Goal: Information Seeking & Learning: Learn about a topic

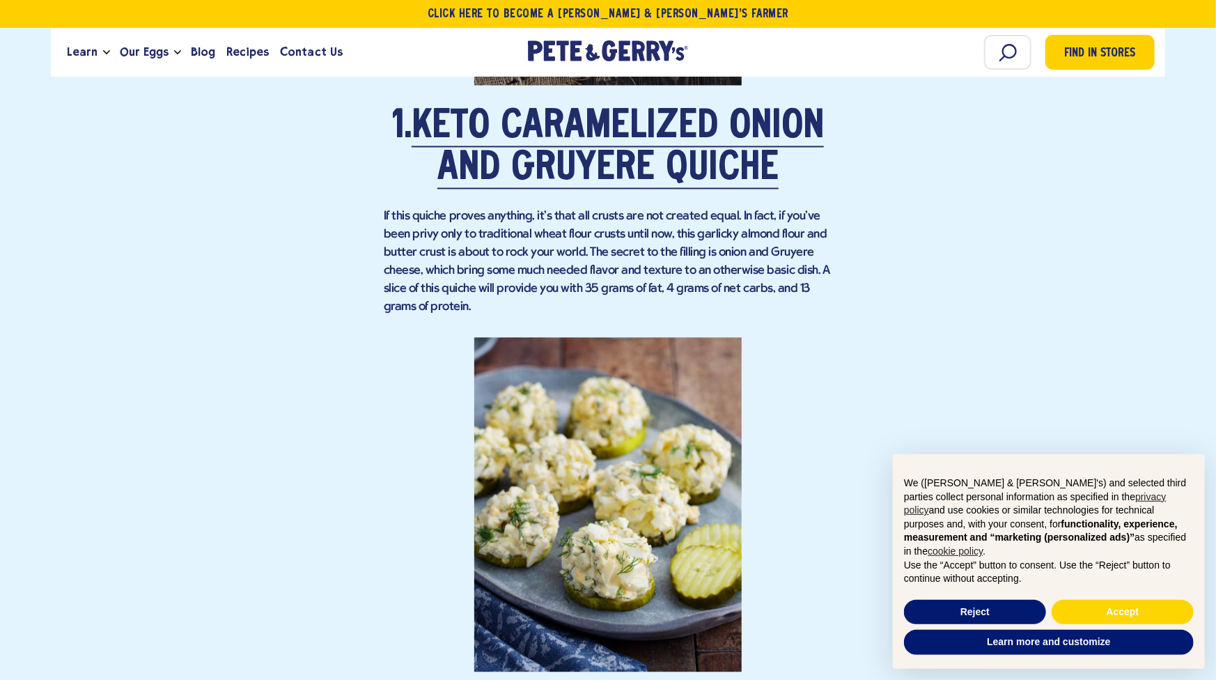
scroll to position [1509, 0]
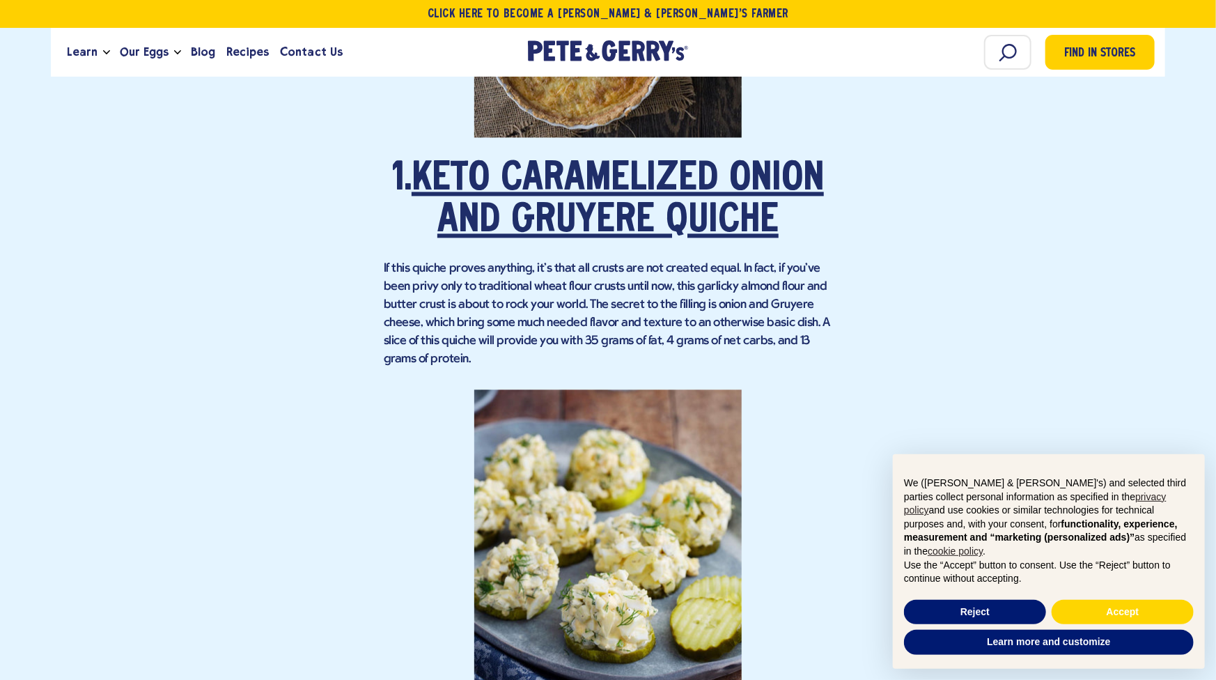
click at [608, 212] on link "Keto Caramelized Onion and Gruyere Quiche" at bounding box center [618, 201] width 412 height 81
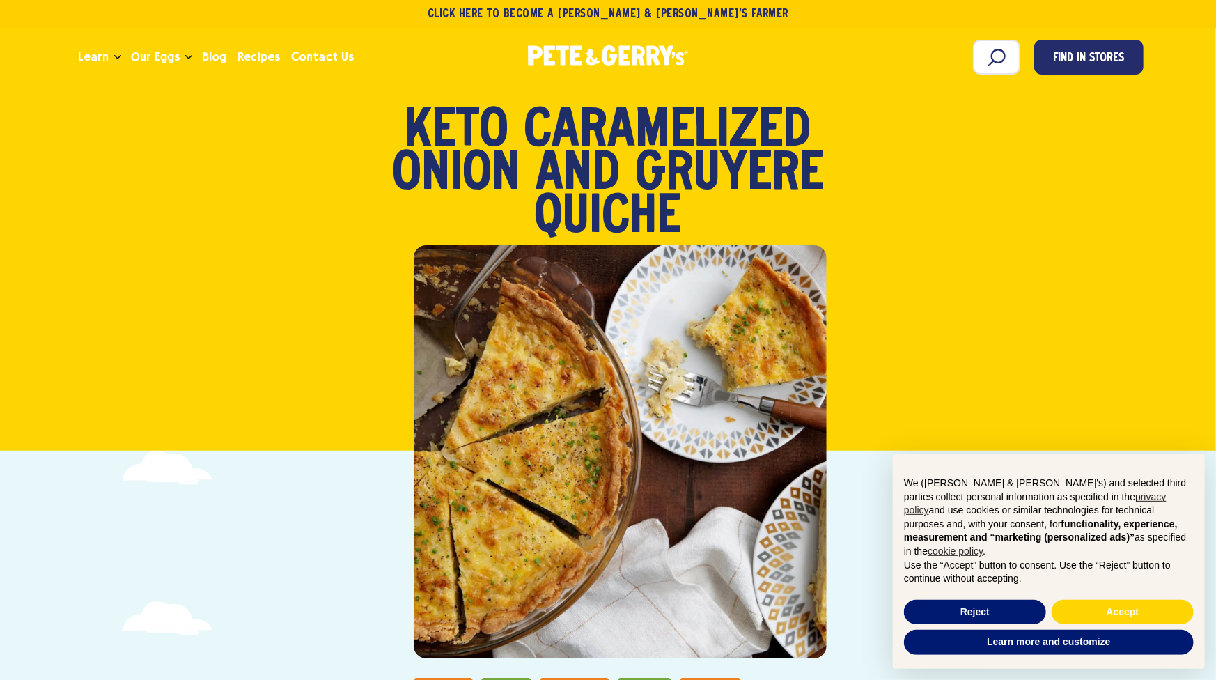
scroll to position [116, 0]
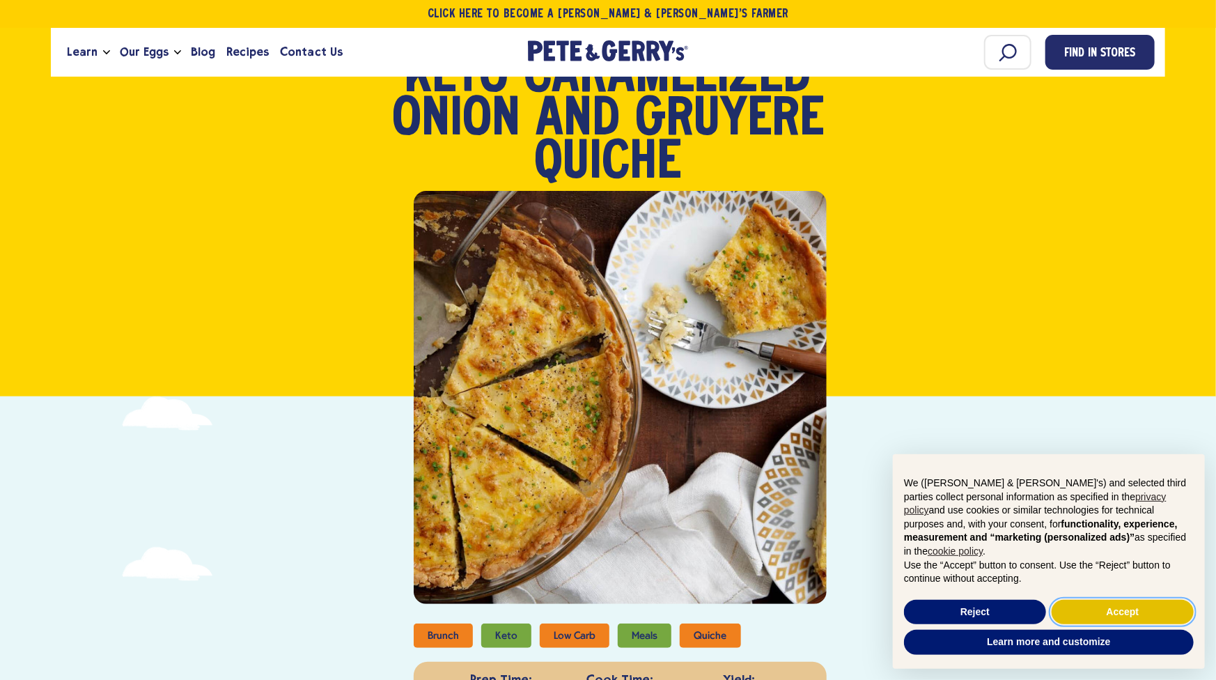
click at [1112, 614] on button "Accept" at bounding box center [1123, 612] width 142 height 25
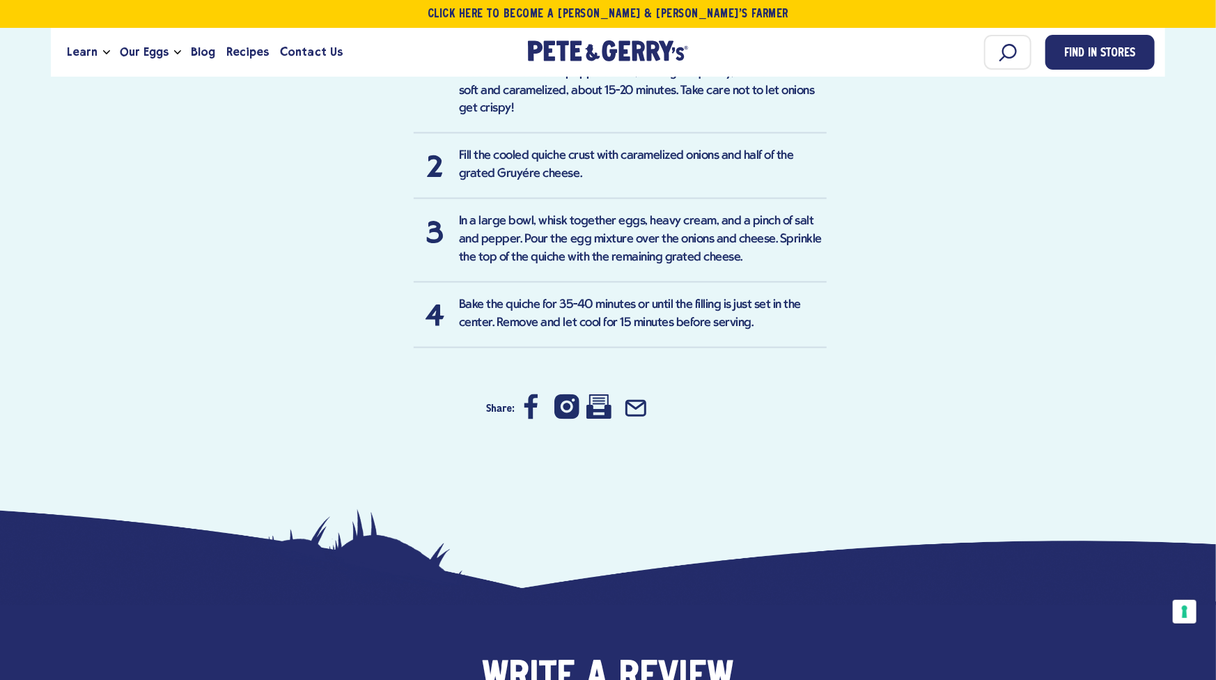
scroll to position [1509, 0]
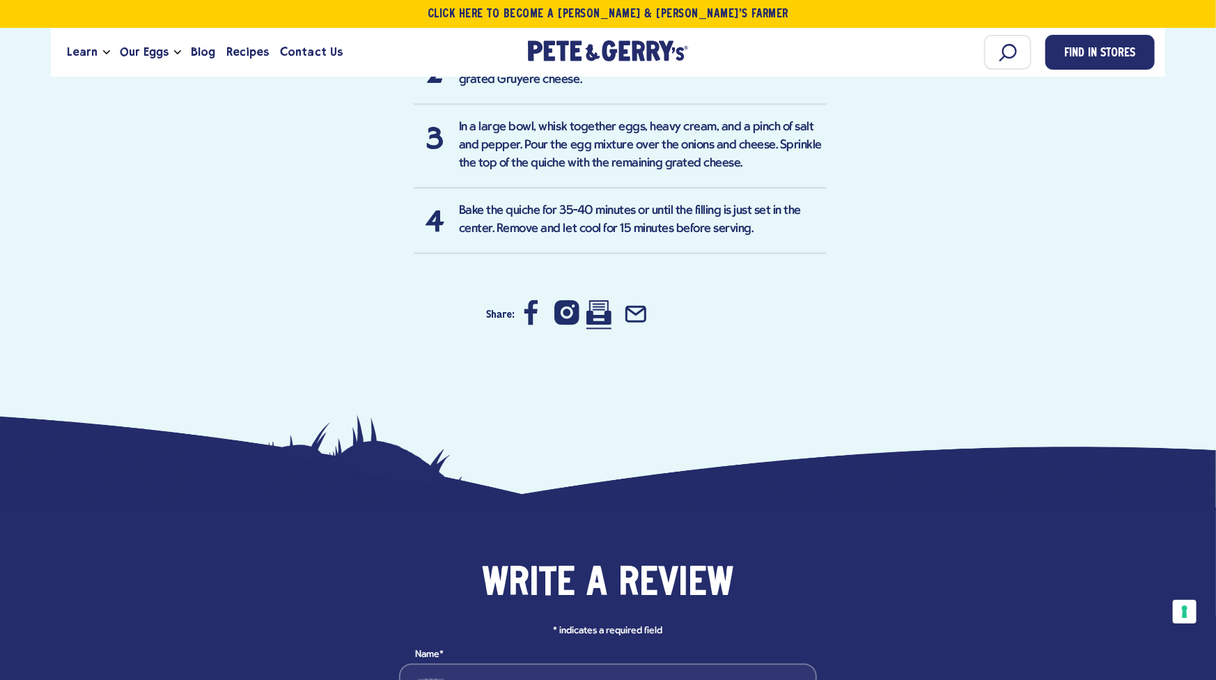
click at [594, 311] on icon at bounding box center [599, 312] width 25 height 25
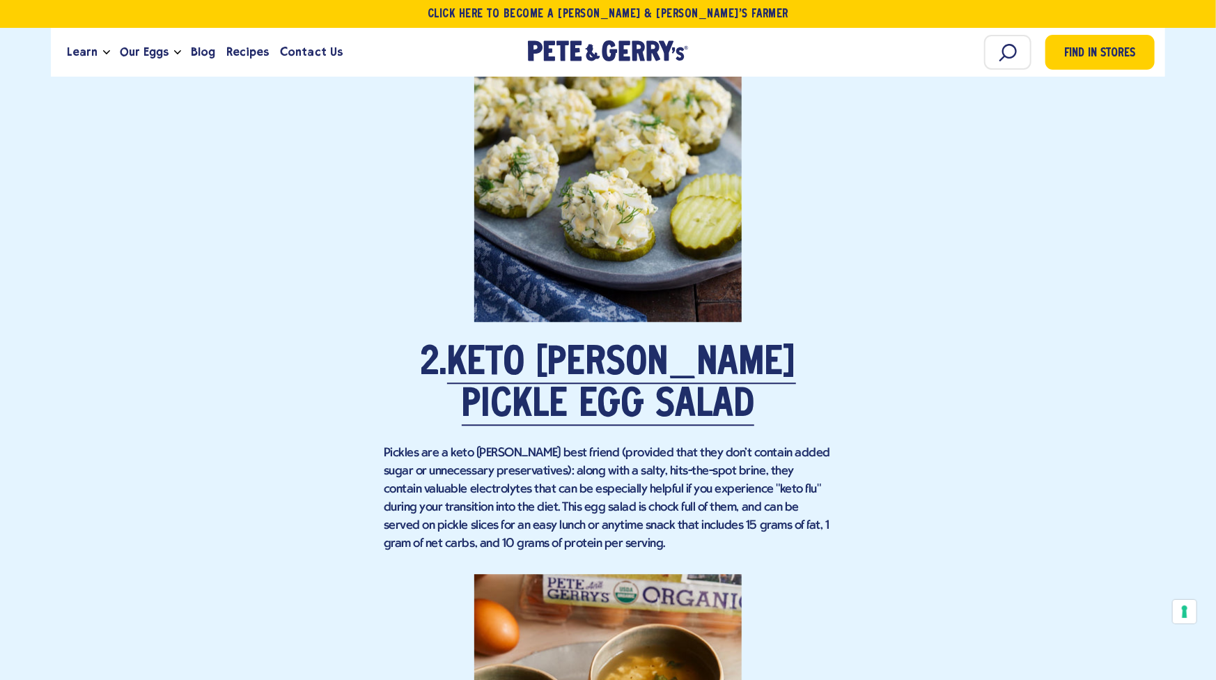
scroll to position [1974, 0]
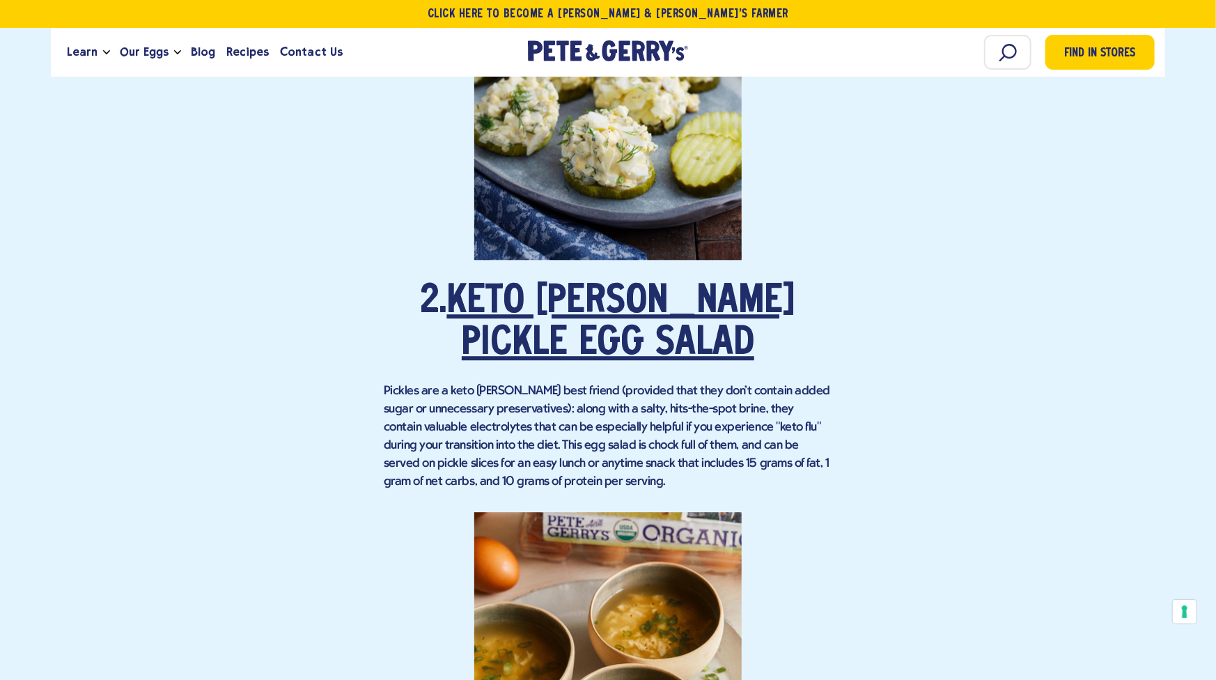
click at [613, 309] on link "Keto [PERSON_NAME] Pickle Egg Salad" at bounding box center [621, 323] width 349 height 81
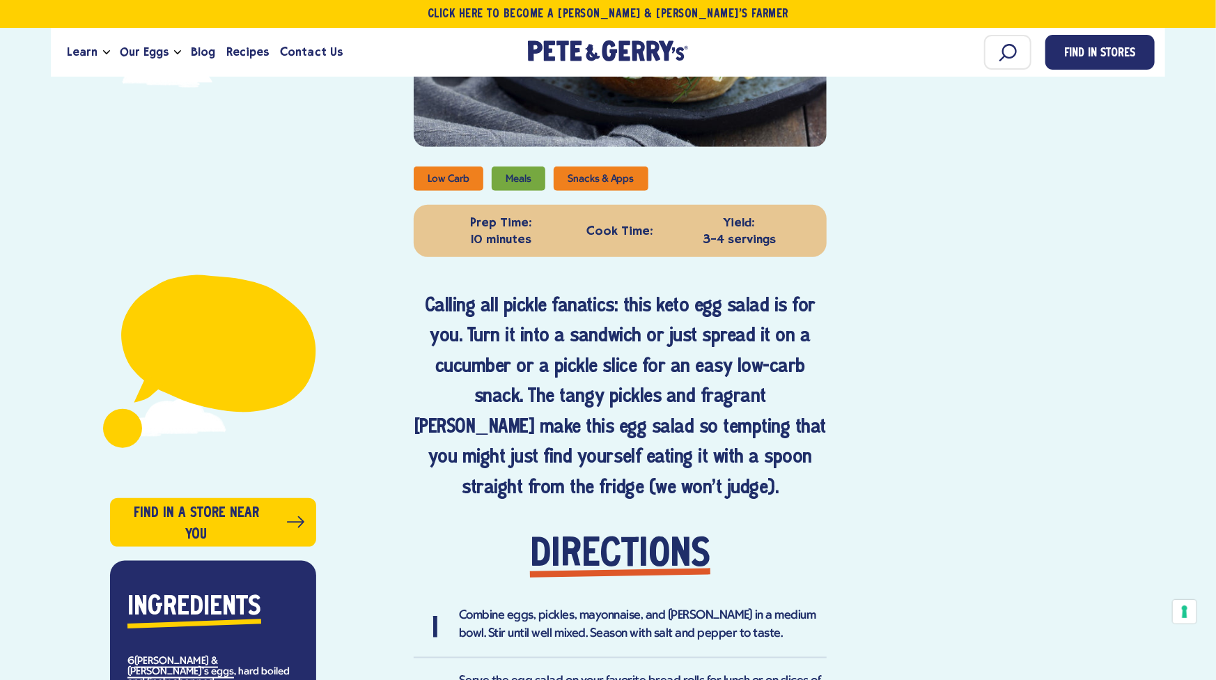
scroll to position [929, 0]
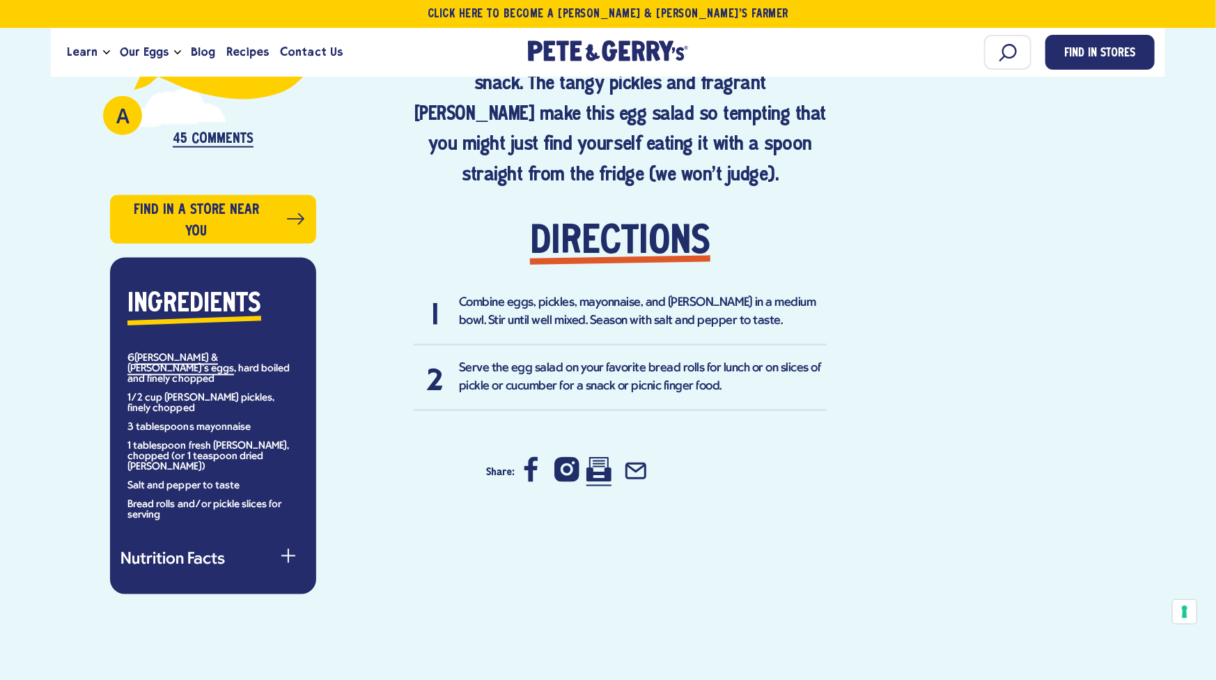
click at [604, 458] on icon at bounding box center [599, 470] width 25 height 24
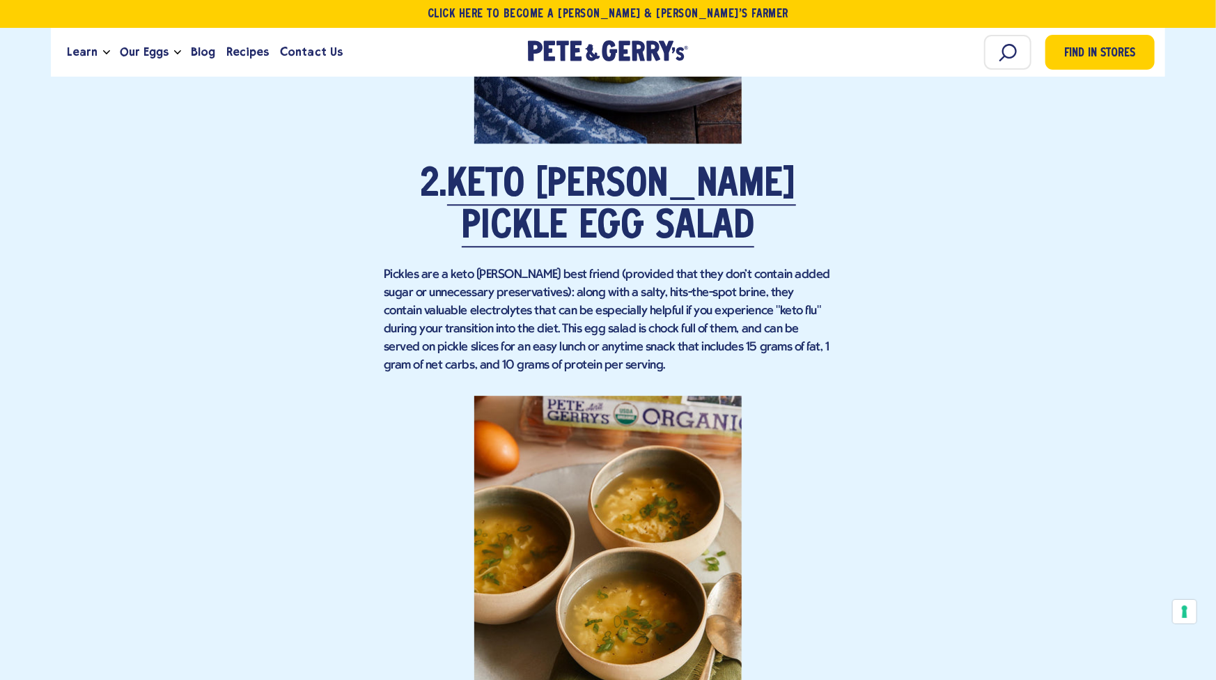
scroll to position [2438, 0]
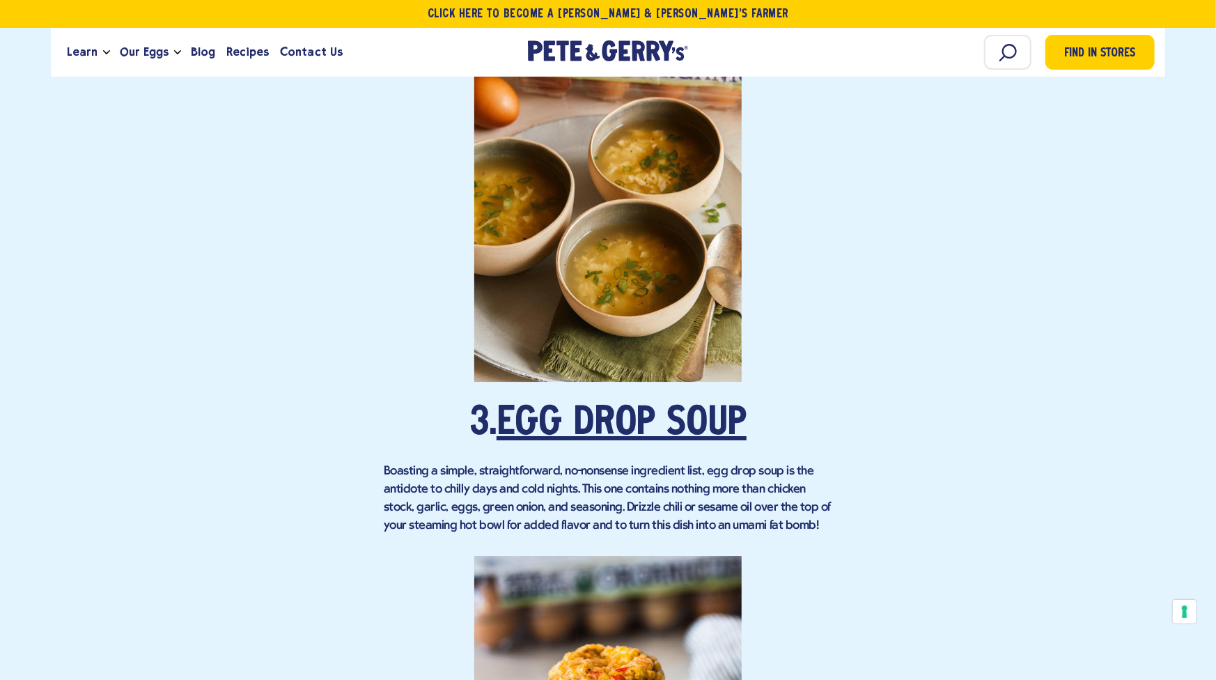
click at [612, 415] on link "Egg Drop Soup" at bounding box center [622, 424] width 250 height 39
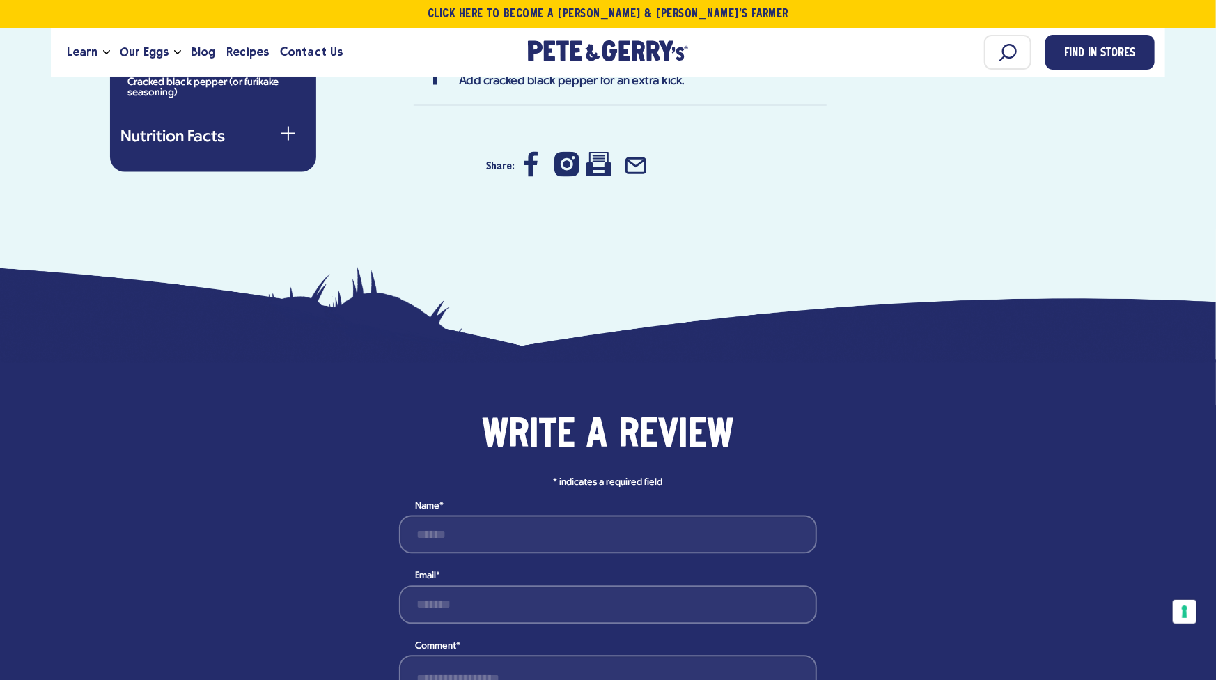
scroll to position [1161, 0]
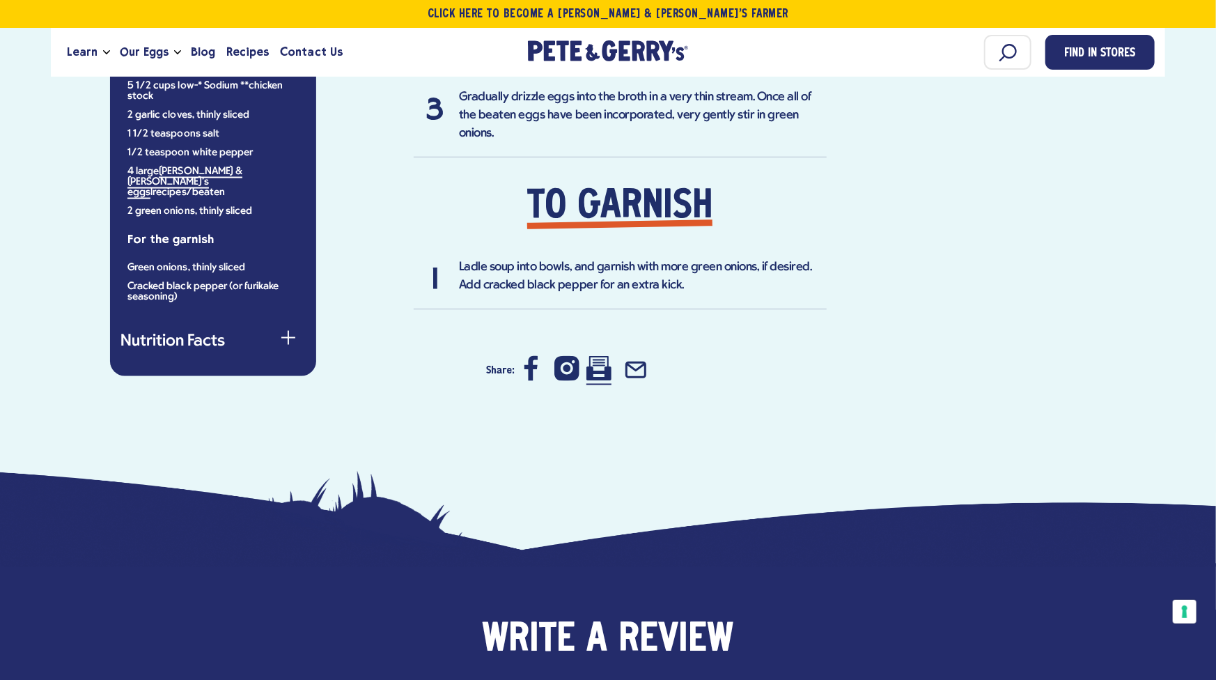
click at [601, 356] on icon at bounding box center [599, 368] width 25 height 25
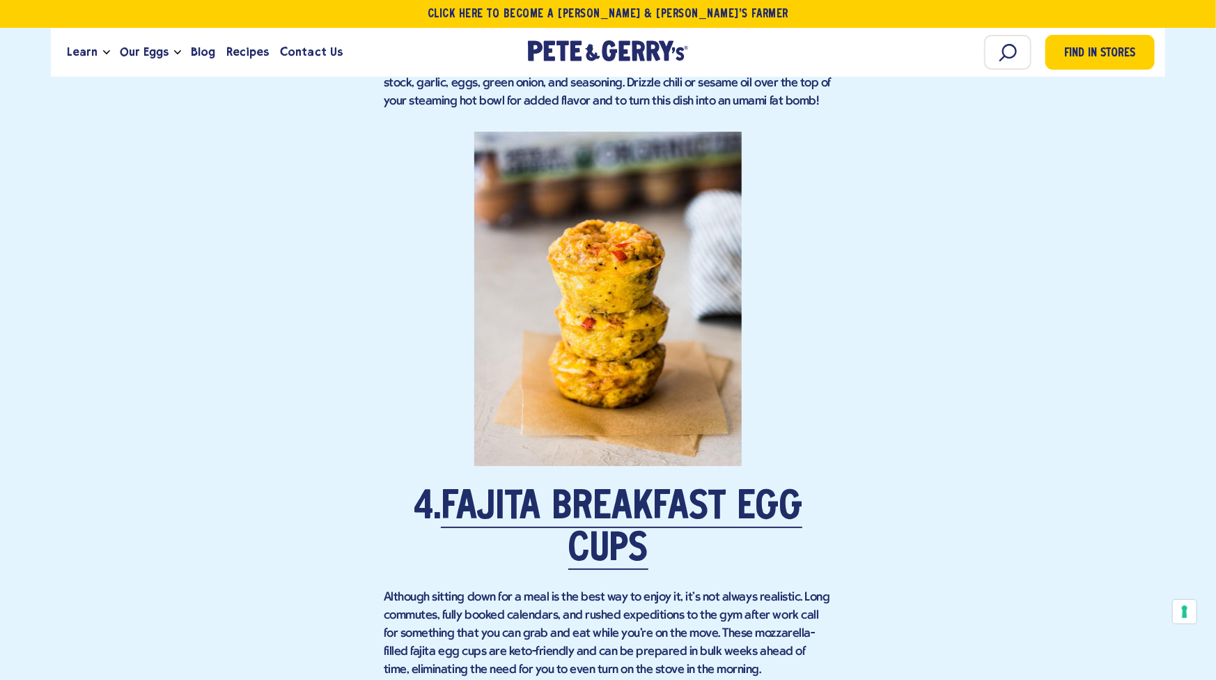
scroll to position [2902, 0]
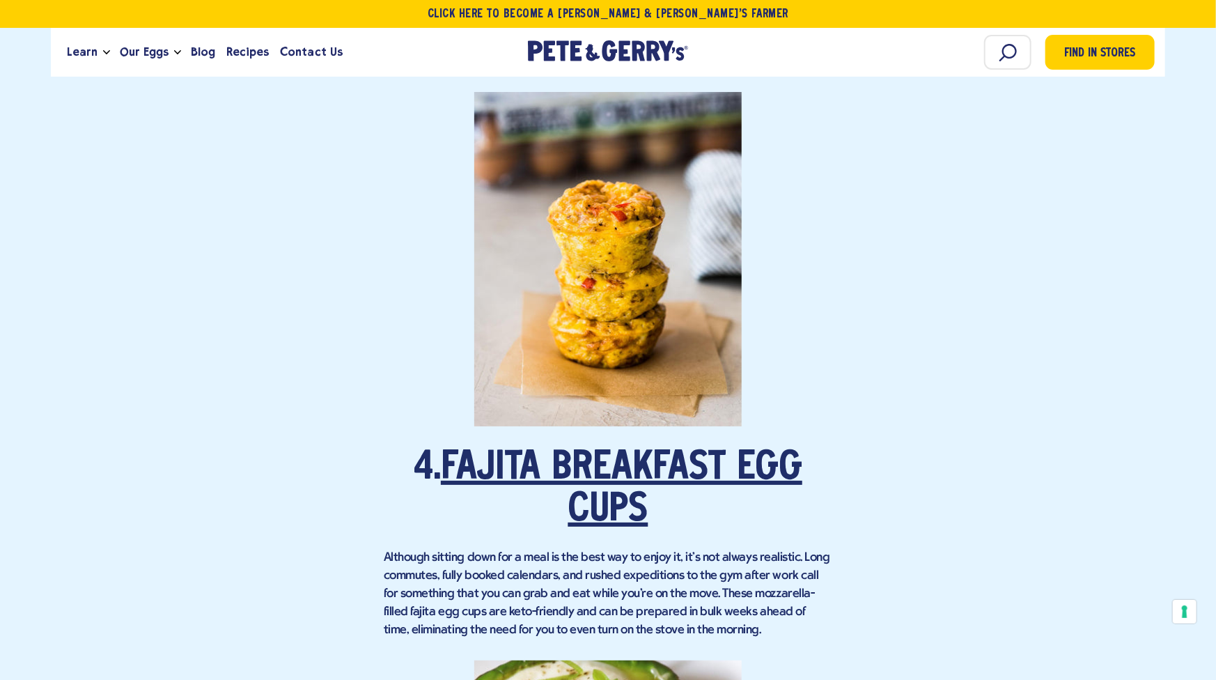
click at [513, 458] on link "Fajita Breakfast Egg Cups" at bounding box center [622, 489] width 362 height 81
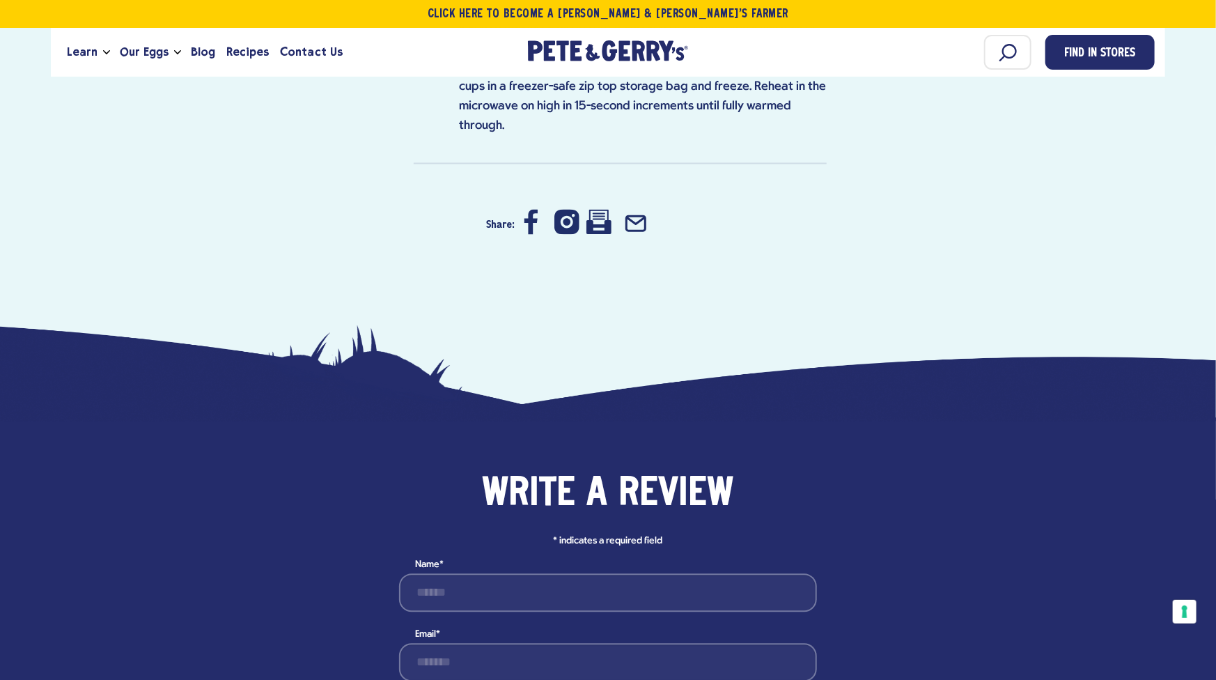
scroll to position [1393, 0]
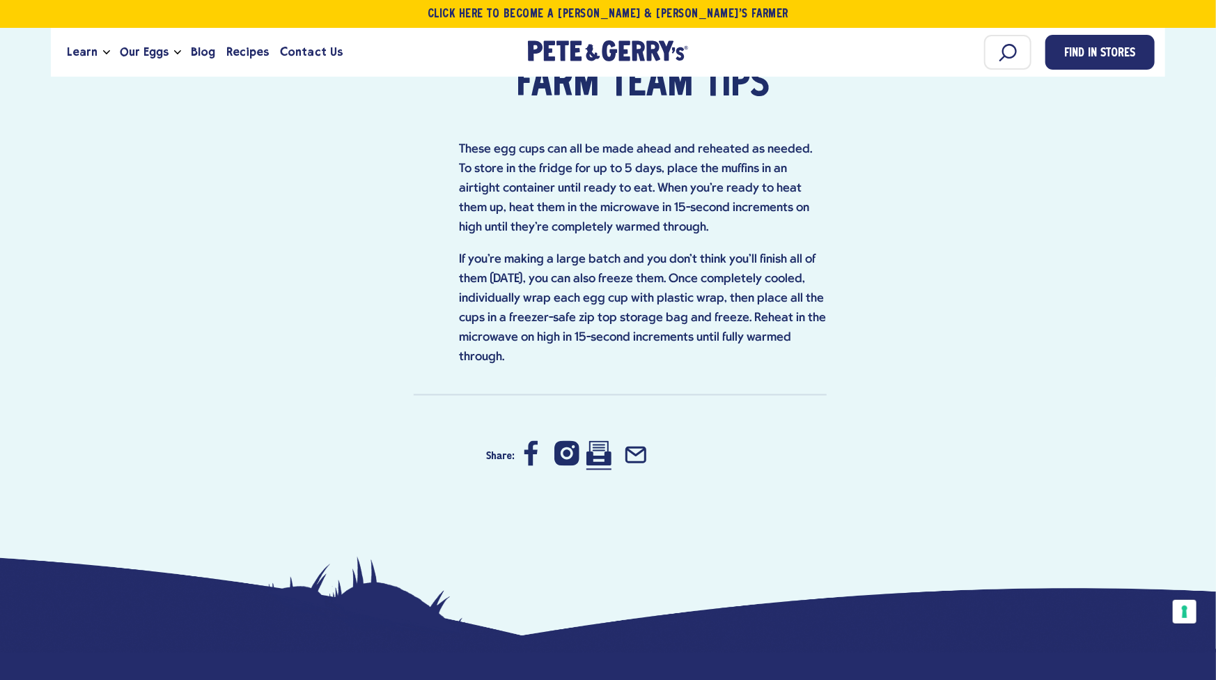
click at [598, 442] on icon at bounding box center [599, 454] width 25 height 24
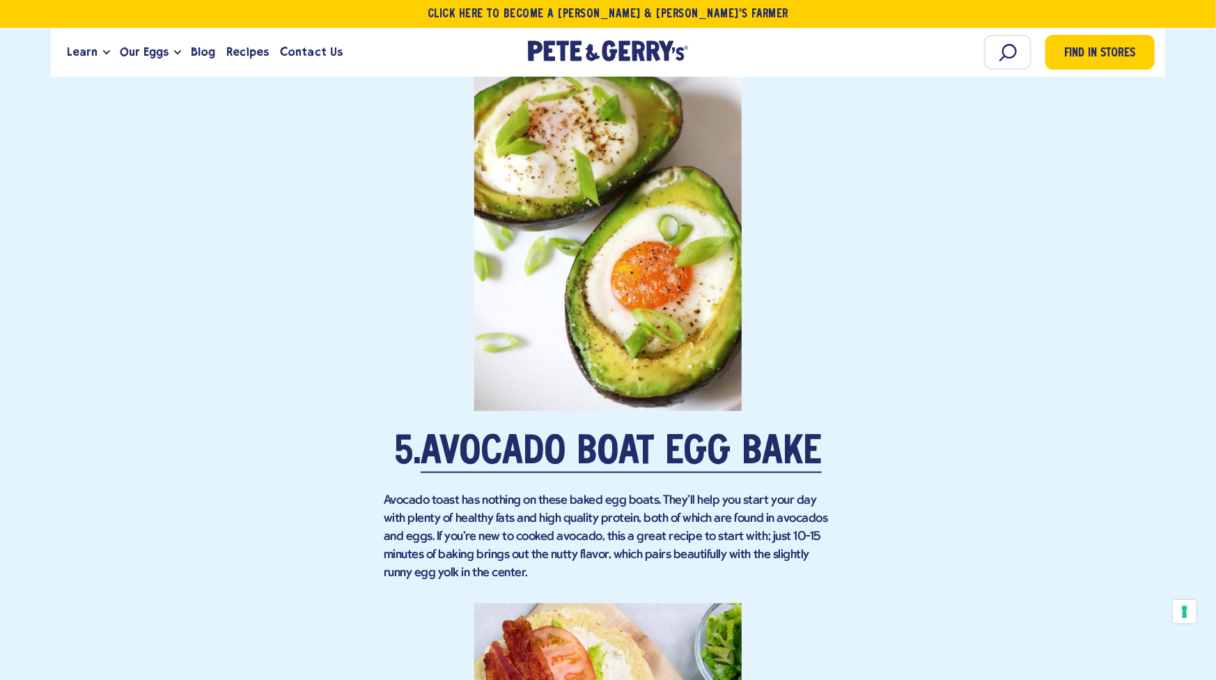
scroll to position [3664, 0]
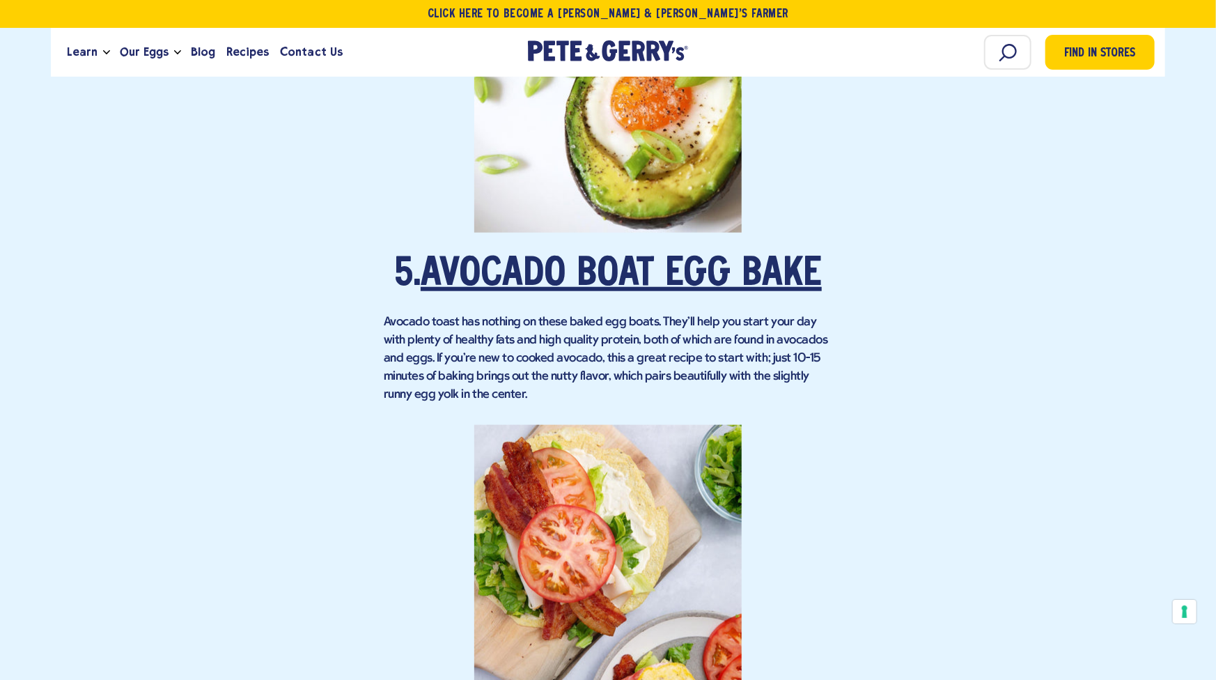
click at [598, 277] on link "Avocado Boat Egg Bake" at bounding box center [621, 275] width 401 height 39
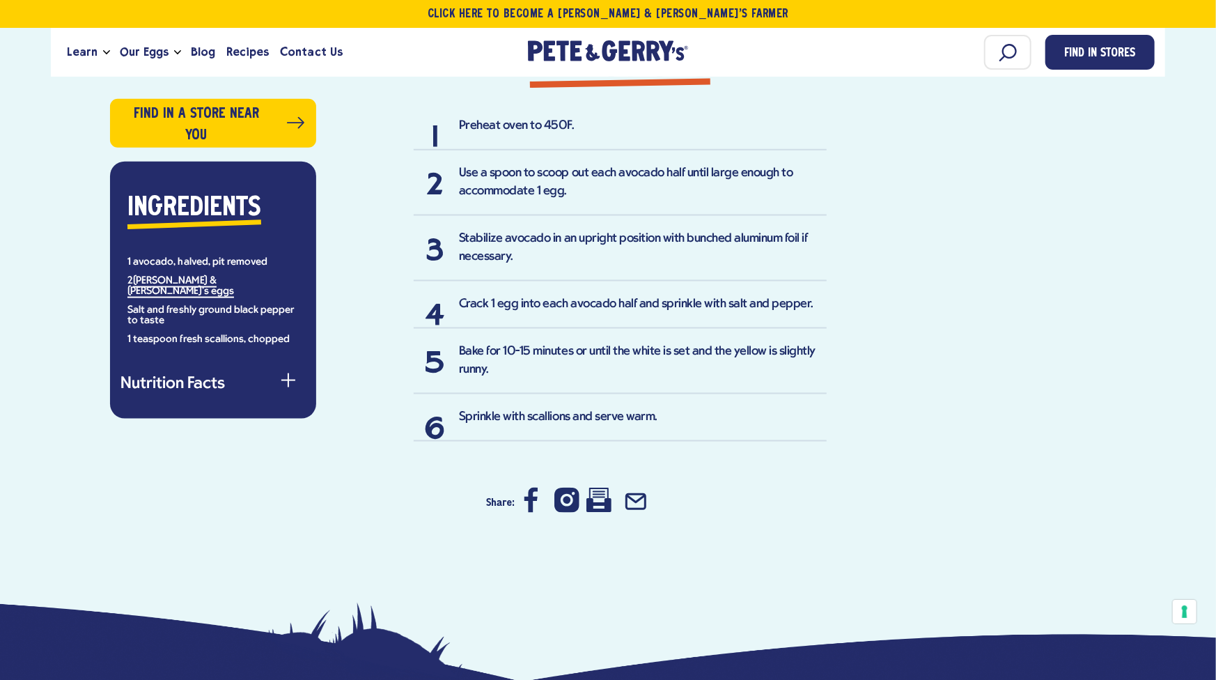
scroll to position [1054, 0]
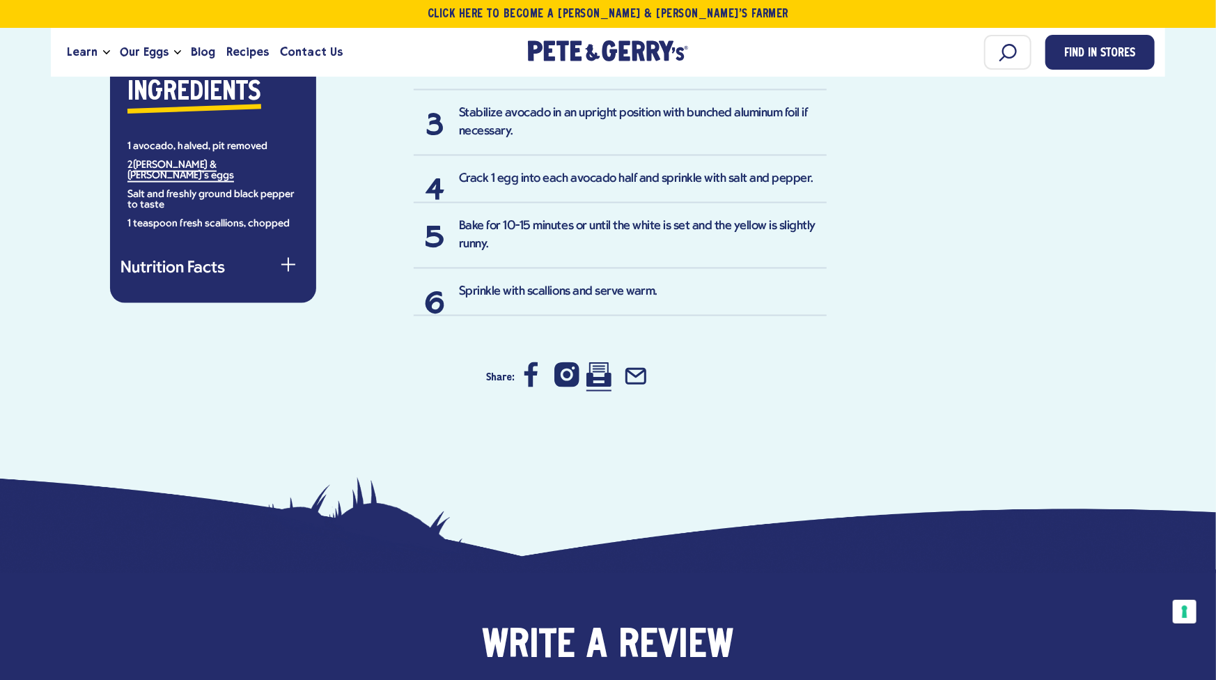
drag, startPoint x: 596, startPoint y: 373, endPoint x: 927, endPoint y: 494, distance: 352.4
click at [596, 372] on icon at bounding box center [599, 374] width 25 height 25
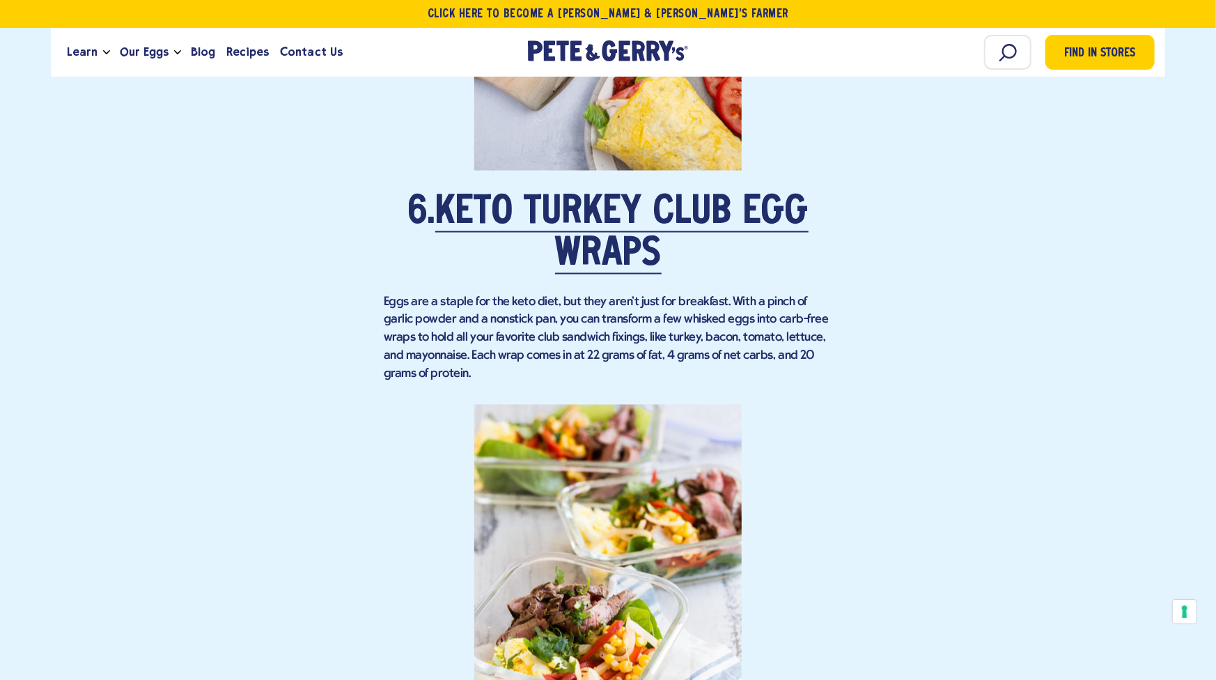
scroll to position [4257, 0]
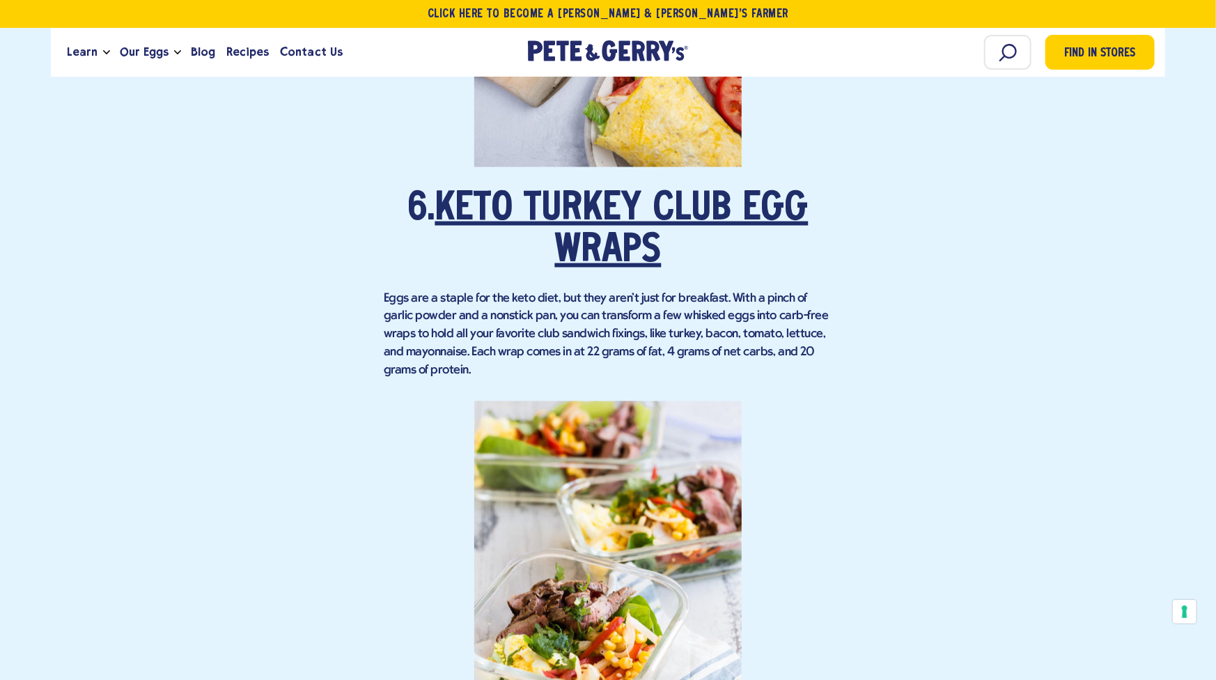
click at [582, 219] on link "Keto Turkey Club Egg Wraps" at bounding box center [621, 230] width 373 height 81
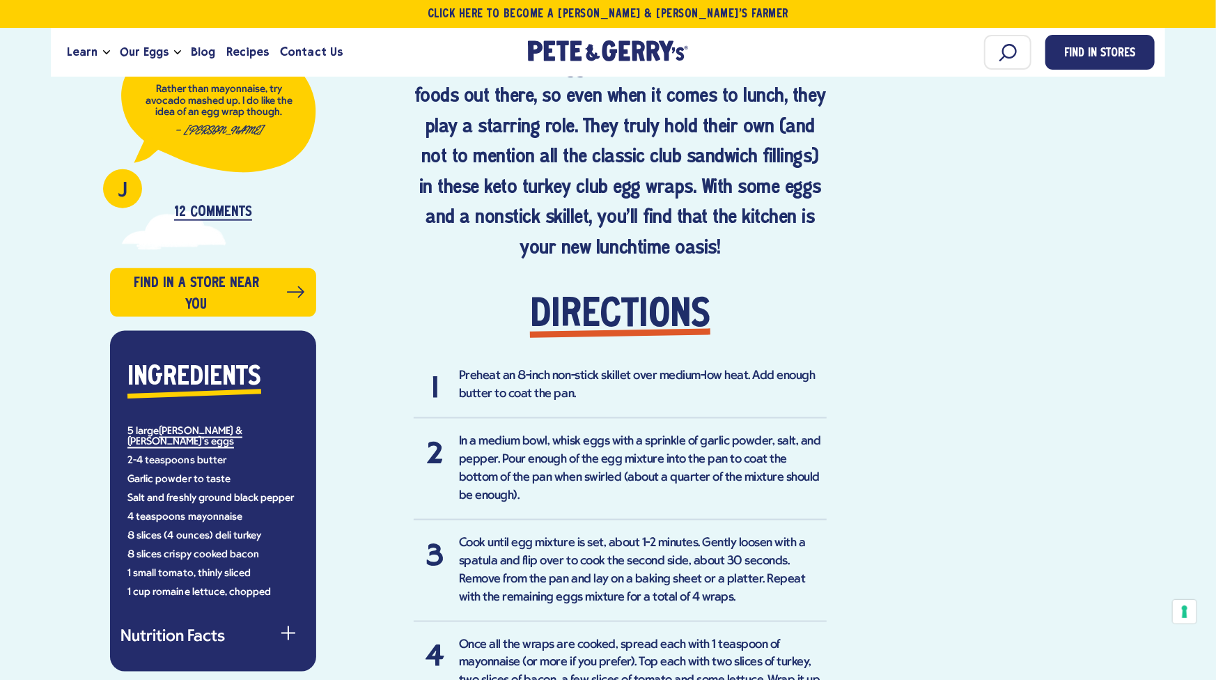
scroll to position [1277, 0]
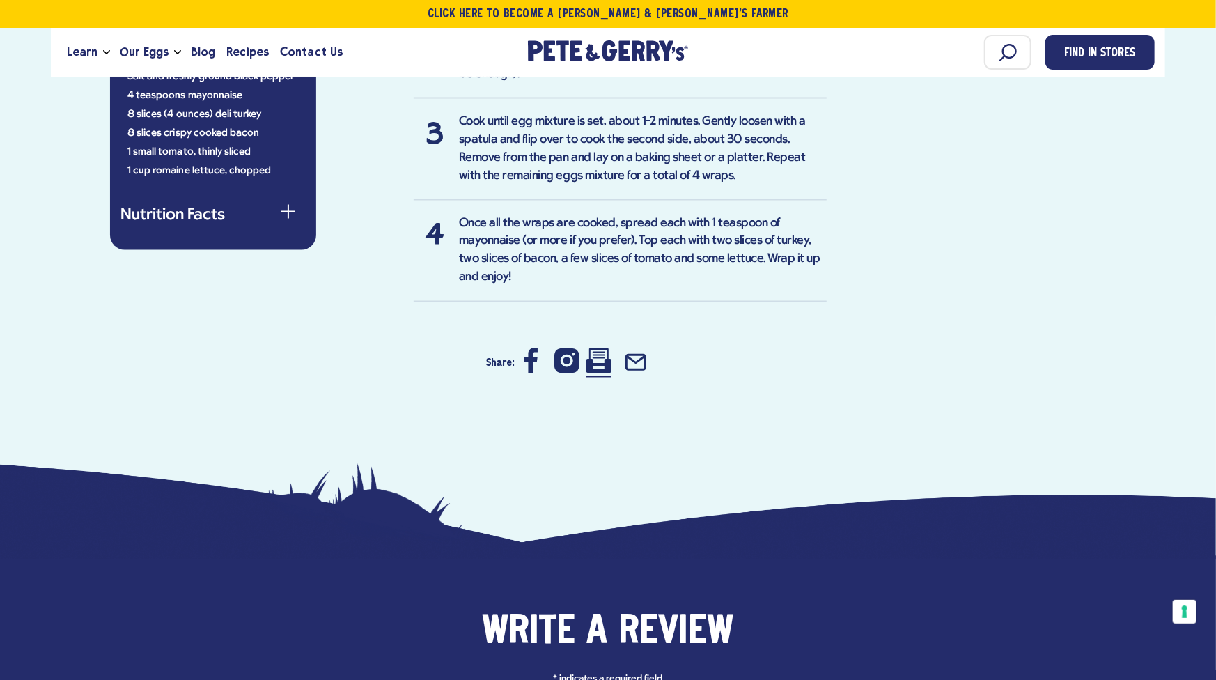
drag, startPoint x: 594, startPoint y: 274, endPoint x: 952, endPoint y: 502, distance: 423.5
click at [595, 348] on icon at bounding box center [599, 360] width 25 height 25
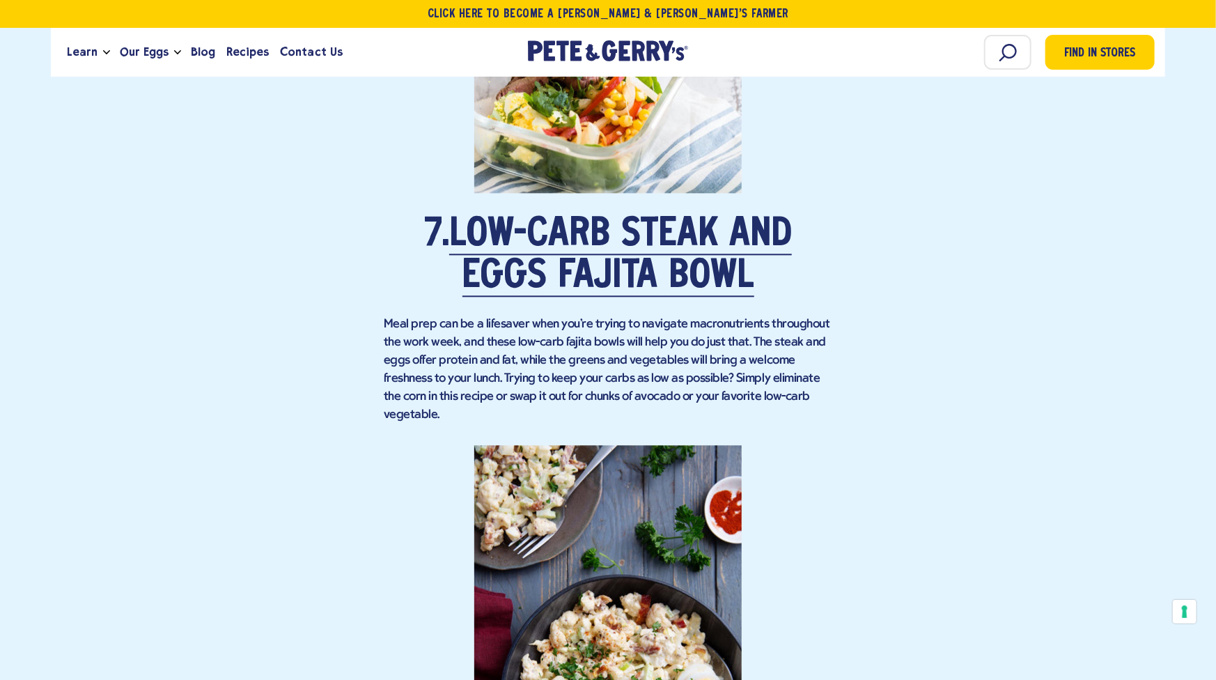
scroll to position [4829, 0]
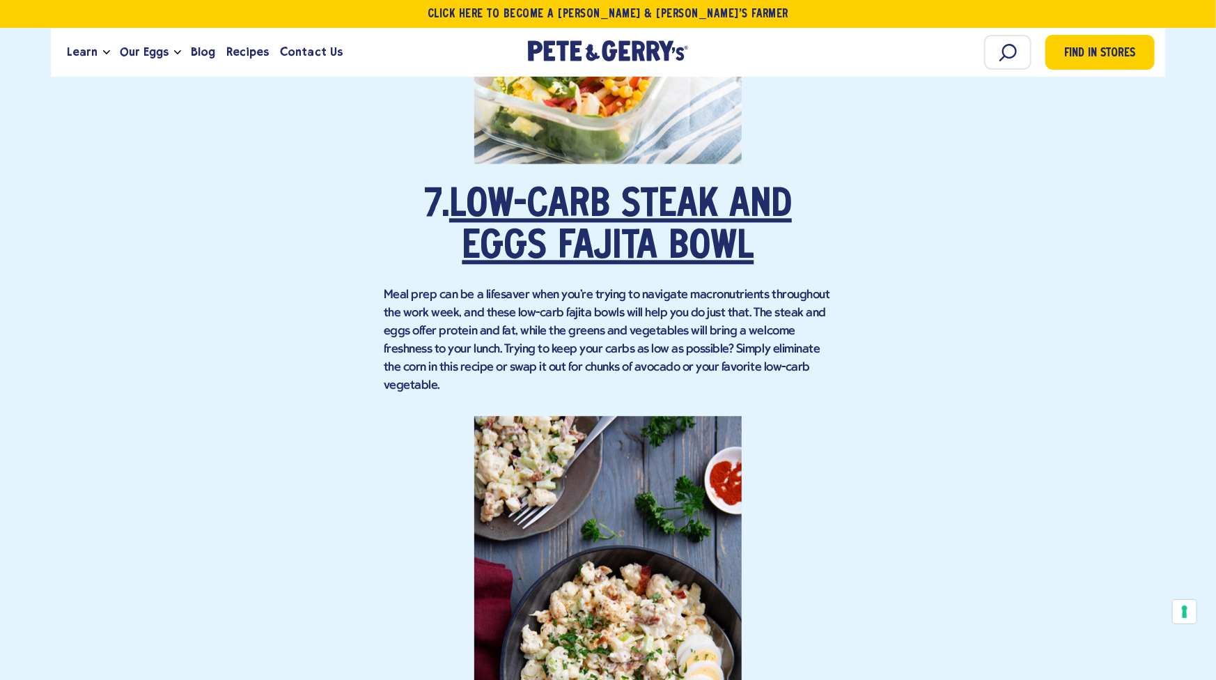
click at [579, 249] on link "Low-Carb Steak and Eggs Fajita Bowl" at bounding box center [620, 227] width 343 height 81
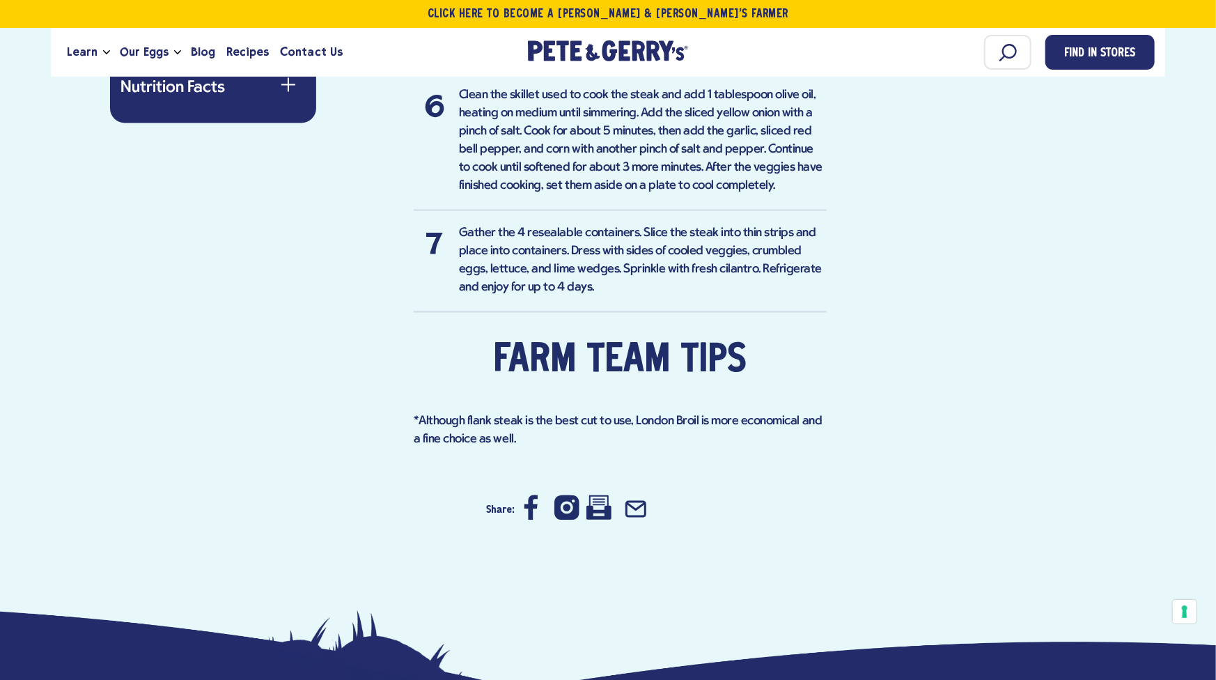
scroll to position [1625, 0]
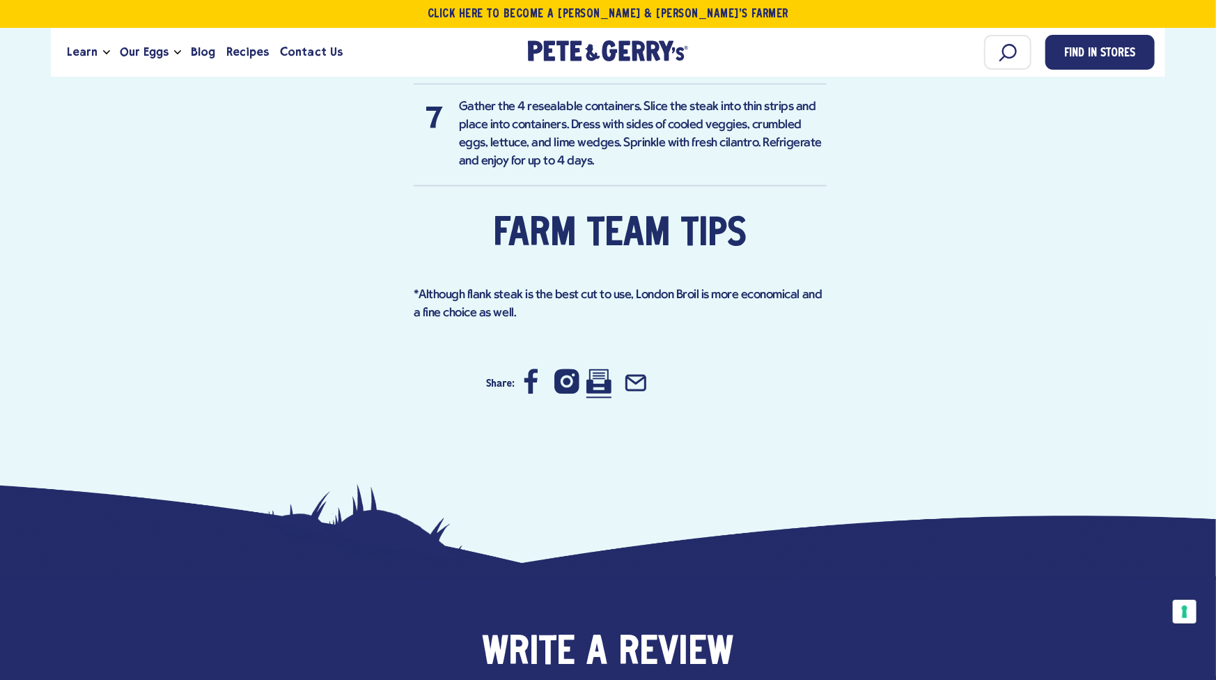
click at [600, 369] on icon at bounding box center [599, 381] width 25 height 24
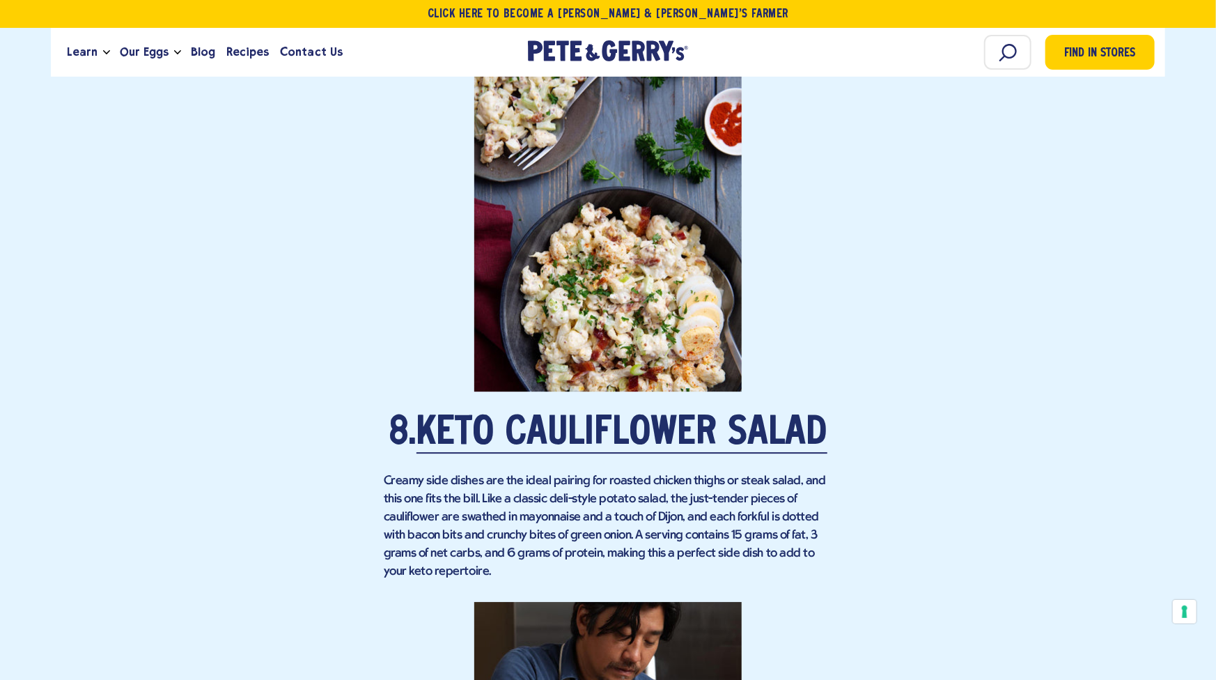
scroll to position [5341, 0]
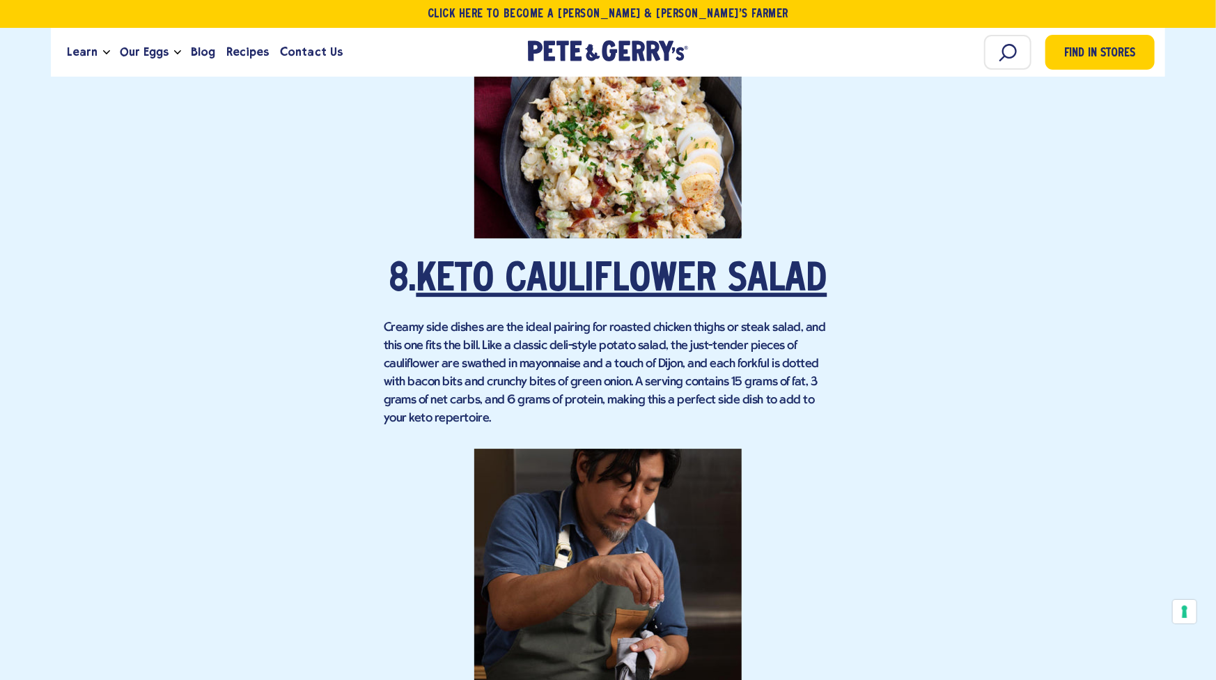
click at [617, 285] on link "Keto Cauliflower Salad" at bounding box center [622, 280] width 411 height 39
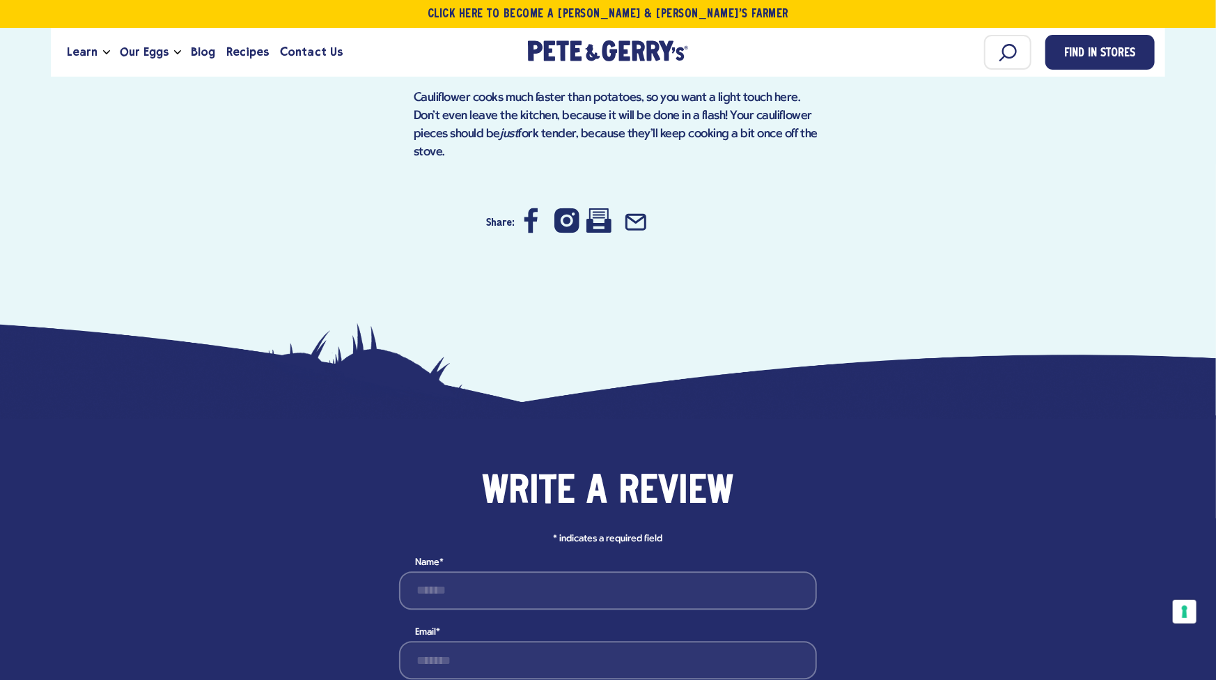
scroll to position [1625, 0]
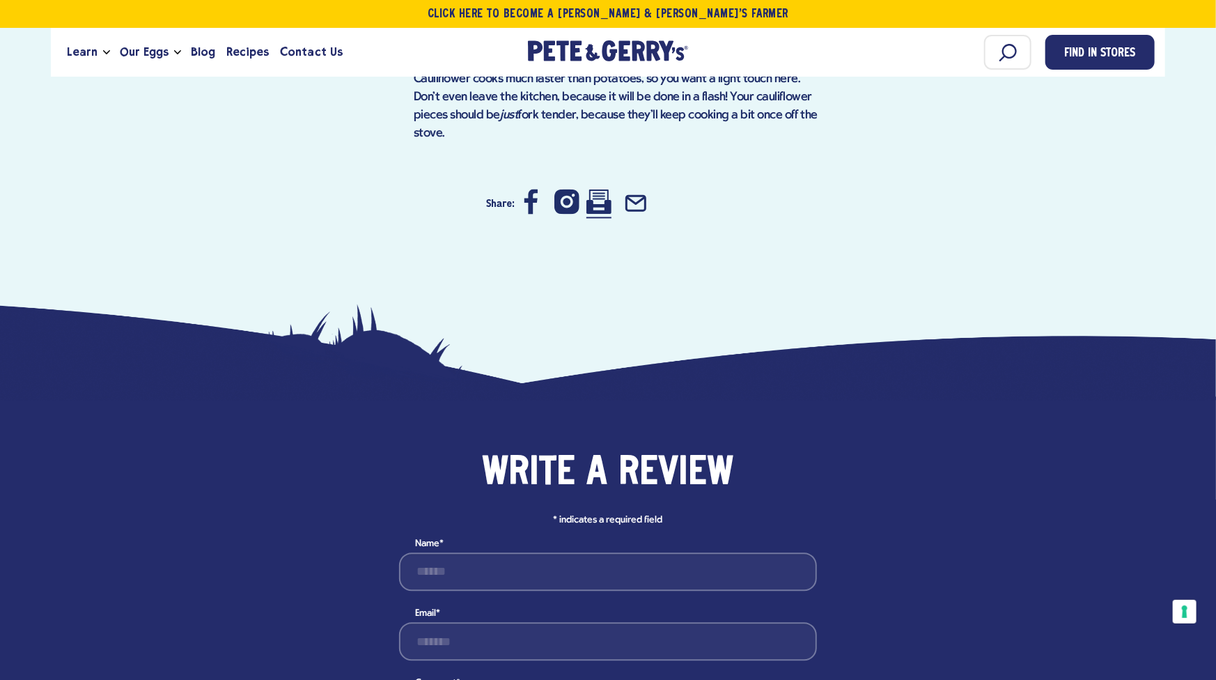
drag, startPoint x: 599, startPoint y: 166, endPoint x: 862, endPoint y: 456, distance: 391.6
click at [599, 189] on icon at bounding box center [599, 201] width 25 height 24
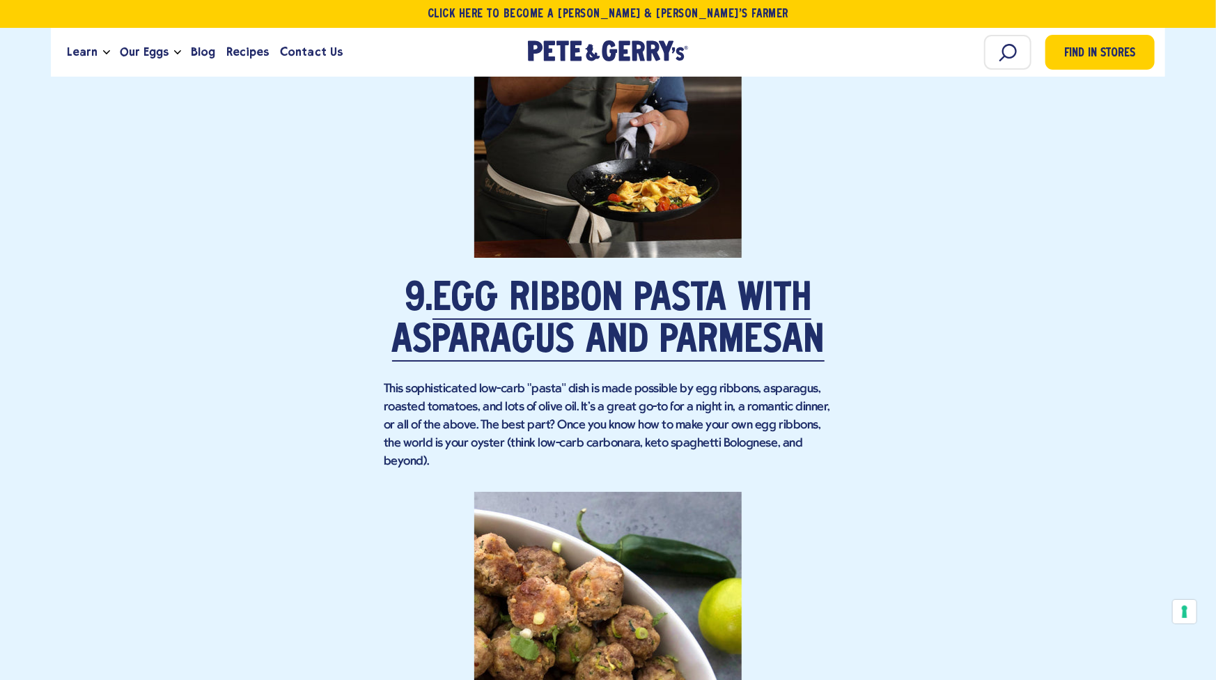
scroll to position [5805, 0]
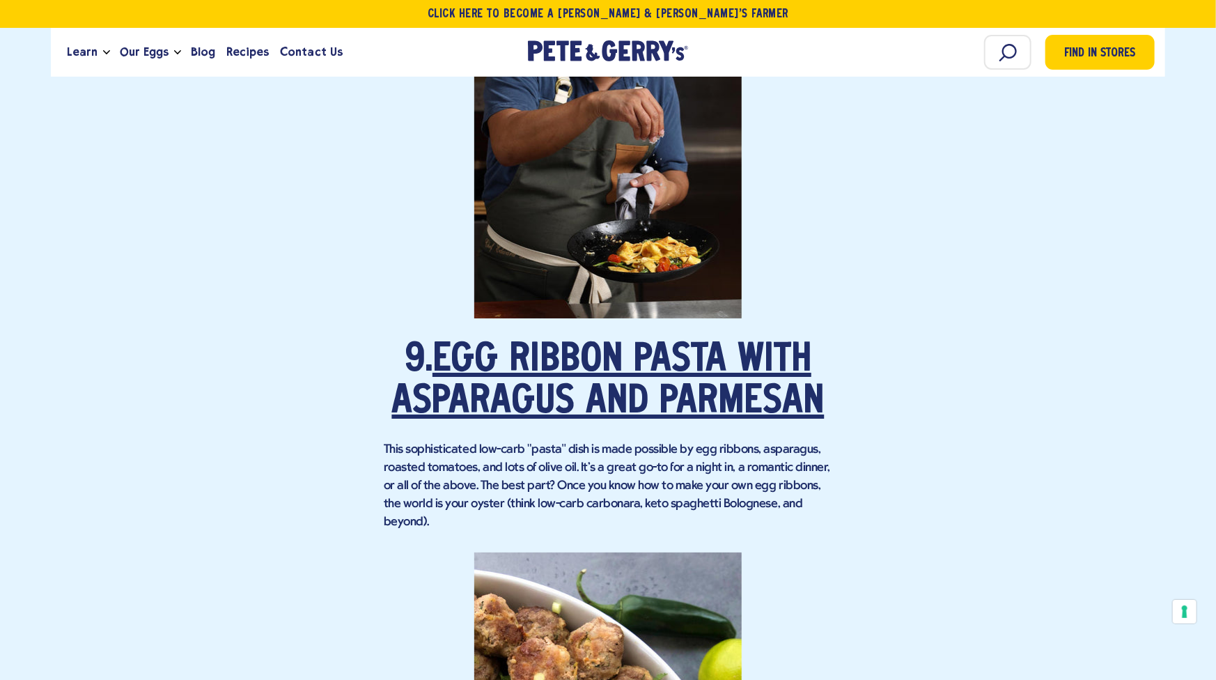
click at [605, 392] on link "Egg Ribbon Pasta with Asparagus and Parmesan" at bounding box center [608, 381] width 433 height 81
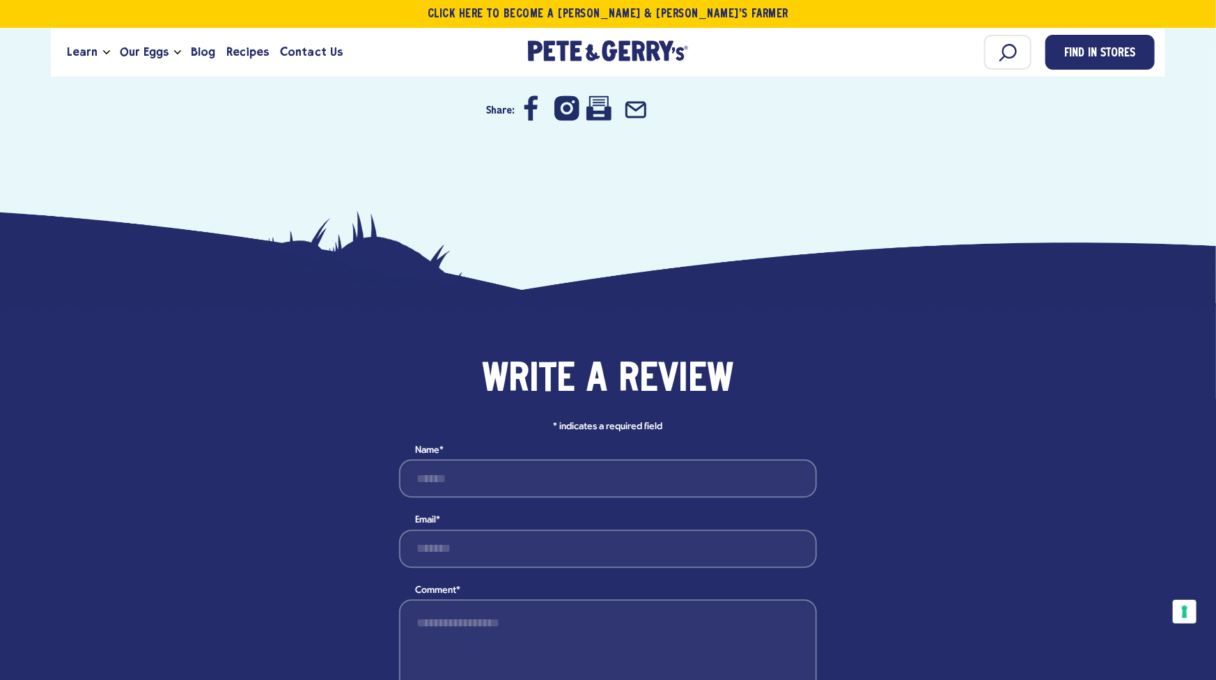
scroll to position [1509, 0]
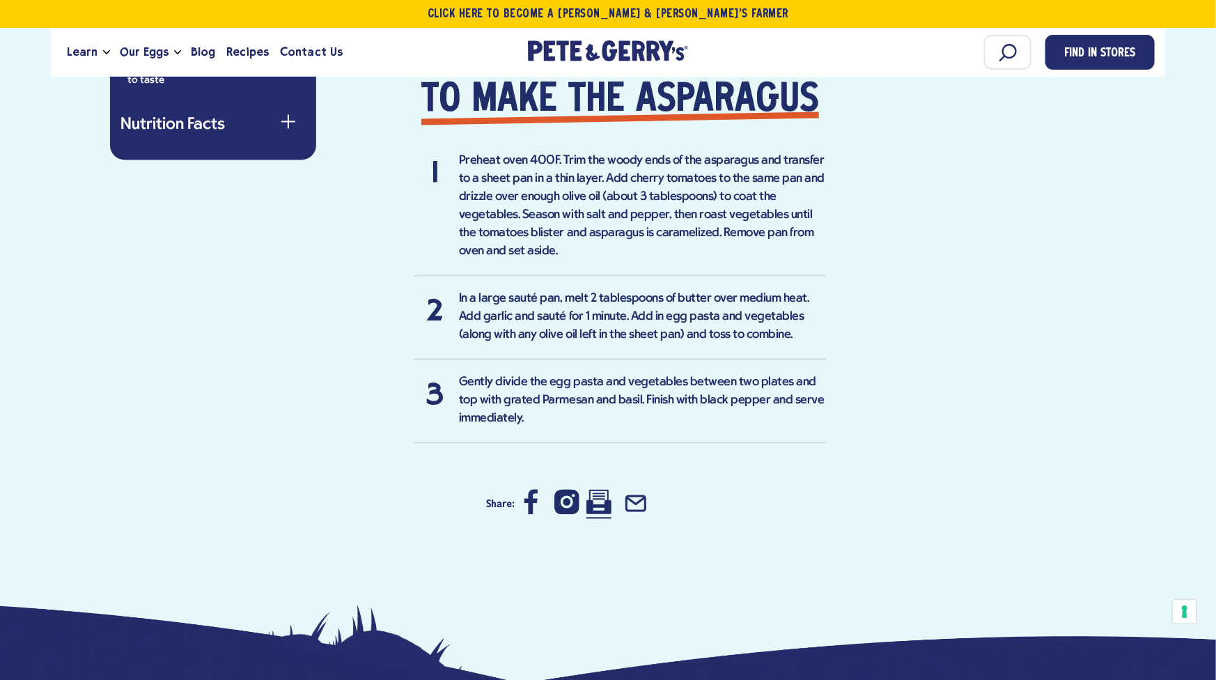
drag, startPoint x: 601, startPoint y: 500, endPoint x: 911, endPoint y: 461, distance: 311.8
click at [601, 499] on icon at bounding box center [599, 502] width 25 height 25
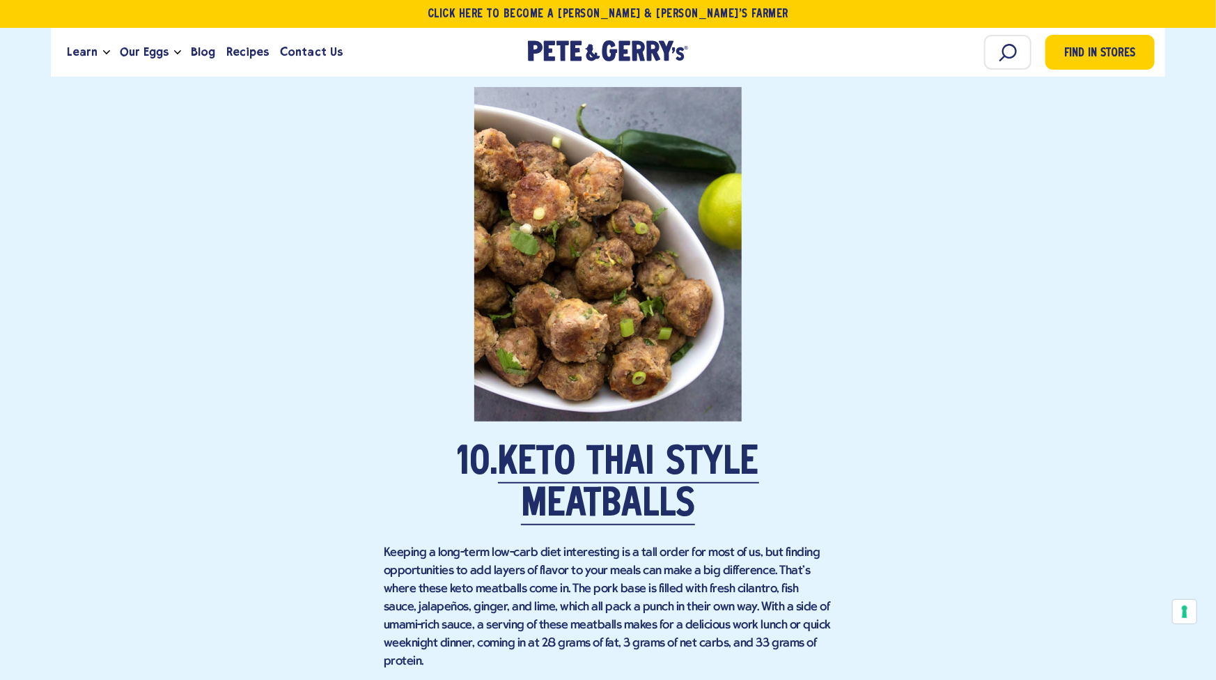
scroll to position [6386, 0]
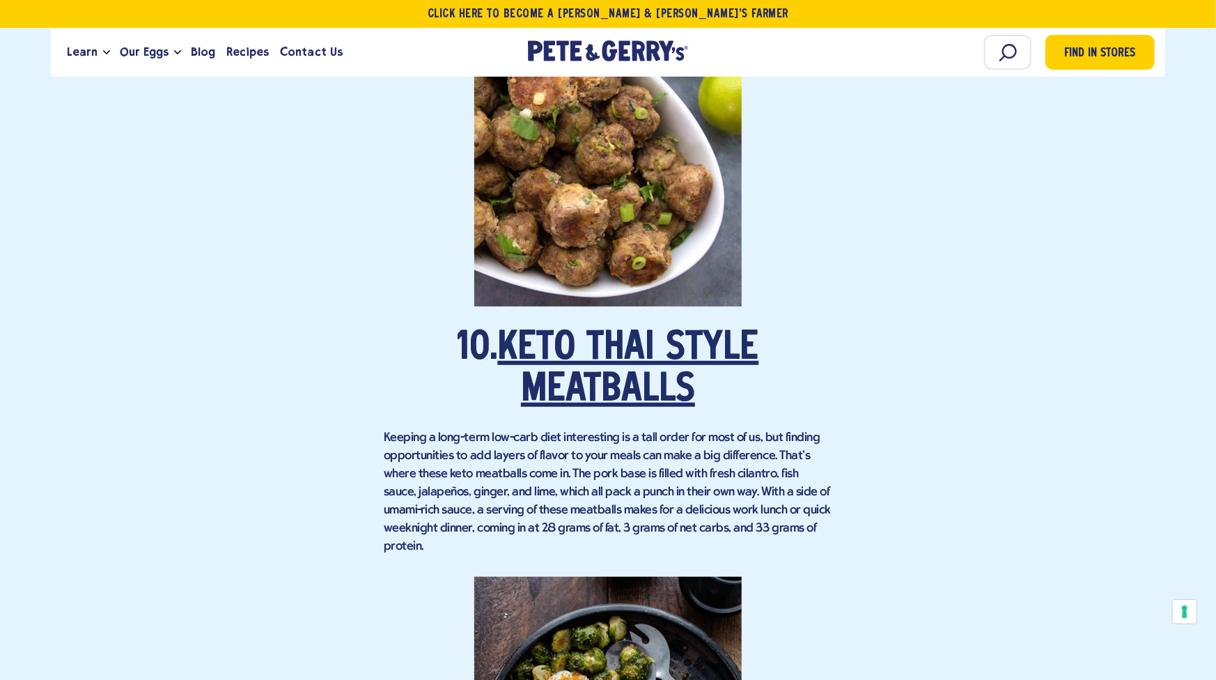
click at [655, 330] on link "Keto Thai Style Meatballs" at bounding box center [628, 370] width 261 height 81
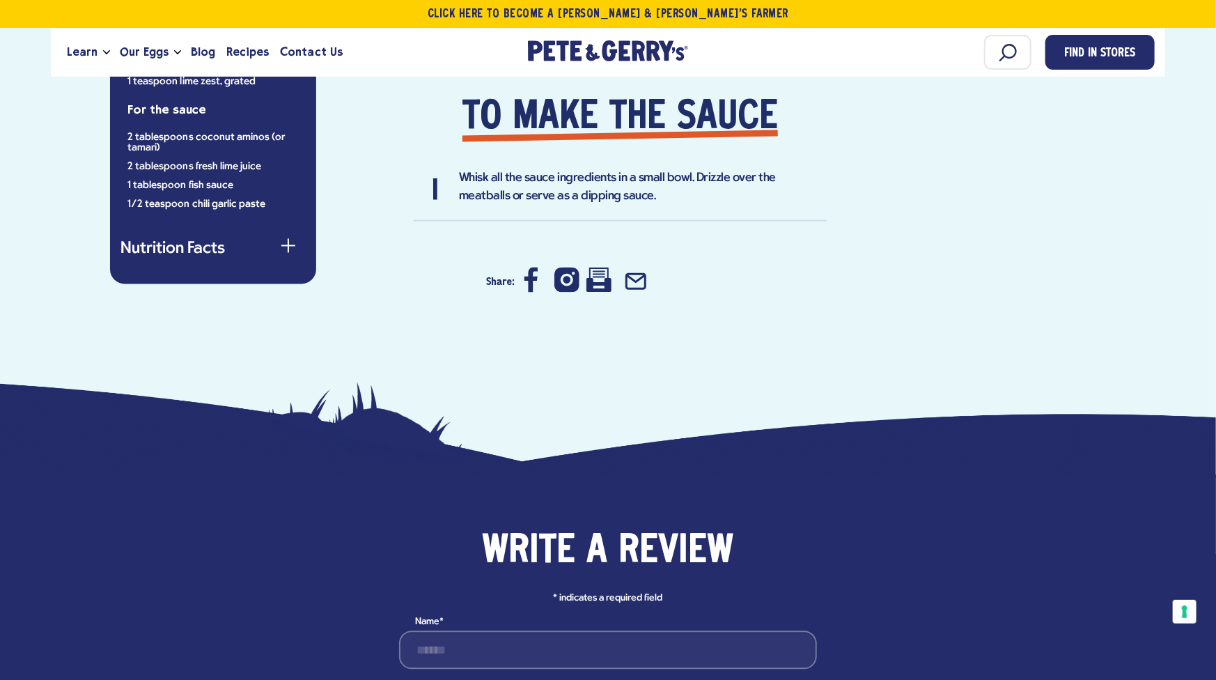
scroll to position [1402, 0]
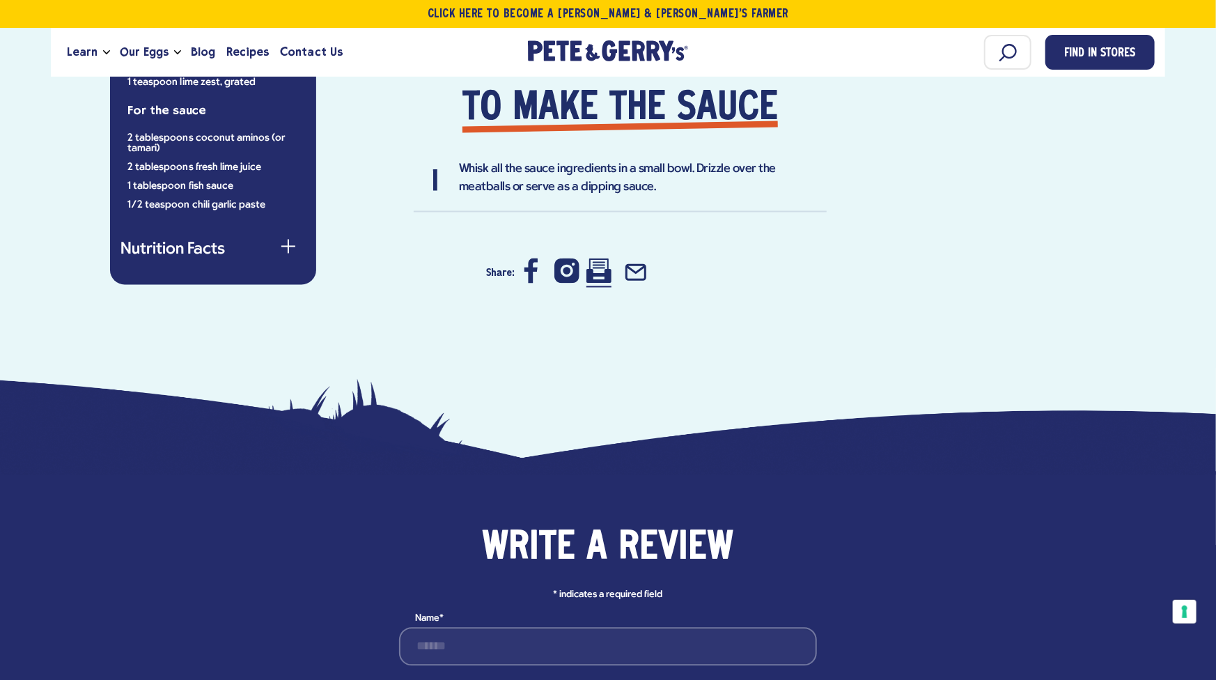
click at [599, 277] on icon at bounding box center [599, 270] width 25 height 25
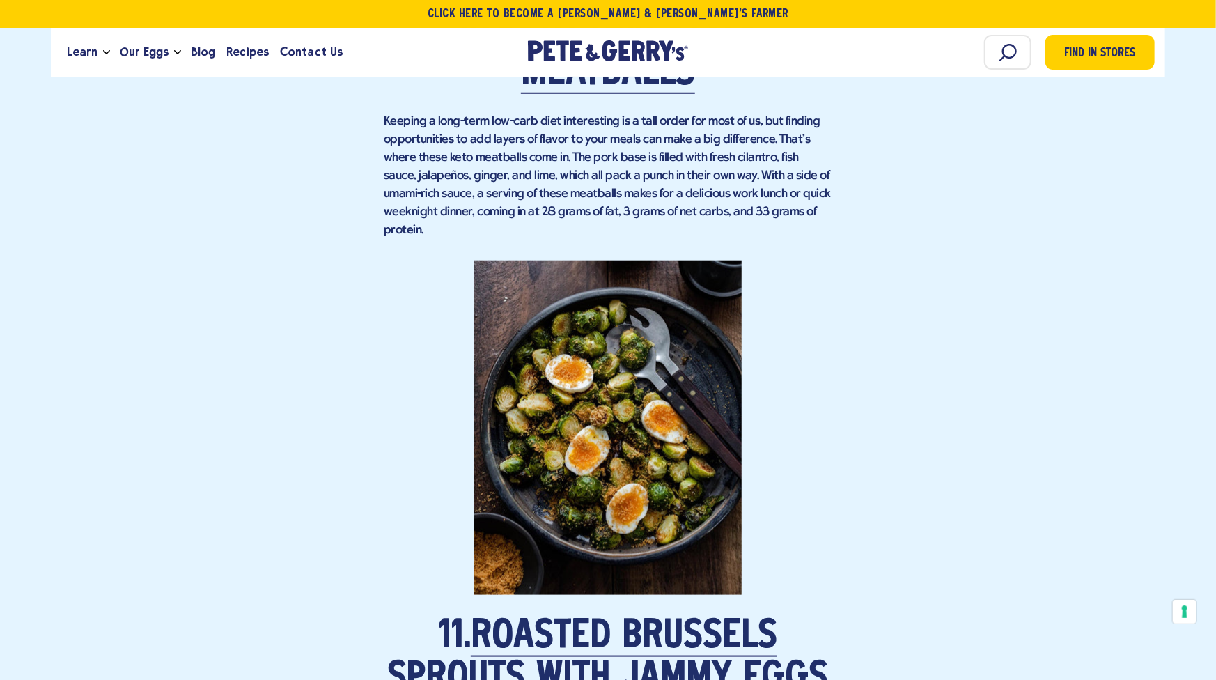
scroll to position [6862, 0]
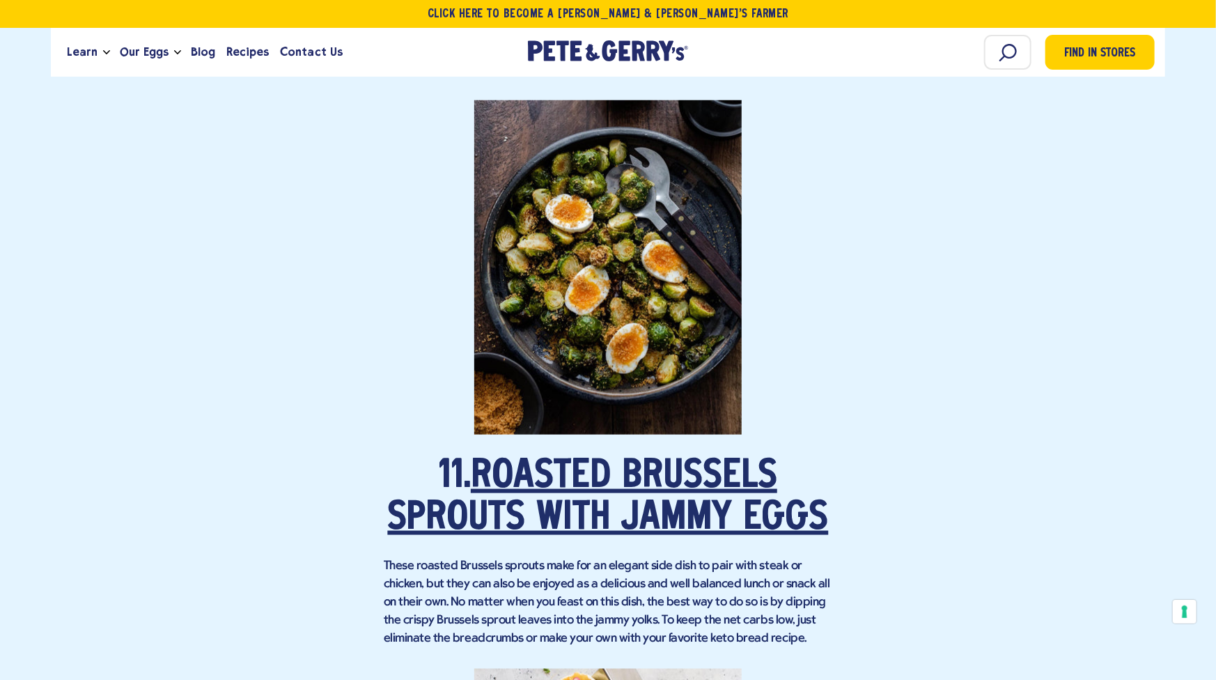
click at [584, 460] on link "Roasted Brussels Sprouts with Jammy Eggs" at bounding box center [608, 498] width 441 height 81
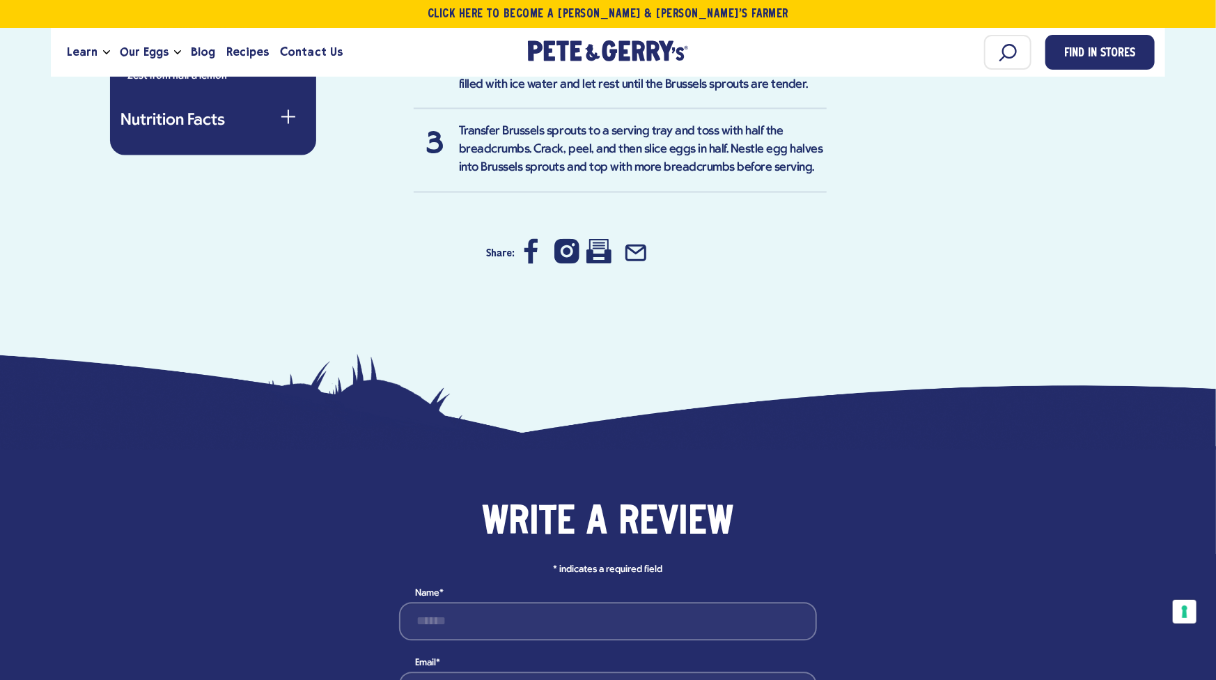
scroll to position [1402, 0]
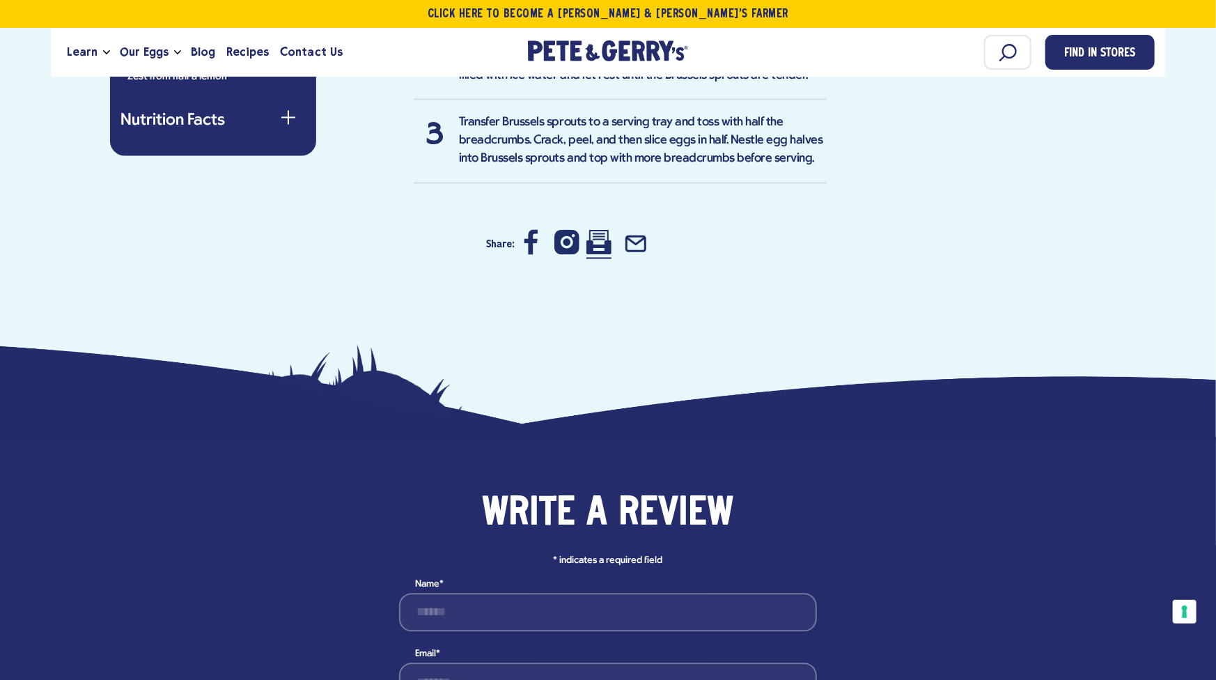
click at [601, 230] on icon at bounding box center [599, 242] width 25 height 25
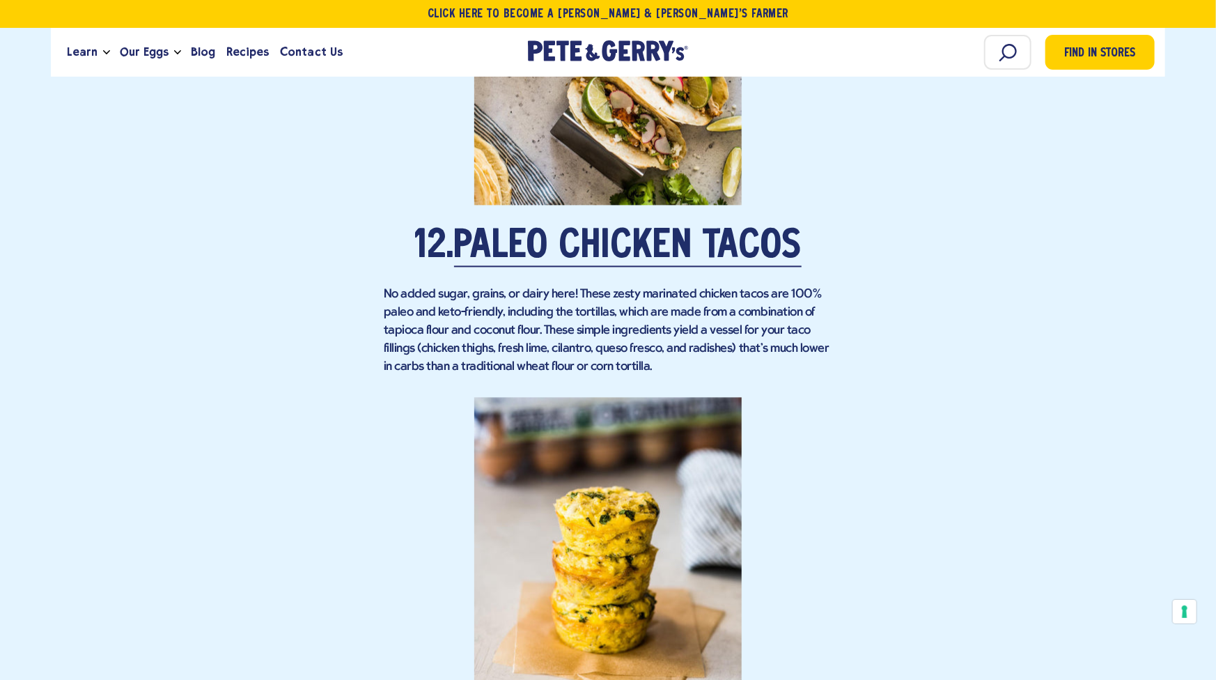
scroll to position [7663, 0]
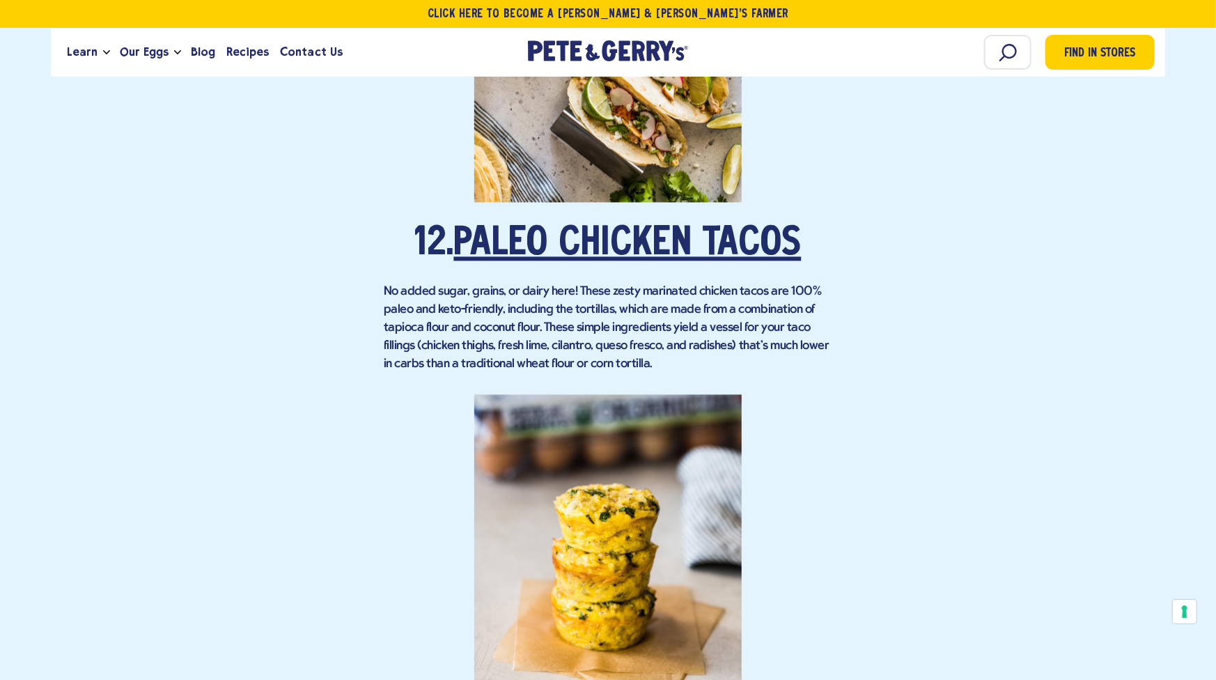
click at [633, 225] on link "Paleo Chicken Tacos" at bounding box center [628, 244] width 348 height 39
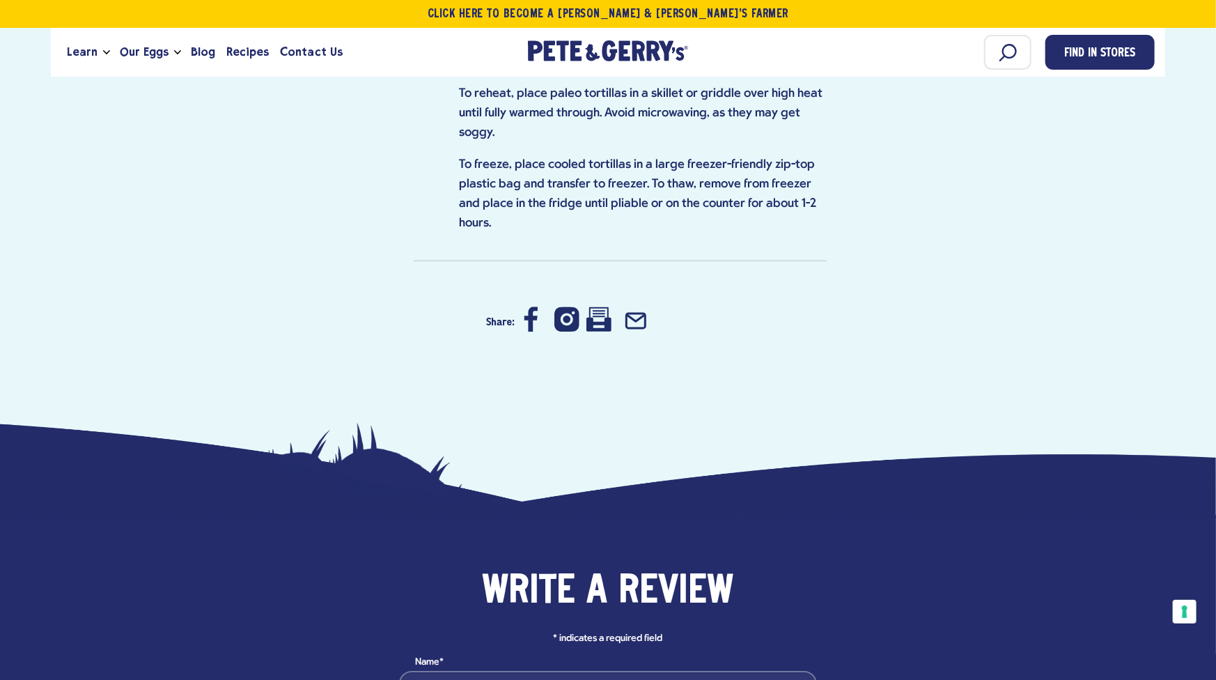
scroll to position [2206, 0]
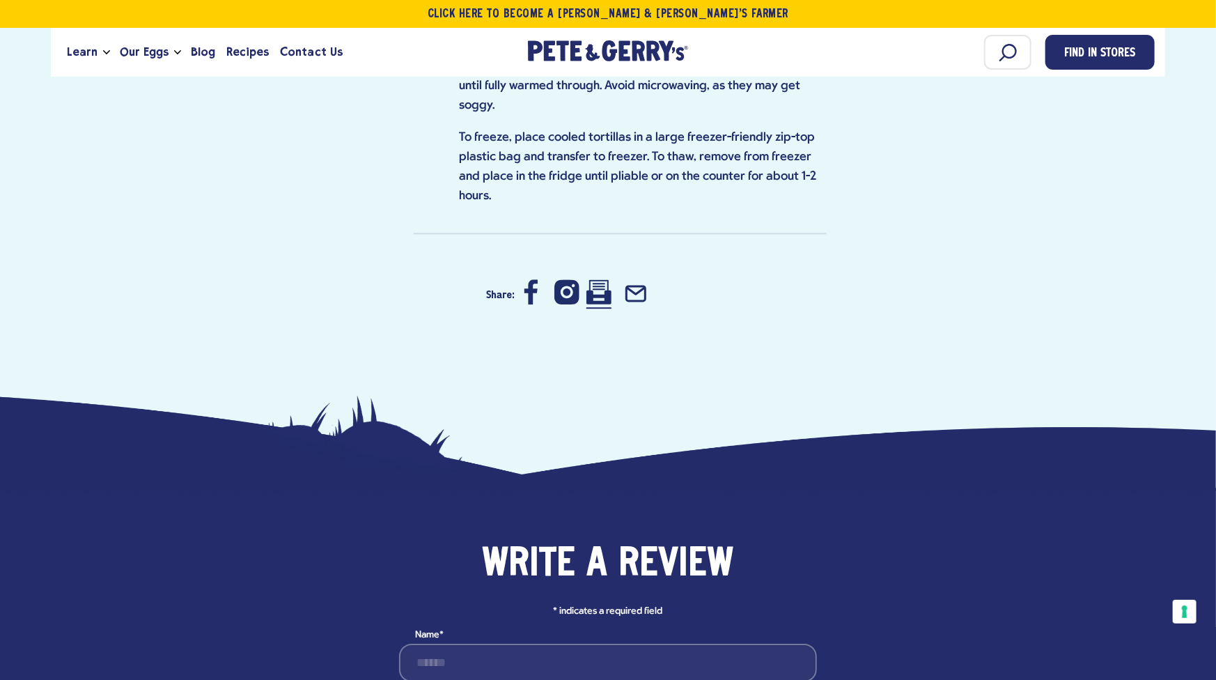
click at [602, 279] on icon at bounding box center [599, 291] width 25 height 25
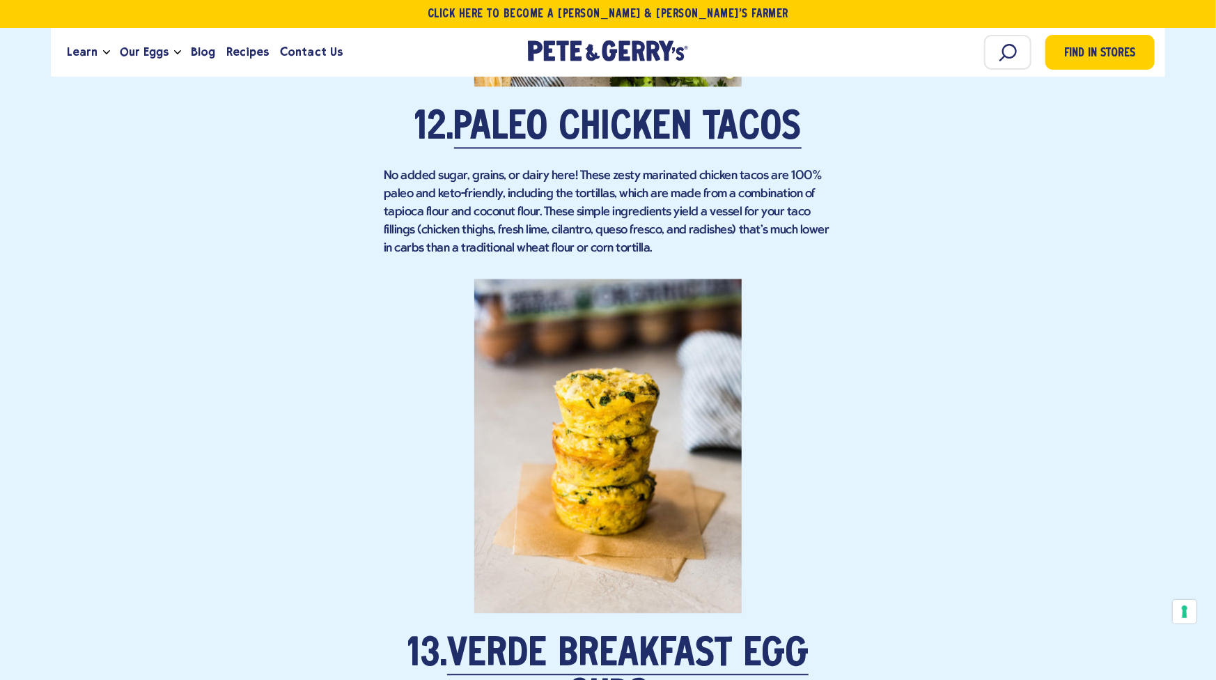
scroll to position [7895, 0]
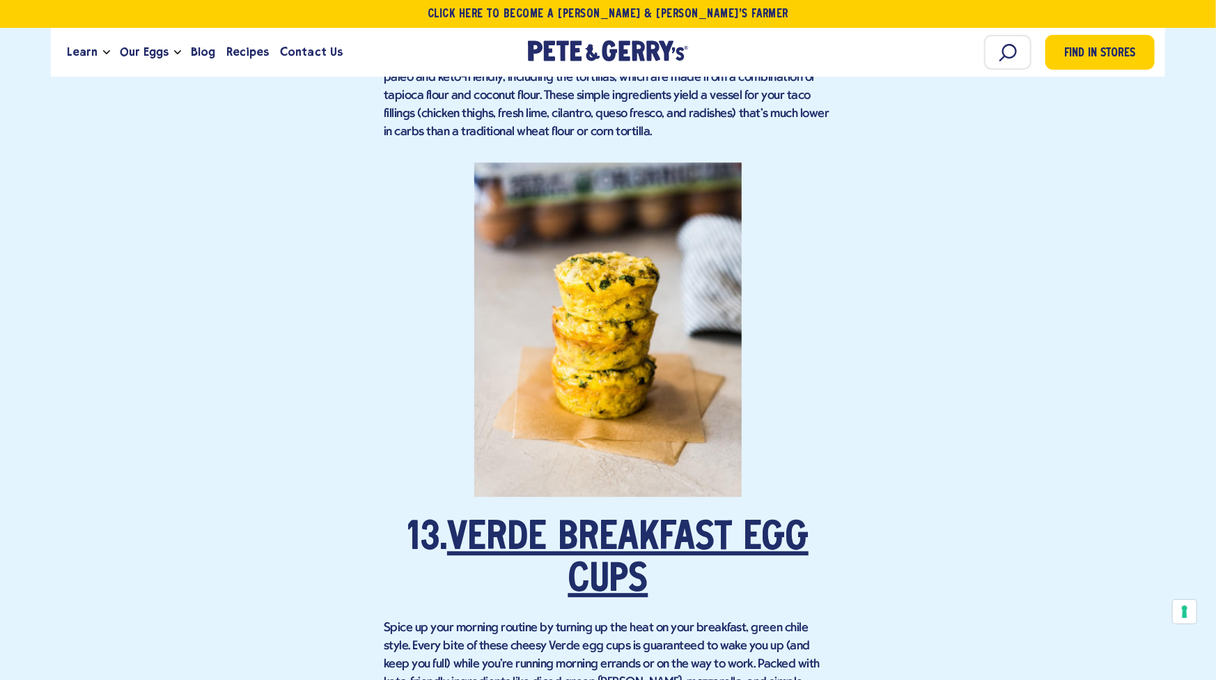
click at [640, 524] on link "Verde Breakfast Egg Cups" at bounding box center [628, 560] width 362 height 81
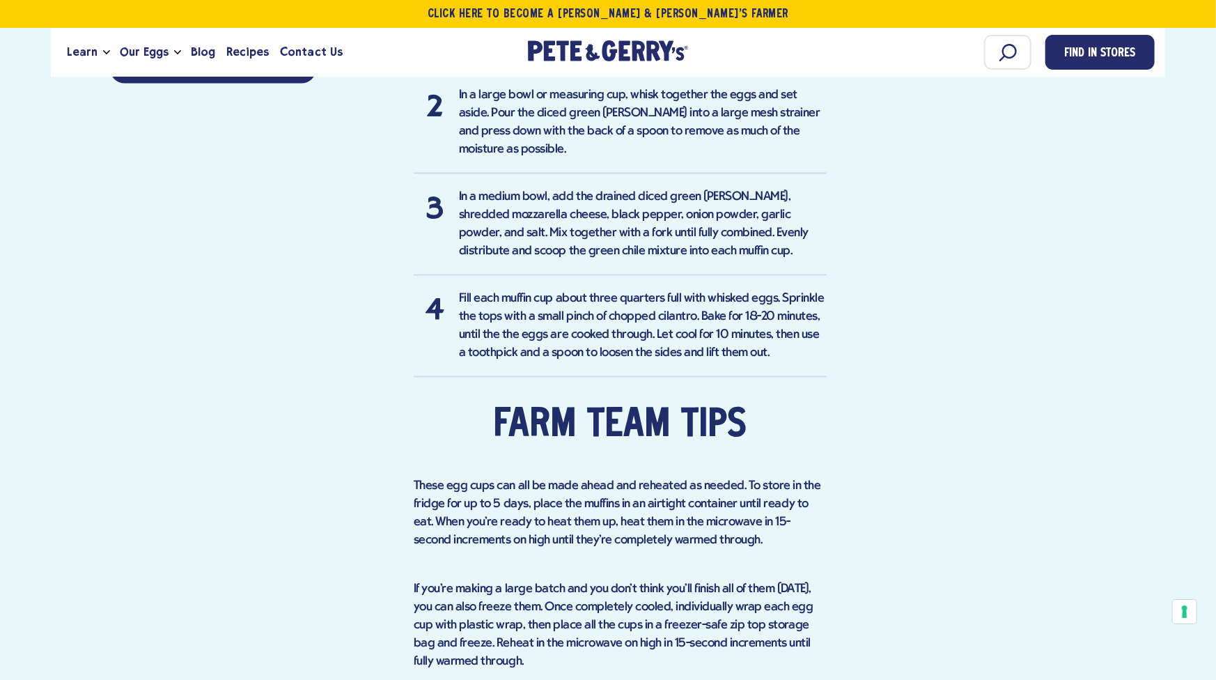
scroll to position [1517, 0]
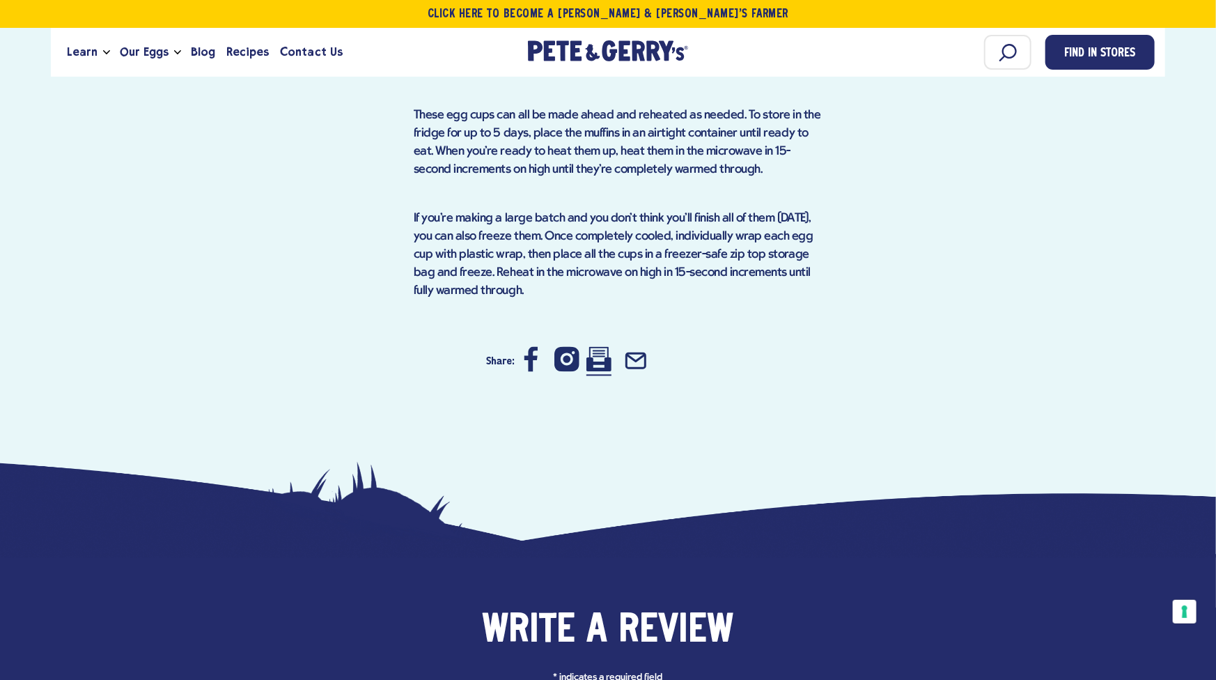
click at [602, 347] on icon at bounding box center [599, 359] width 25 height 24
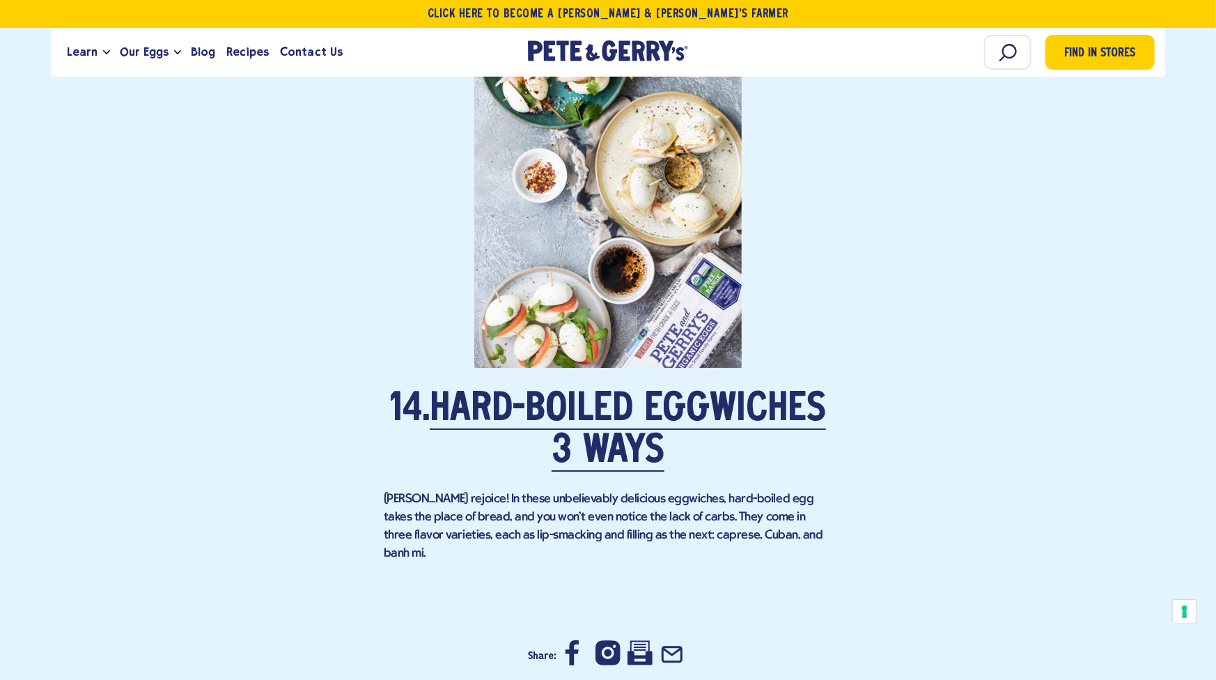
scroll to position [8592, 0]
click at [624, 392] on link "Hard-Boiled Eggwiches 3 Ways" at bounding box center [628, 432] width 396 height 81
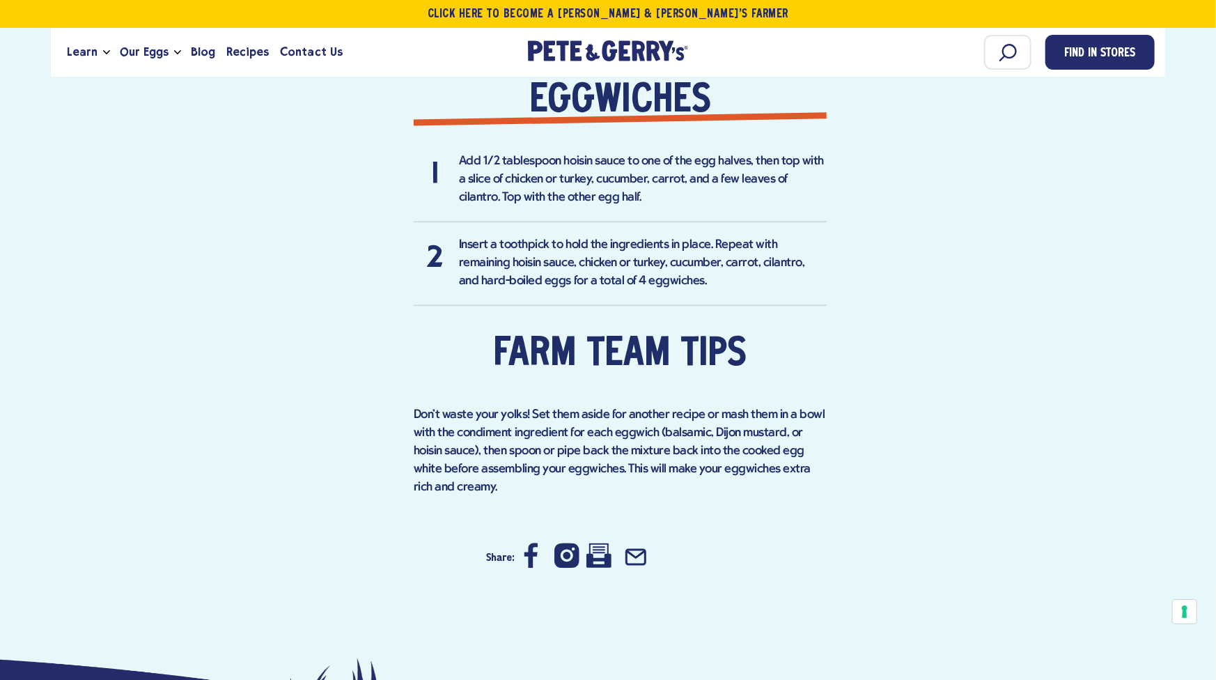
scroll to position [1749, 0]
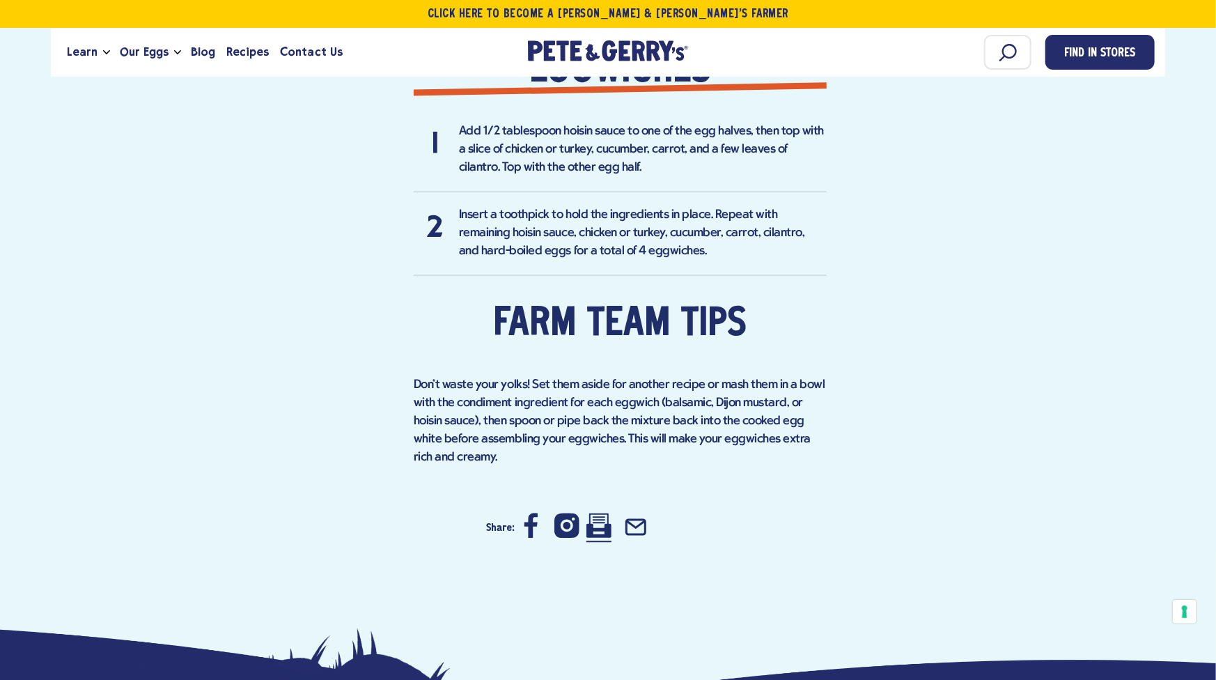
drag, startPoint x: 603, startPoint y: 504, endPoint x: 952, endPoint y: 498, distance: 349.1
click at [605, 513] on icon at bounding box center [599, 525] width 25 height 25
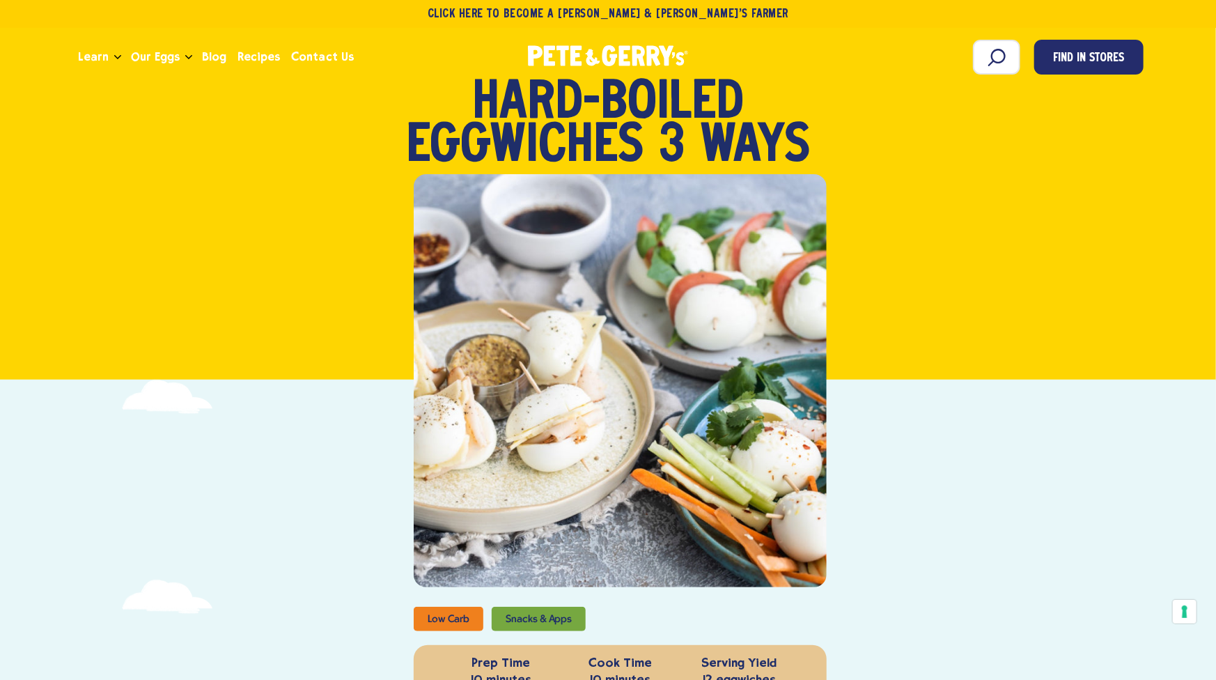
scroll to position [0, 0]
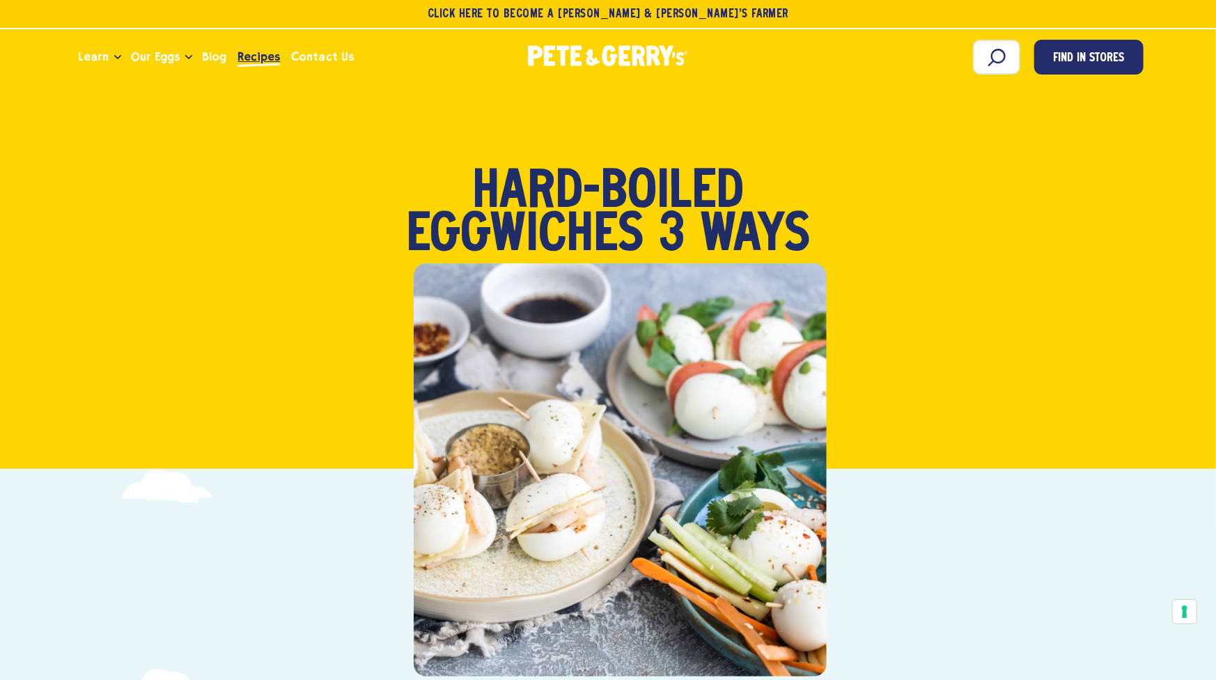
click at [258, 61] on span "Recipes" at bounding box center [259, 56] width 42 height 17
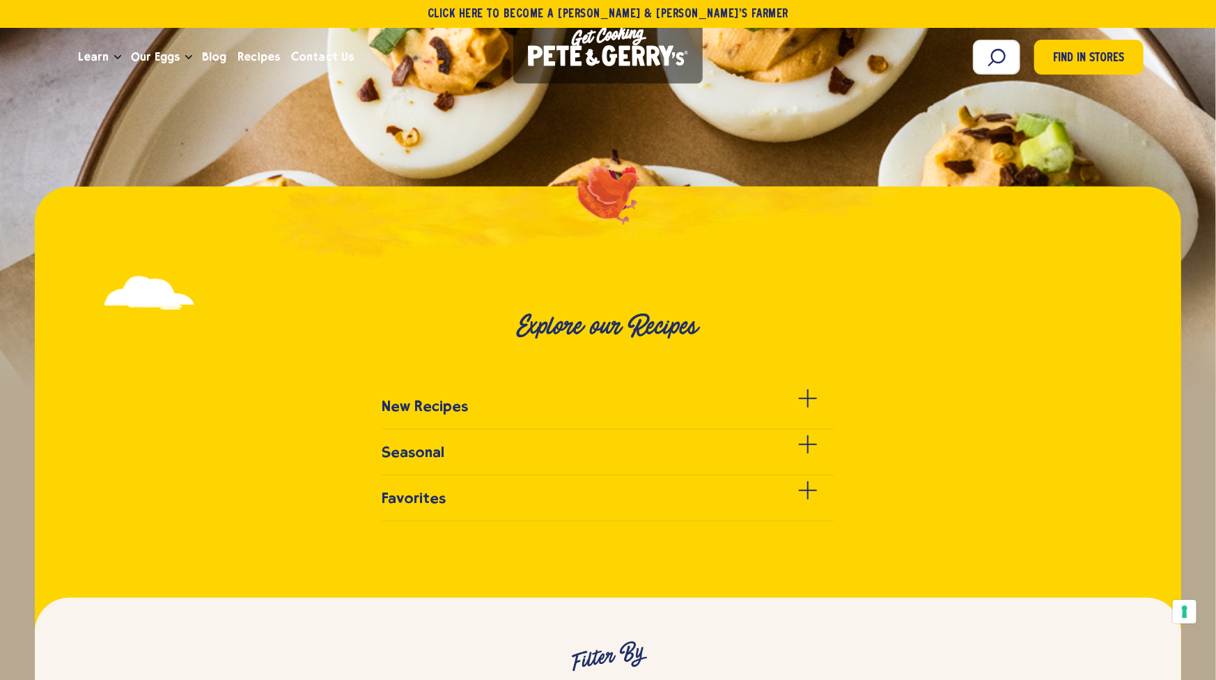
scroll to position [348, 0]
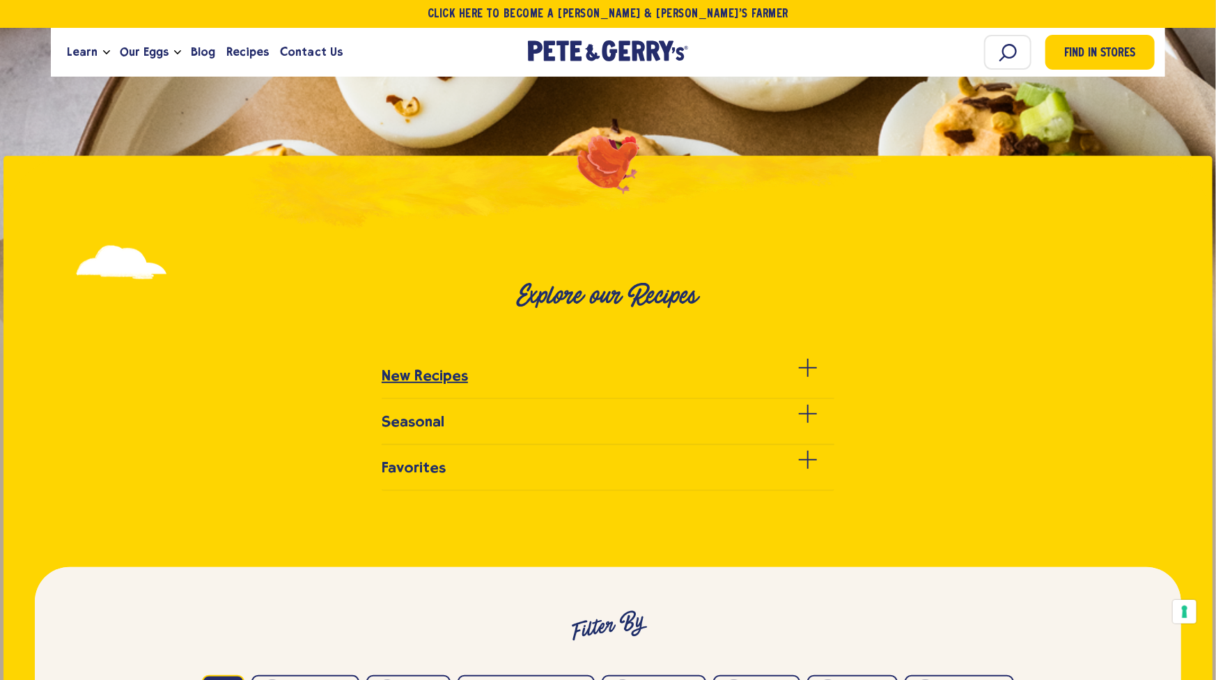
click at [812, 367] on span at bounding box center [808, 367] width 18 height 1
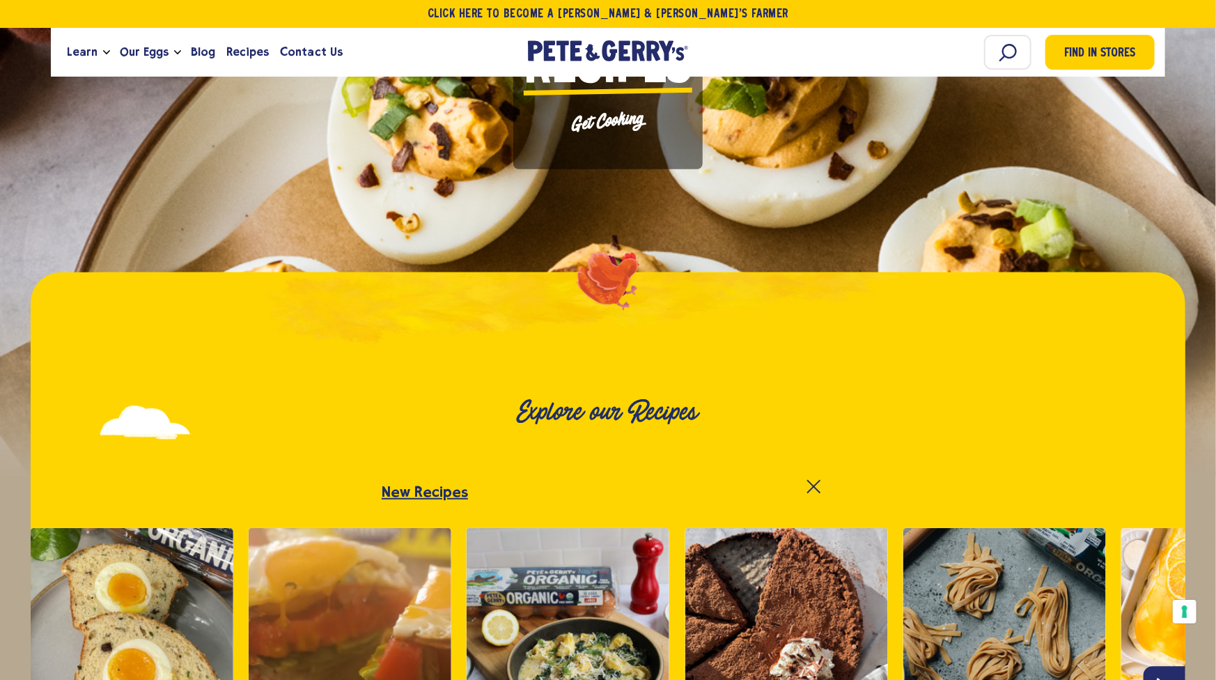
scroll to position [0, 0]
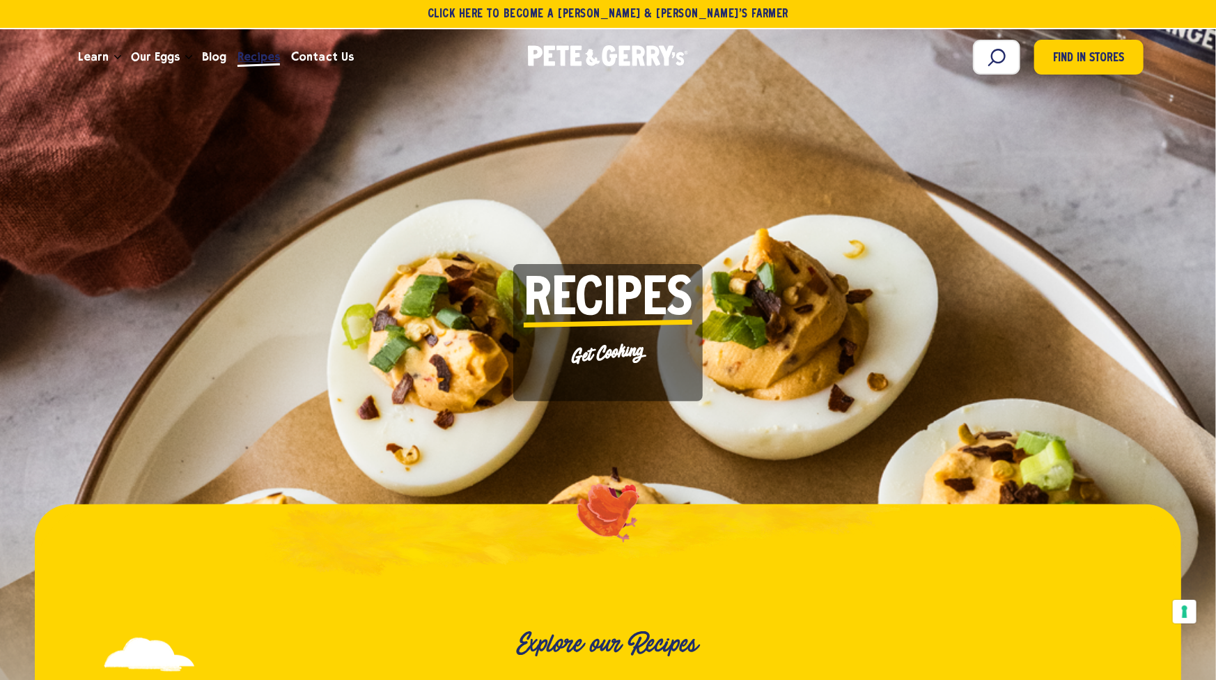
click at [254, 65] on span "Recipes" at bounding box center [259, 56] width 42 height 17
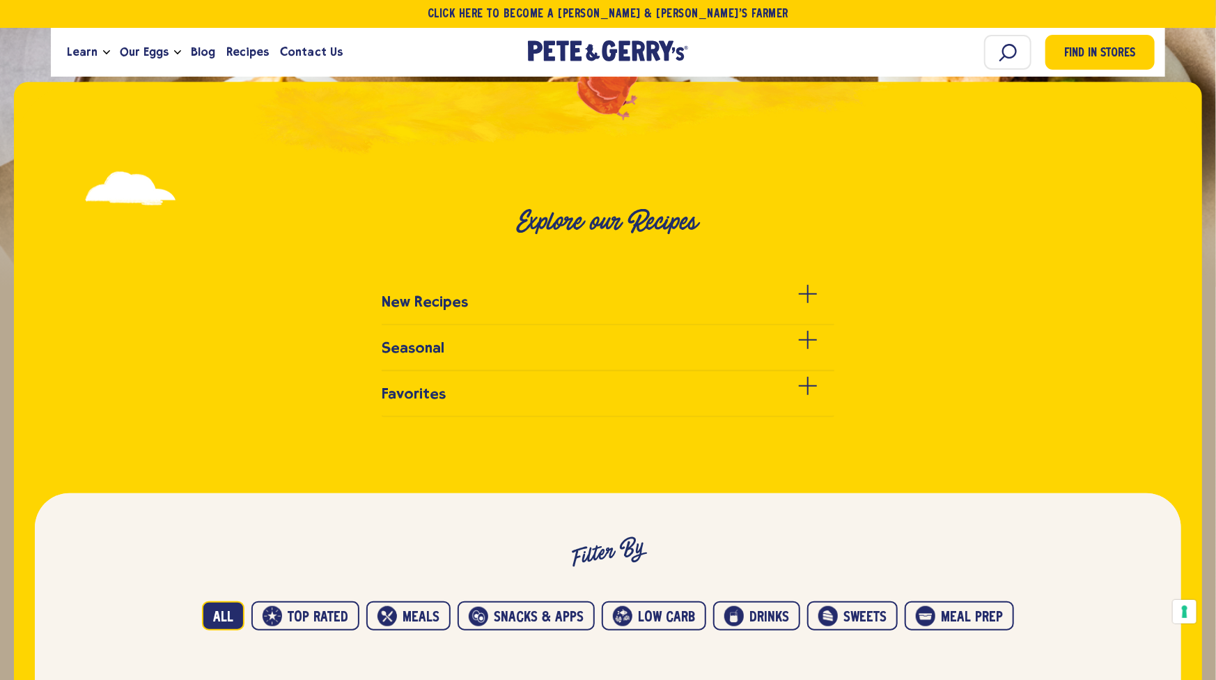
scroll to position [464, 0]
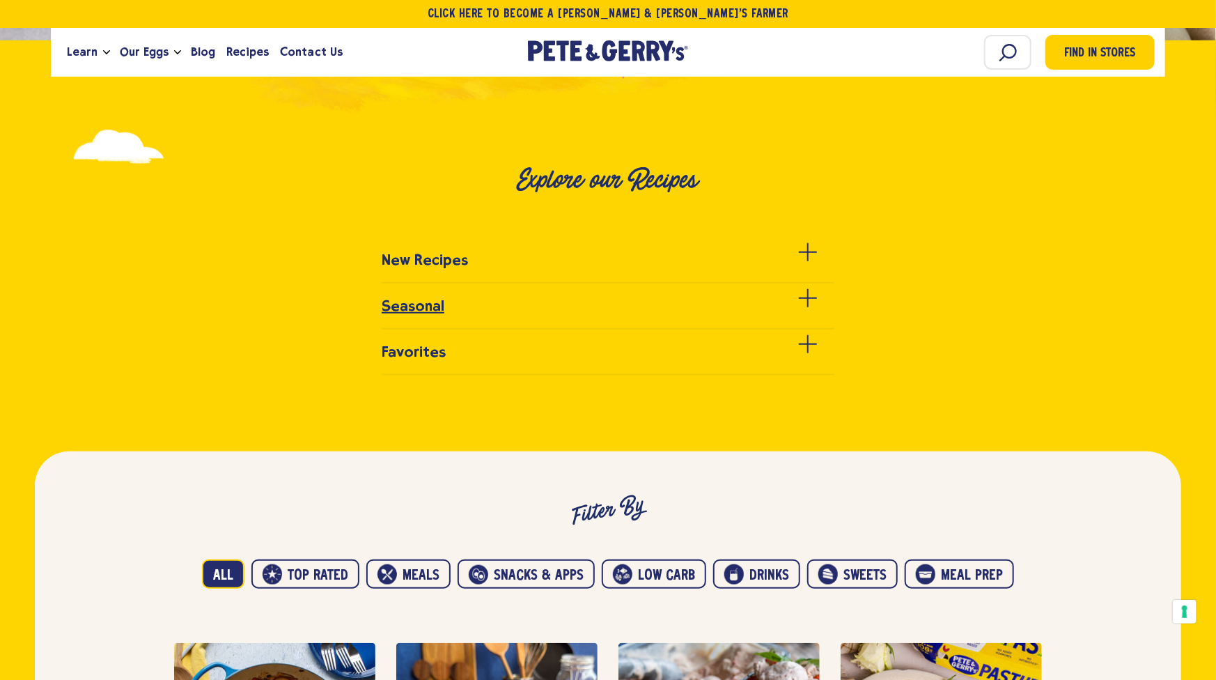
click at [807, 298] on span at bounding box center [807, 298] width 1 height 18
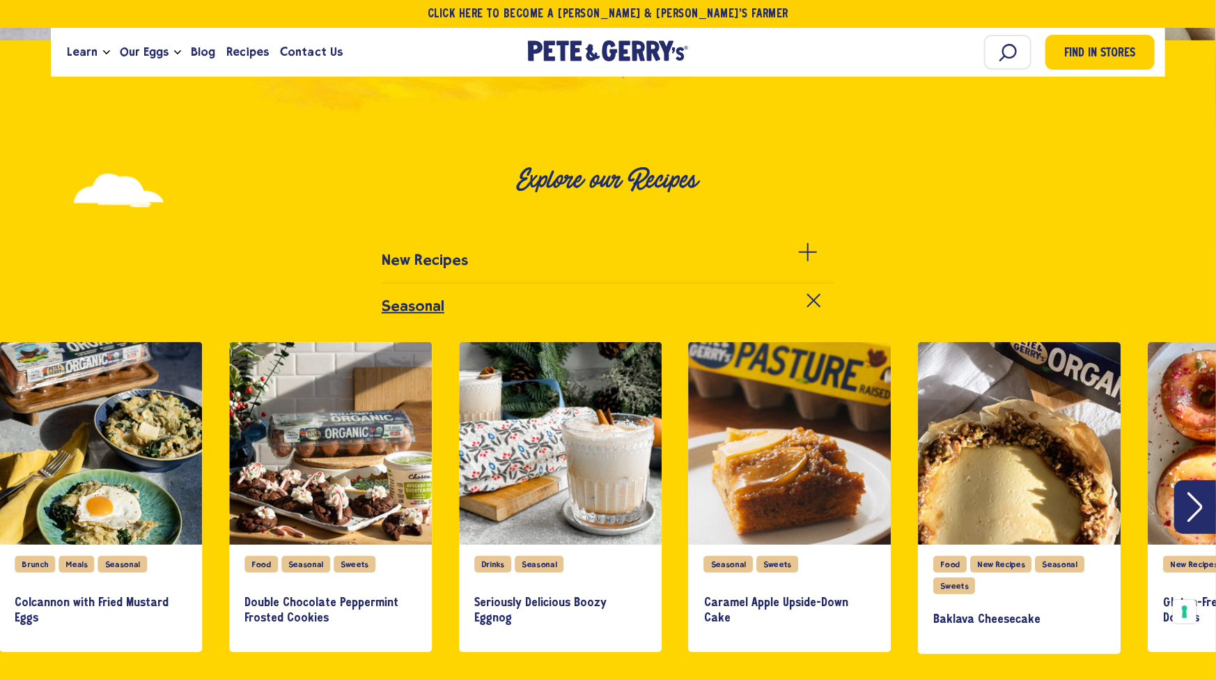
click at [1202, 507] on icon "Next" at bounding box center [1195, 507] width 15 height 30
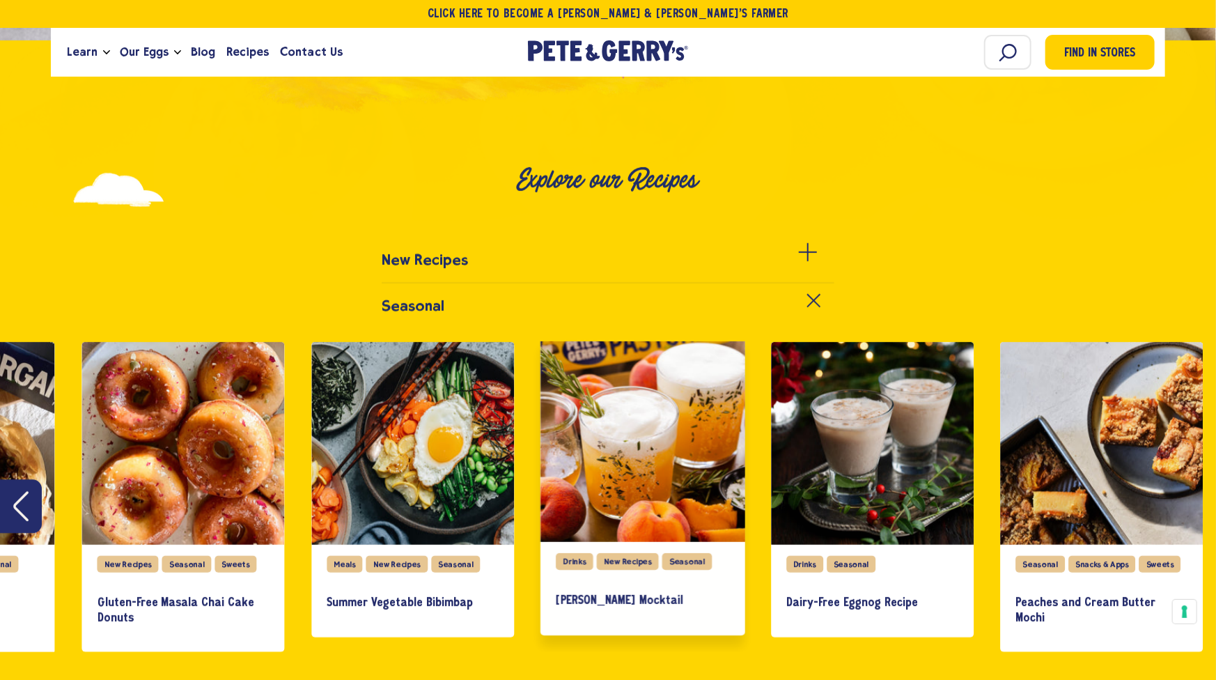
click at [630, 503] on div "slide 8 of 10" at bounding box center [643, 439] width 205 height 205
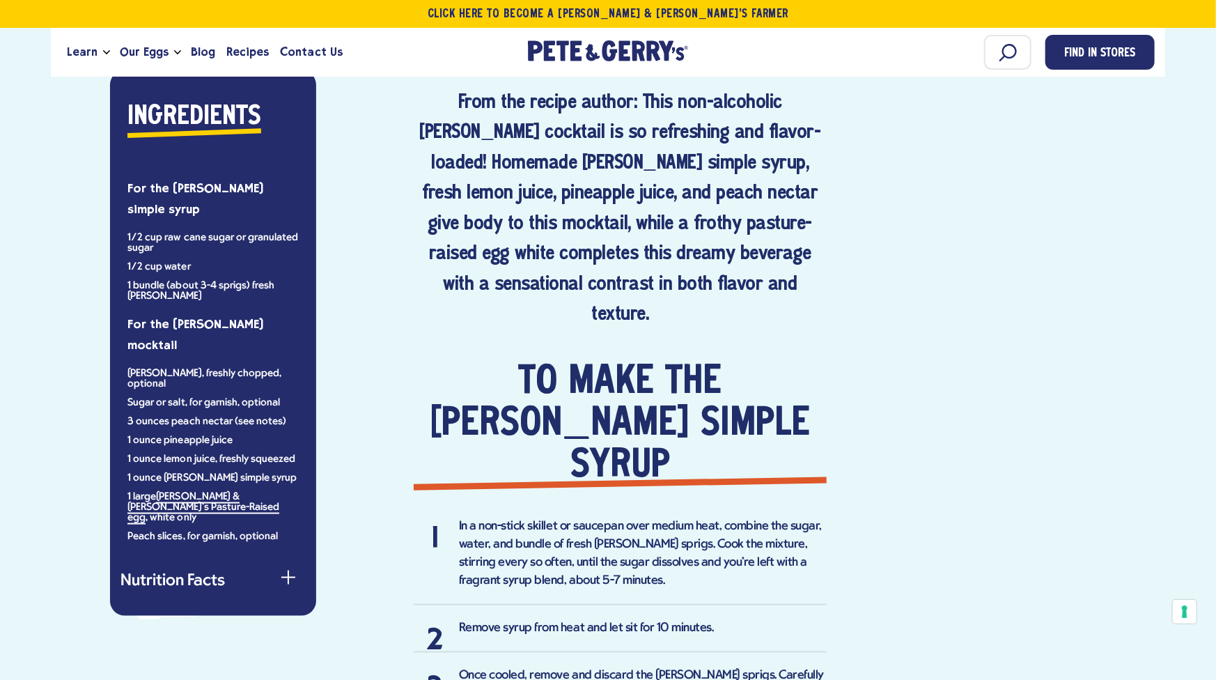
scroll to position [820, 0]
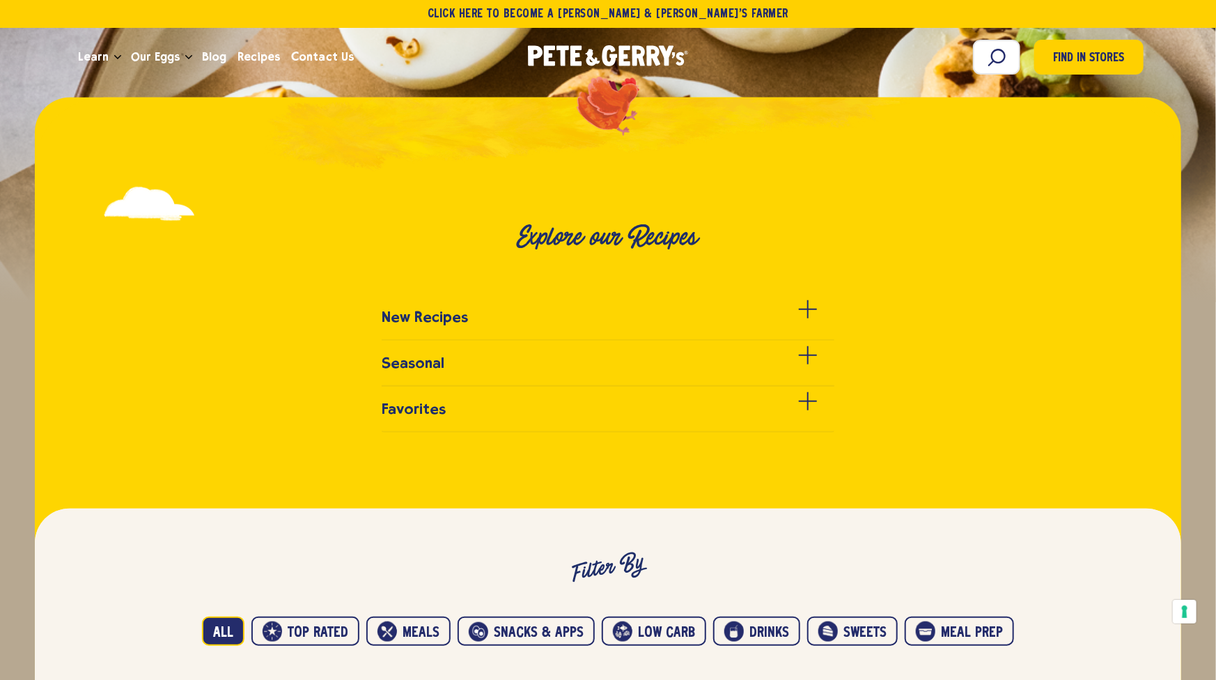
scroll to position [464, 0]
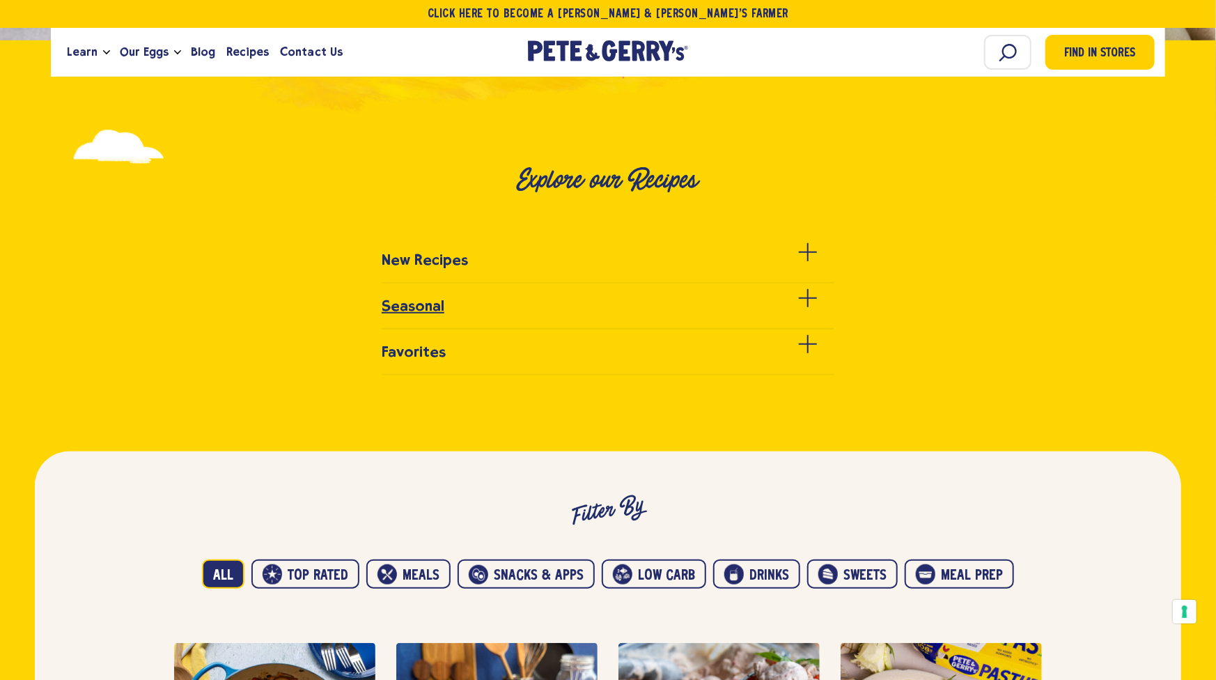
click at [806, 297] on div at bounding box center [808, 306] width 18 height 18
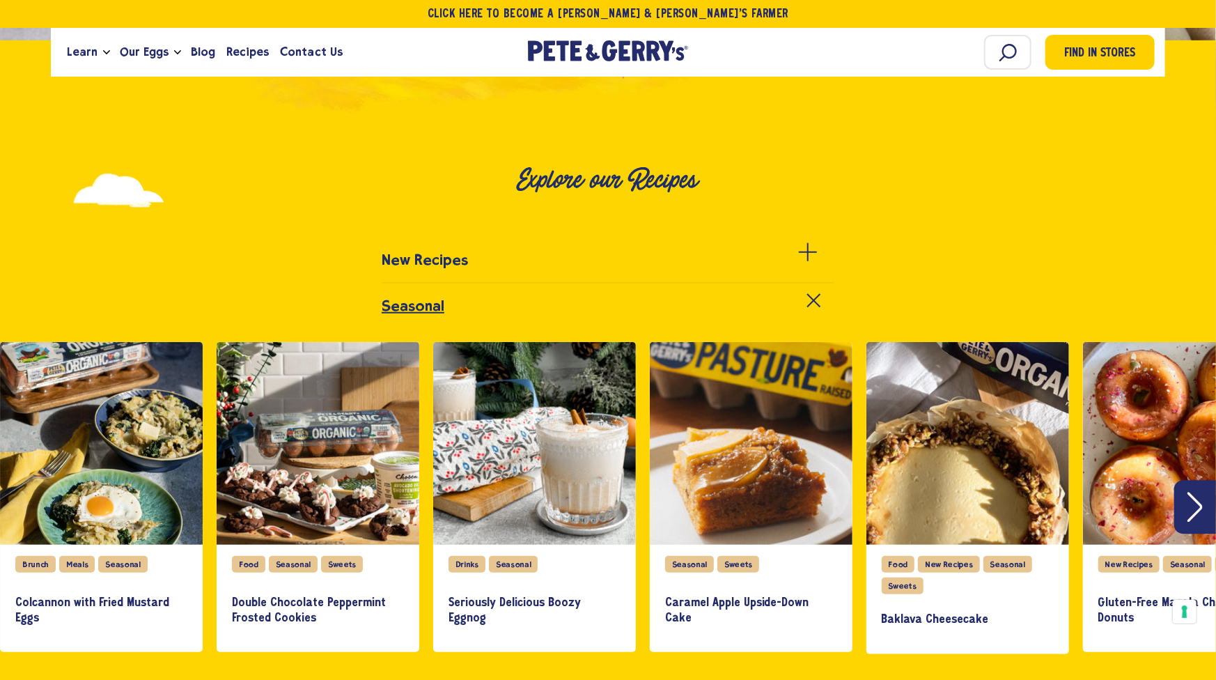
click at [1200, 502] on icon "Next" at bounding box center [1195, 507] width 15 height 30
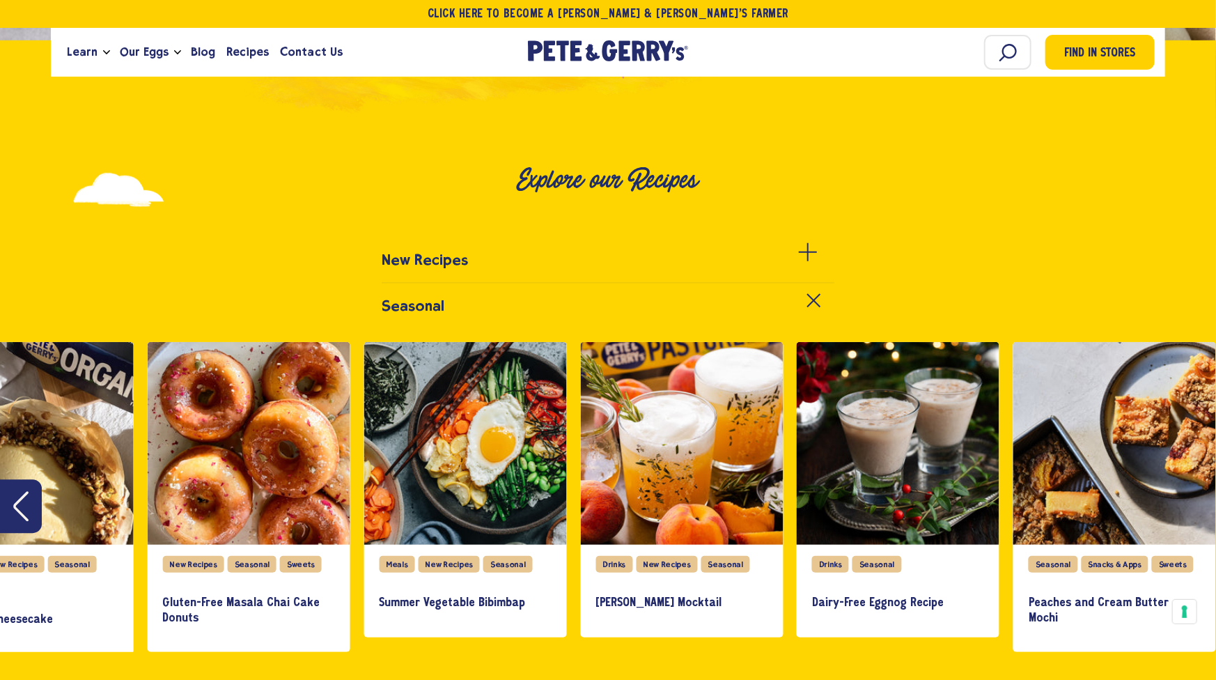
click at [1200, 502] on div "slide 10 of 10" at bounding box center [1115, 443] width 203 height 203
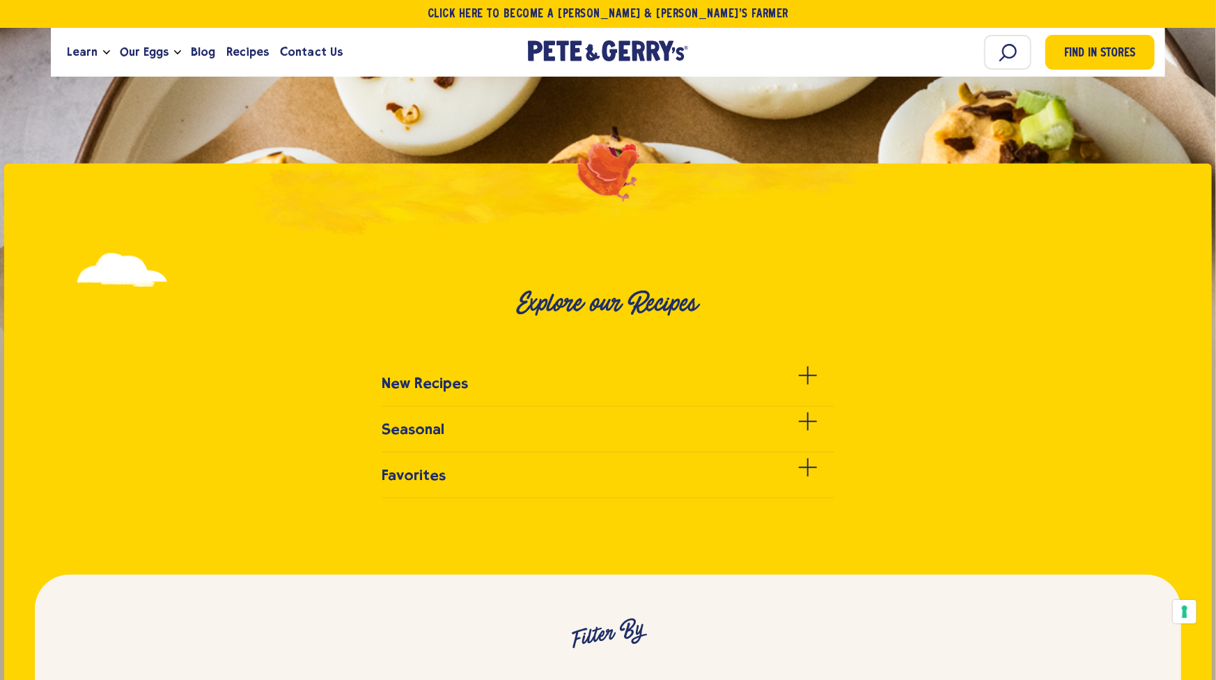
scroll to position [348, 0]
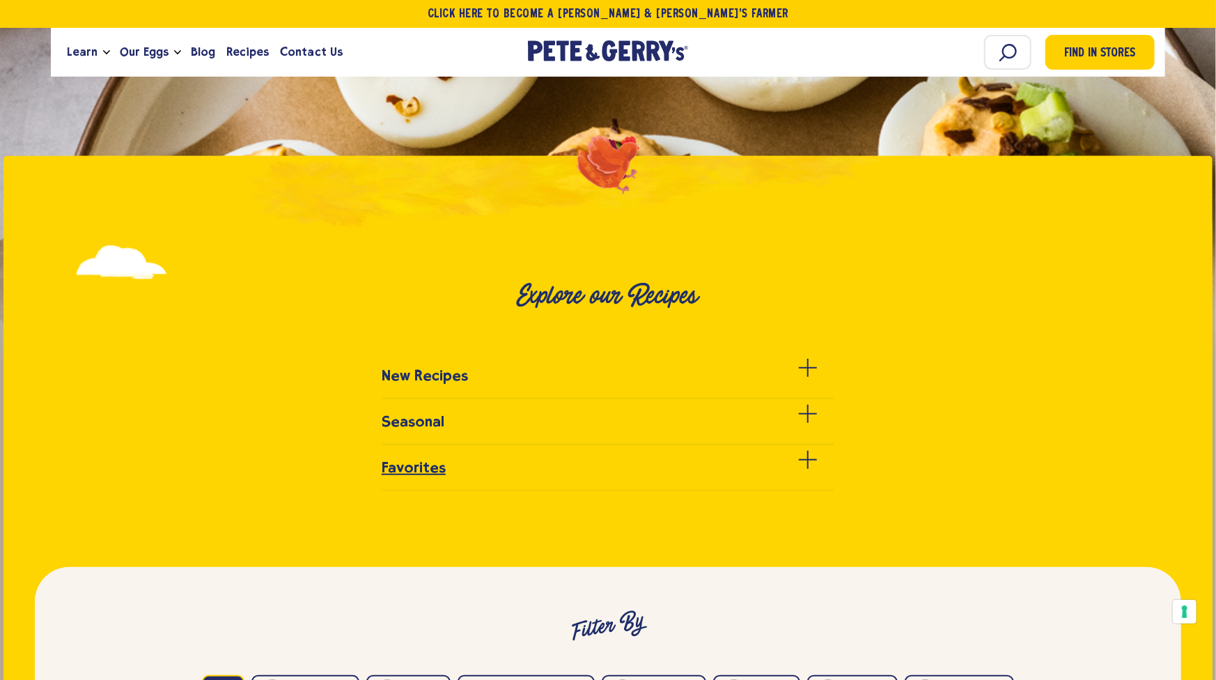
click at [805, 459] on span at bounding box center [808, 459] width 18 height 1
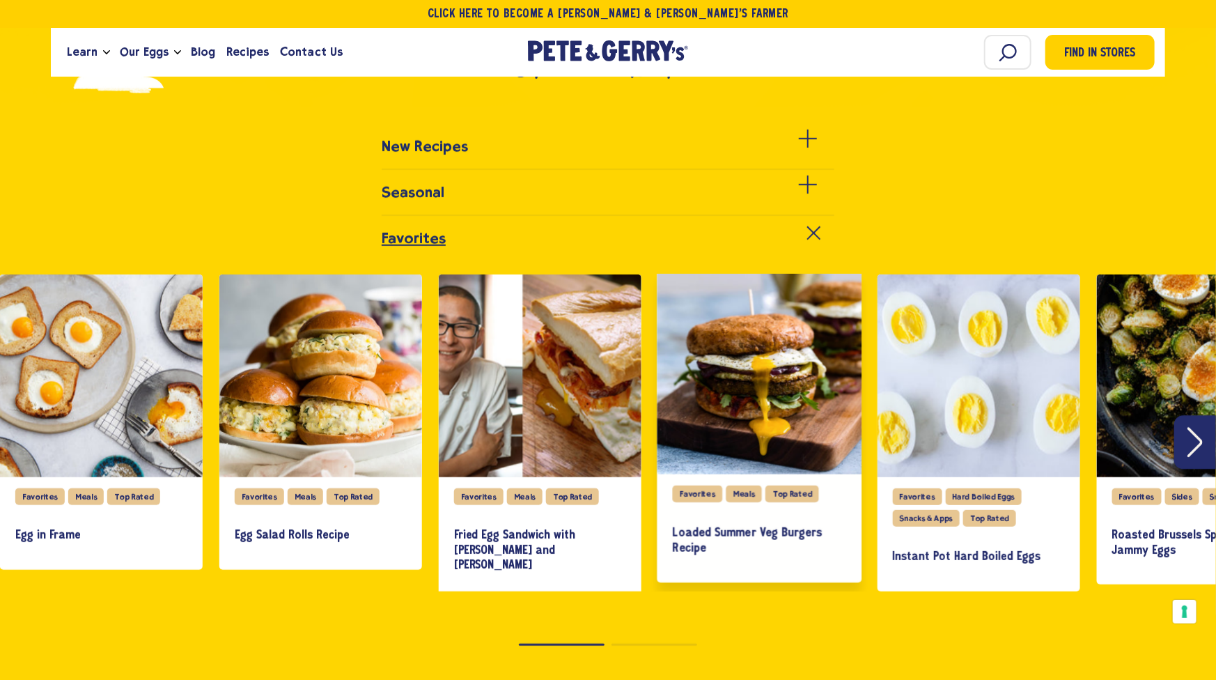
scroll to position [580, 0]
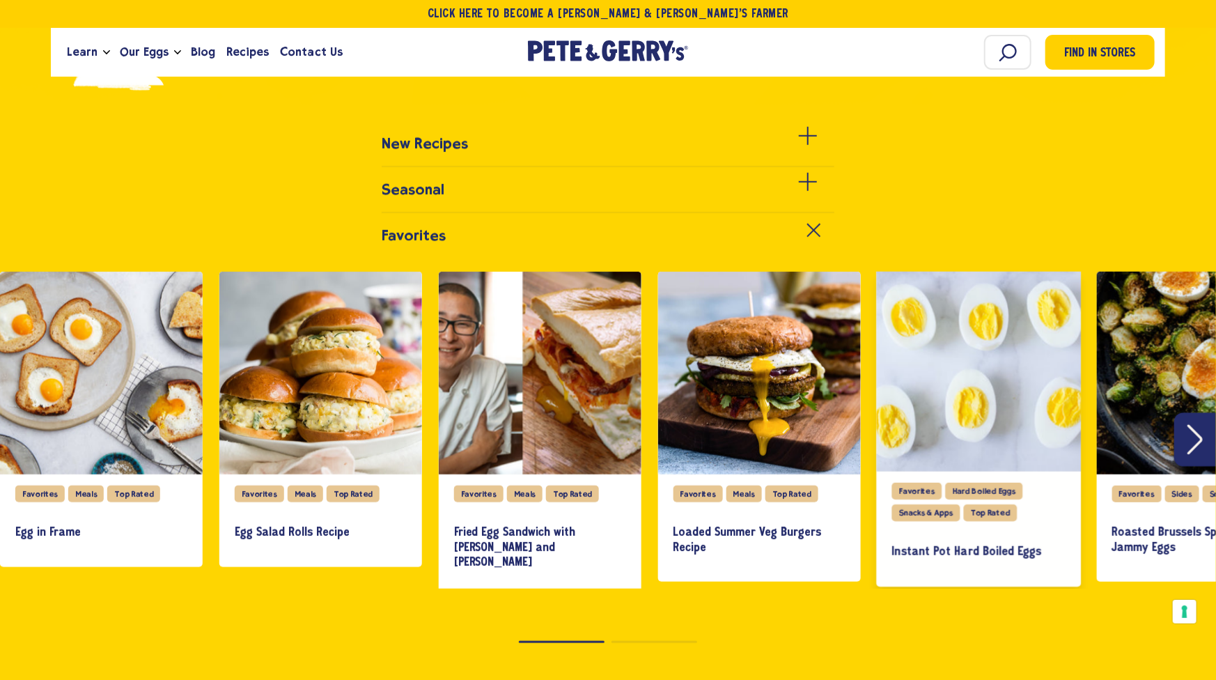
click at [964, 440] on div "slide 5 of 9" at bounding box center [978, 369] width 205 height 205
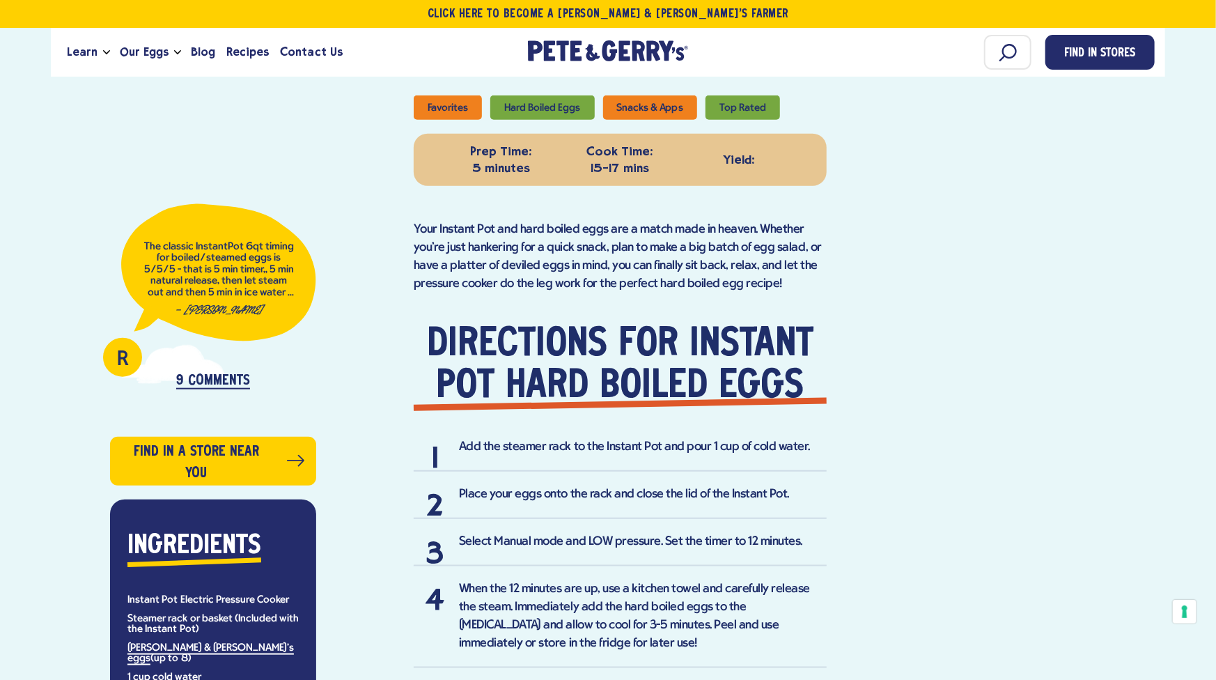
scroll to position [580, 0]
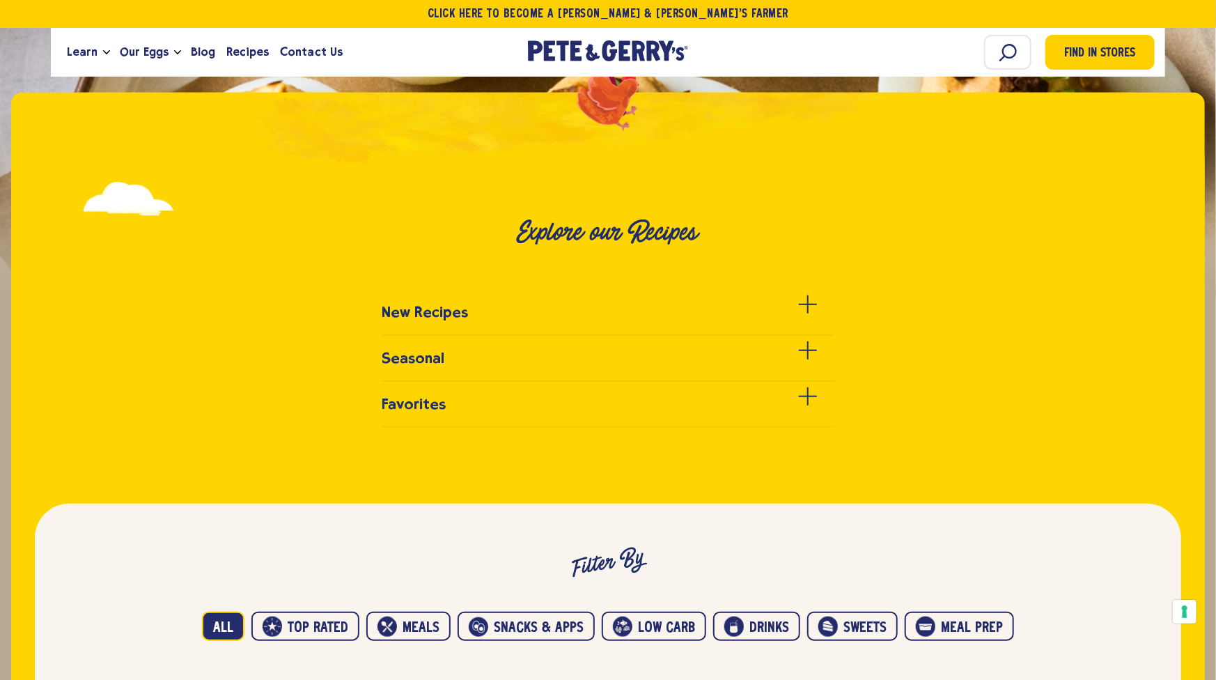
scroll to position [464, 0]
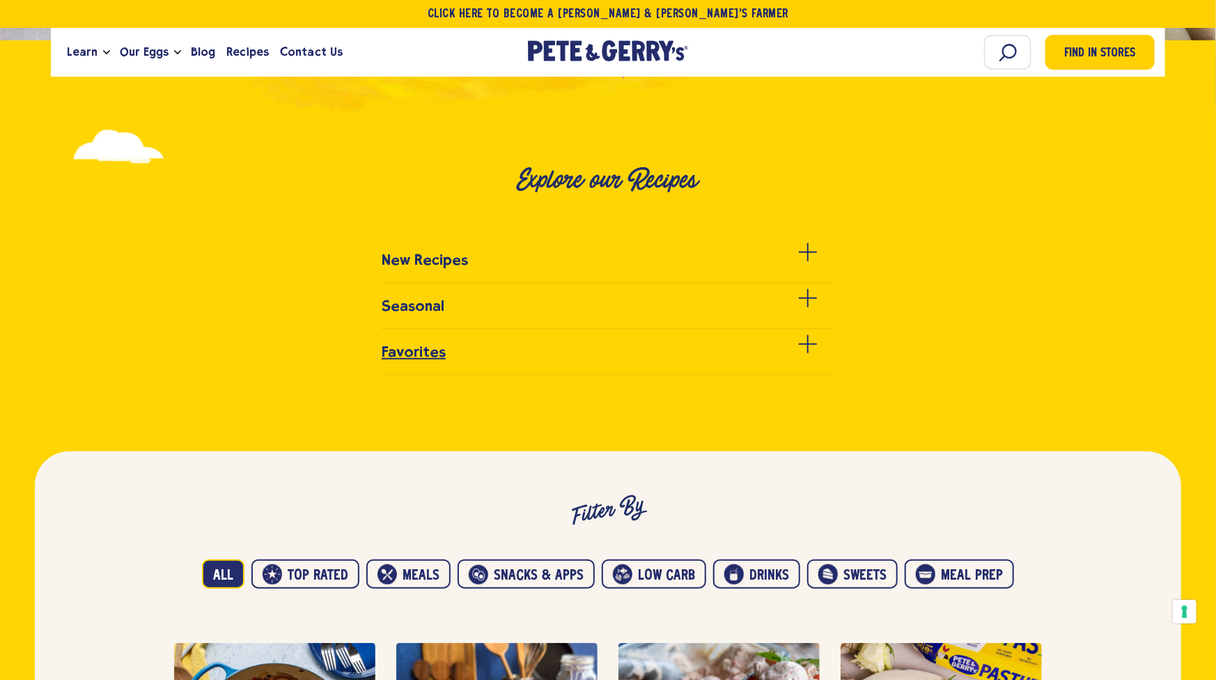
click at [807, 343] on span at bounding box center [807, 344] width 1 height 18
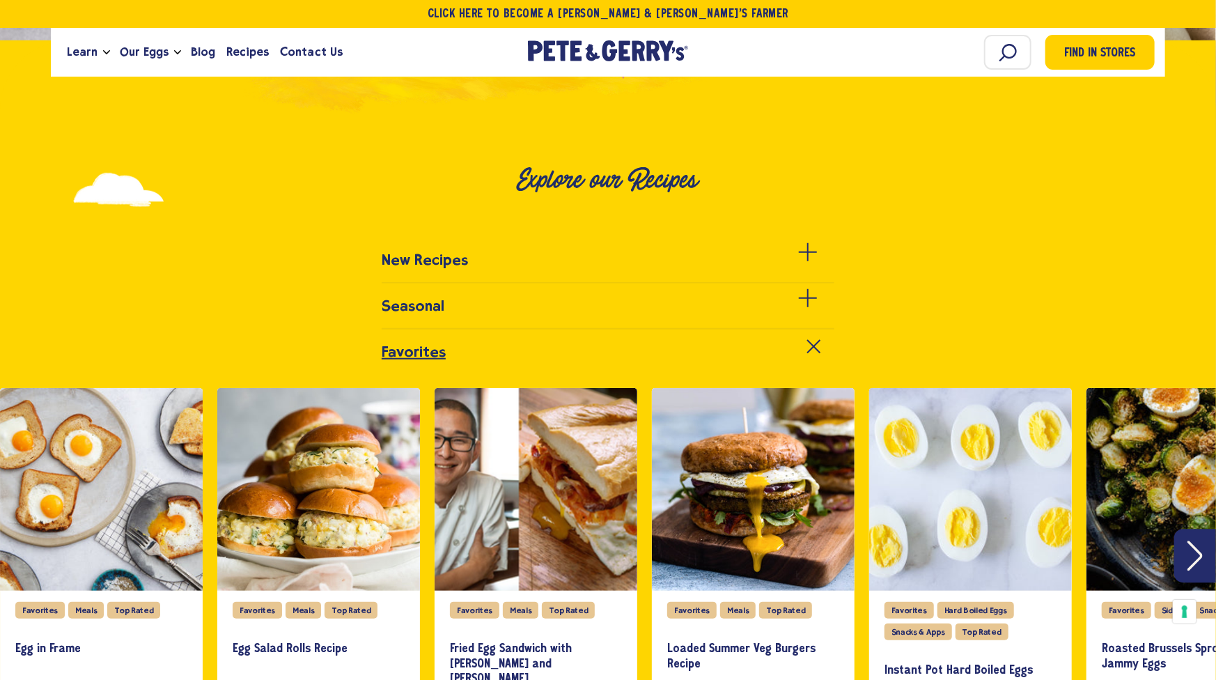
click at [1195, 557] on icon "Next" at bounding box center [1195, 556] width 15 height 30
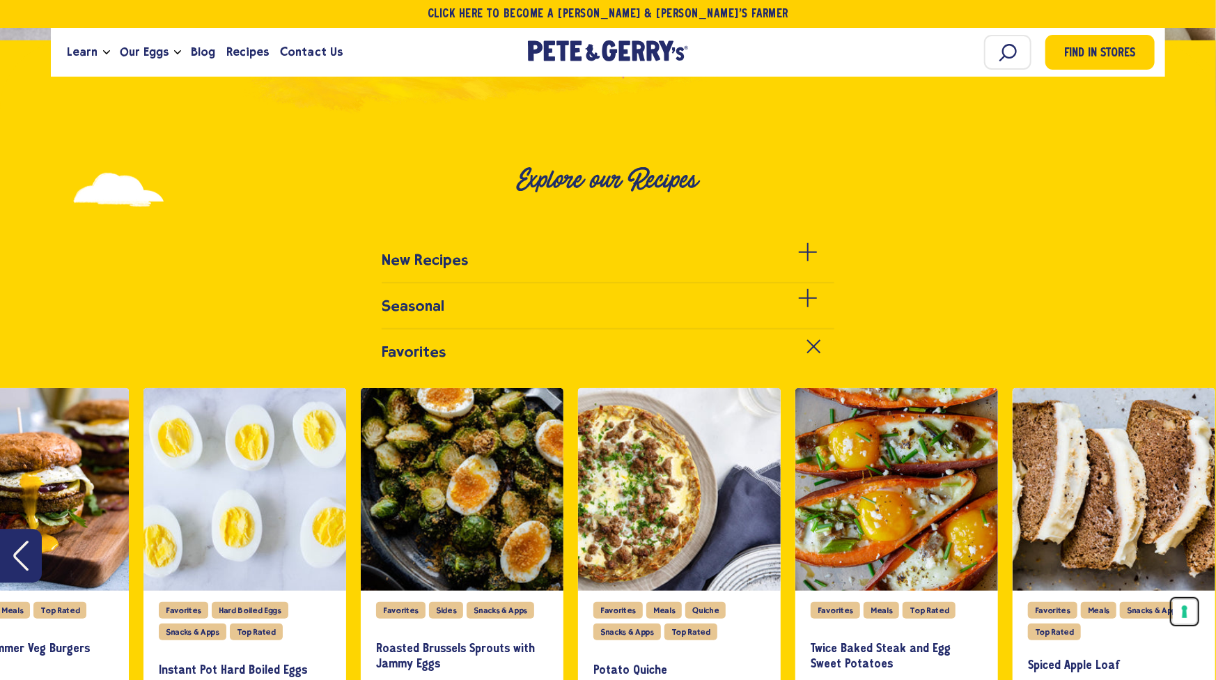
drag, startPoint x: 1195, startPoint y: 557, endPoint x: 1195, endPoint y: 620, distance: 63.4
click at [1195, 620] on button "Your consent preferences for tracking technologies" at bounding box center [1185, 612] width 24 height 24
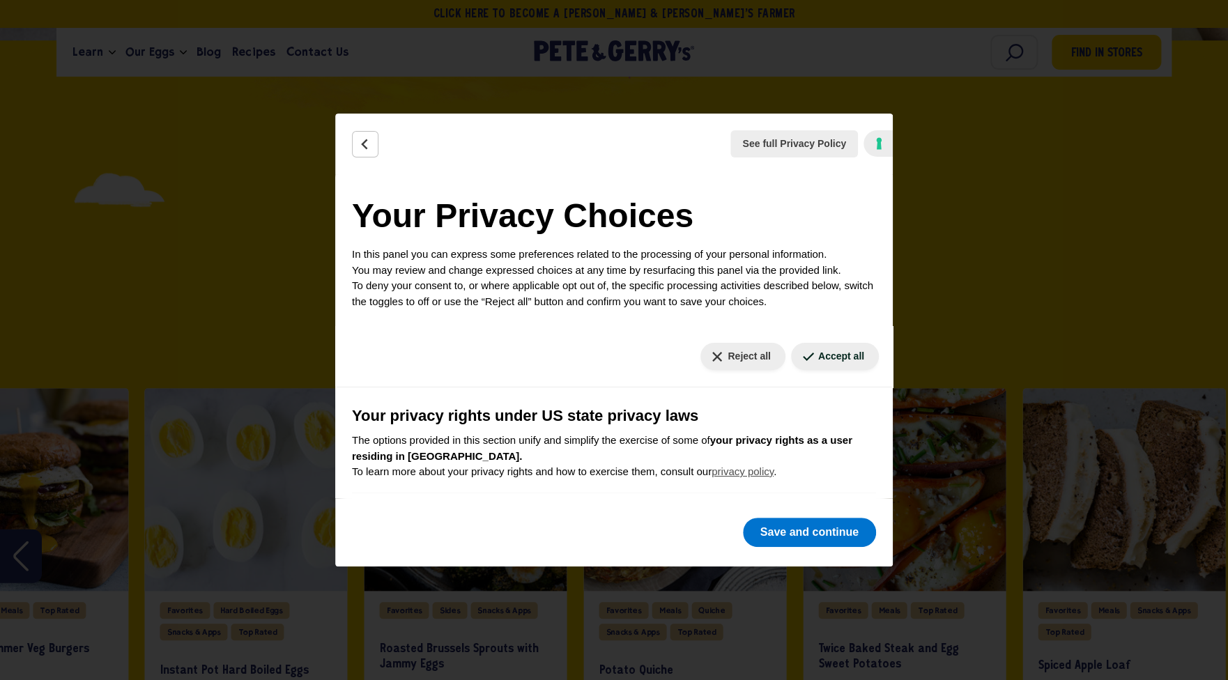
click at [1198, 522] on div "See full Privacy Policy Privacy Policy Your Privacy Choices In this panel you c…" at bounding box center [614, 340] width 1228 height 680
click at [1036, 143] on div "See full Privacy Policy Privacy Policy Your Privacy Choices In this panel you c…" at bounding box center [614, 340] width 1228 height 680
click at [358, 139] on icon "Back" at bounding box center [365, 144] width 14 height 14
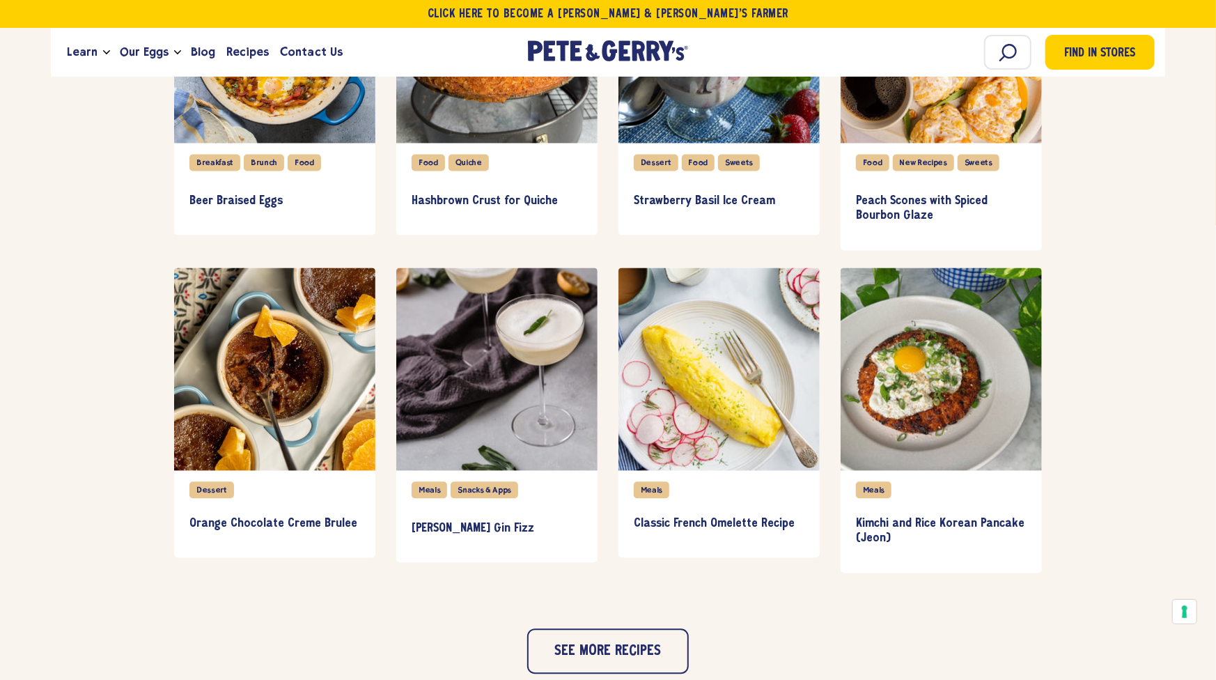
scroll to position [1625, 0]
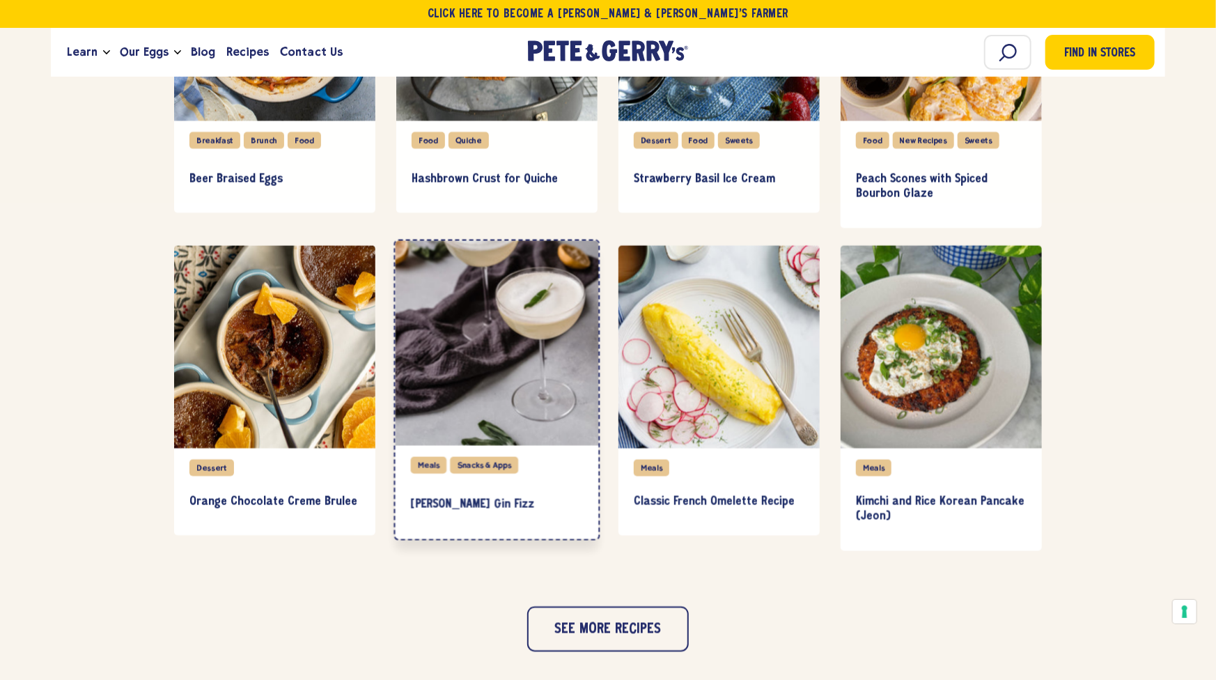
click at [518, 342] on div "item" at bounding box center [497, 342] width 203 height 205
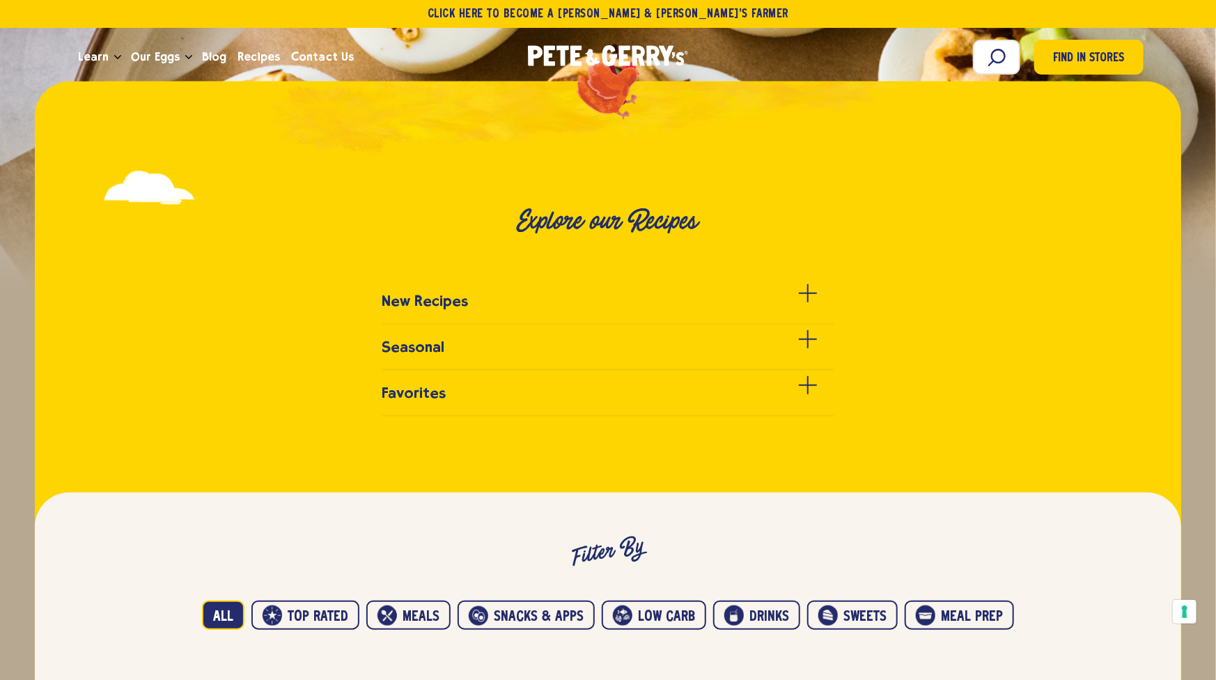
scroll to position [464, 0]
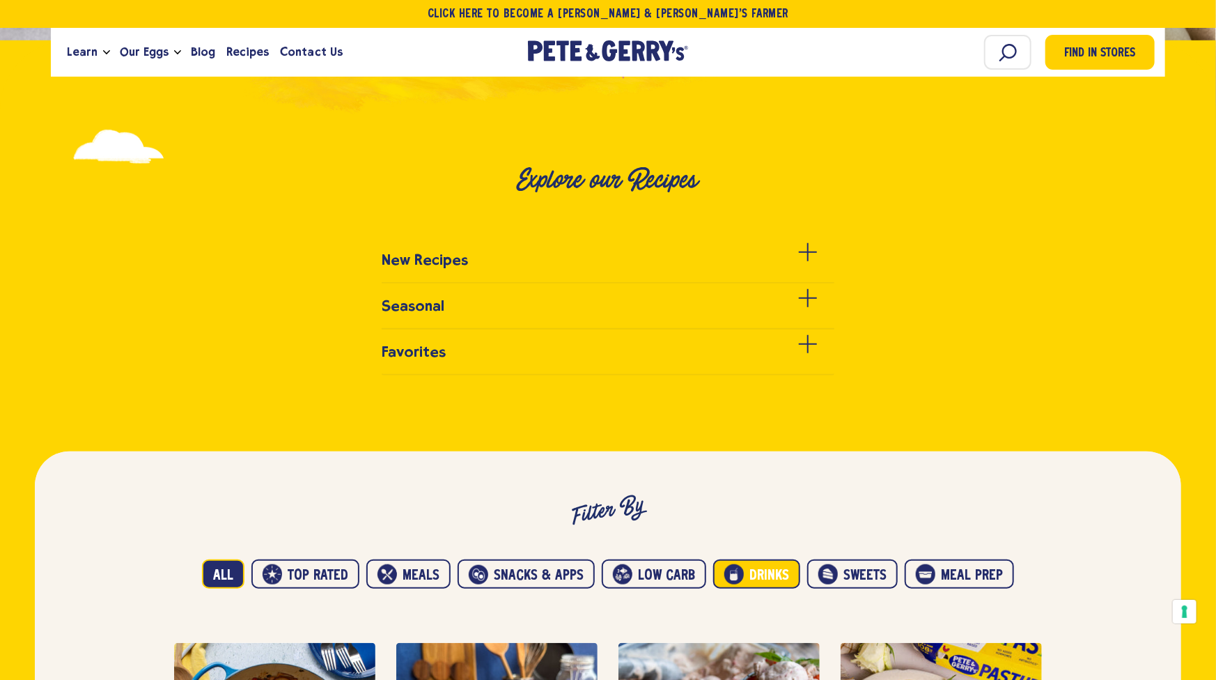
click at [759, 578] on button "Drinks" at bounding box center [756, 573] width 87 height 29
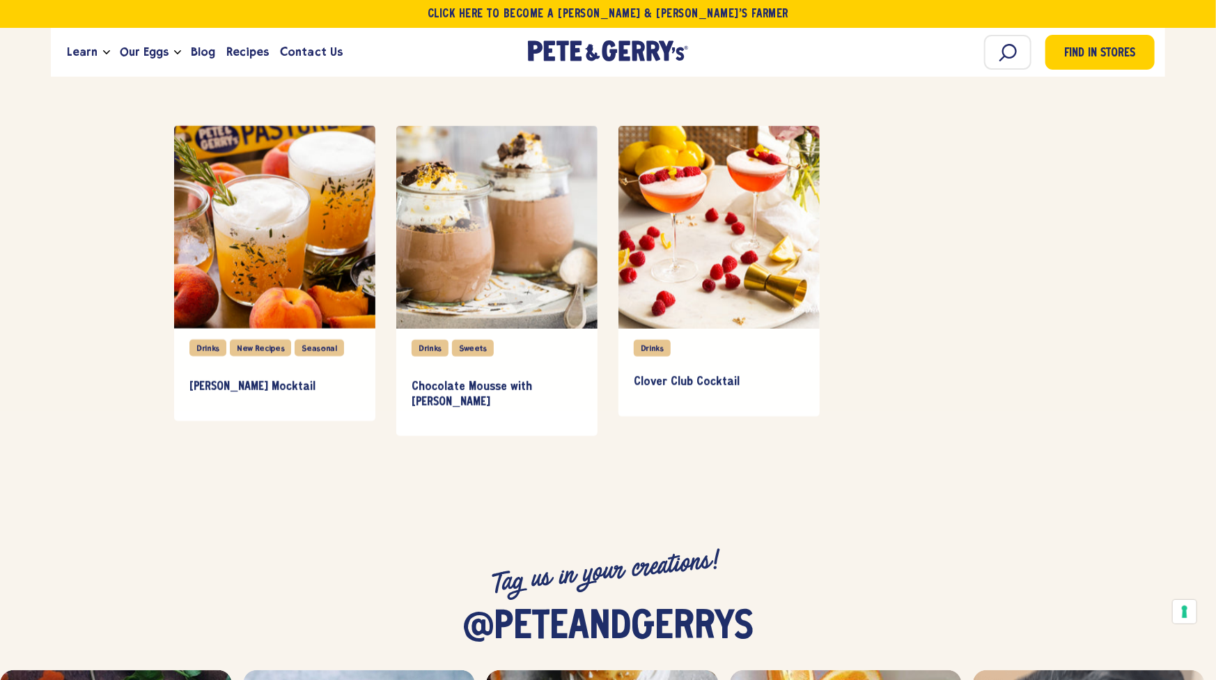
scroll to position [812, 0]
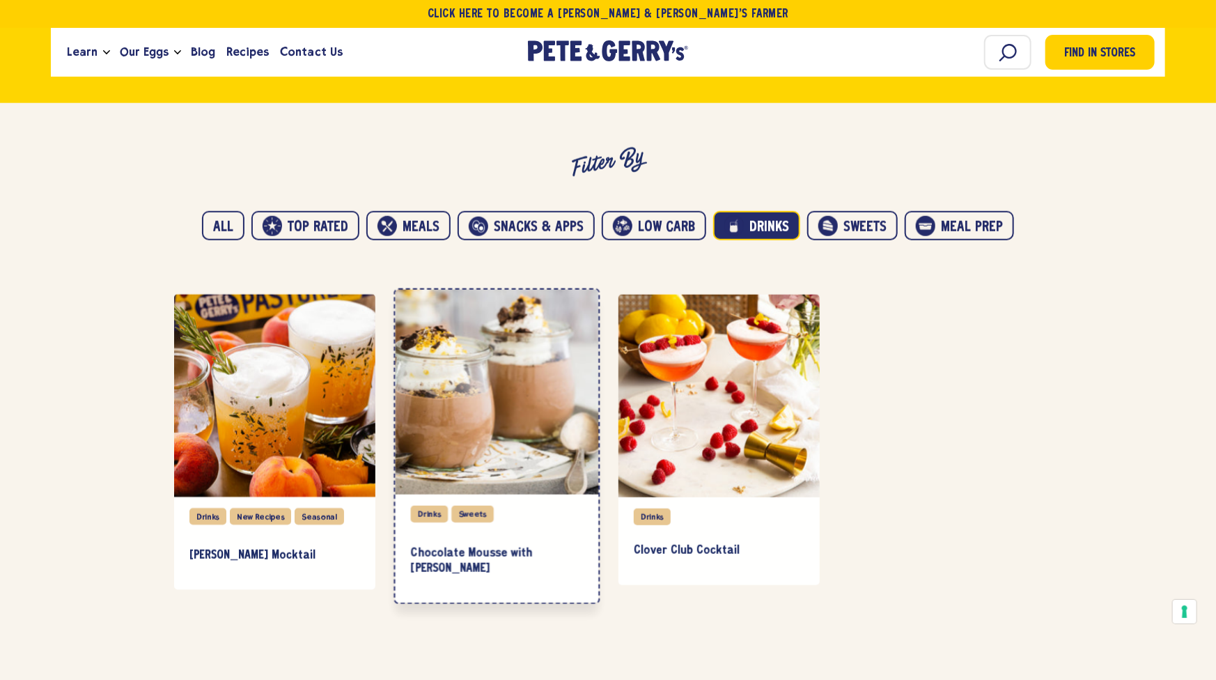
click at [516, 429] on div "item" at bounding box center [497, 392] width 203 height 205
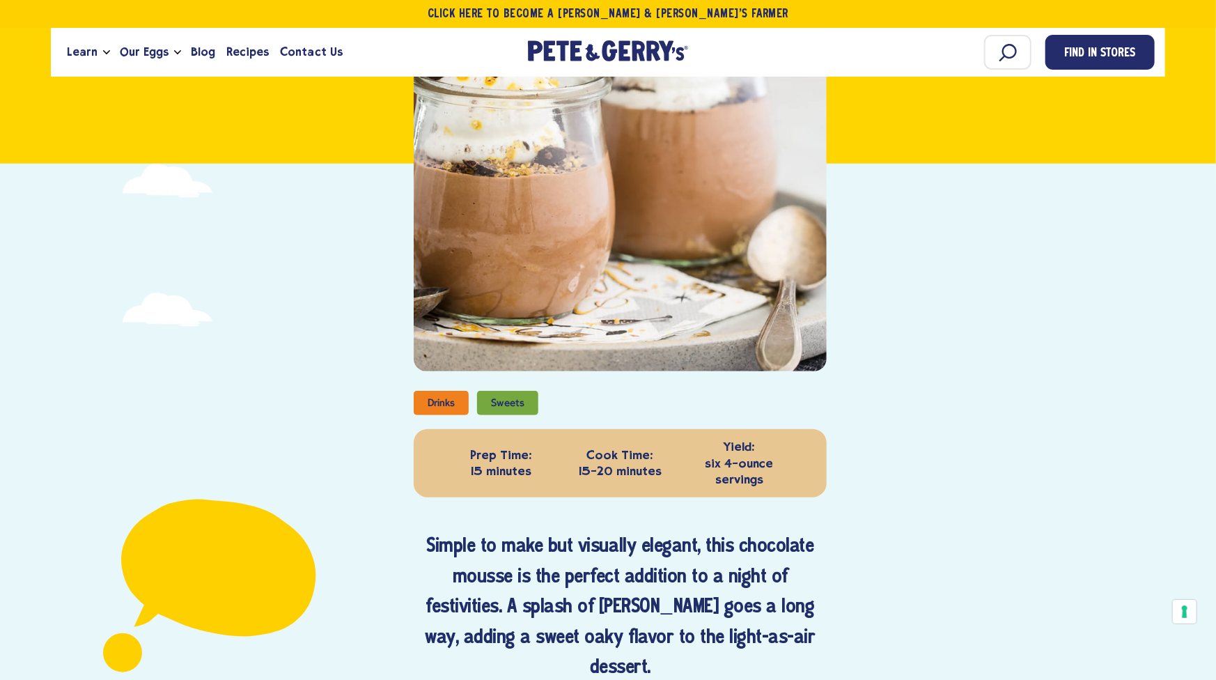
scroll to position [697, 0]
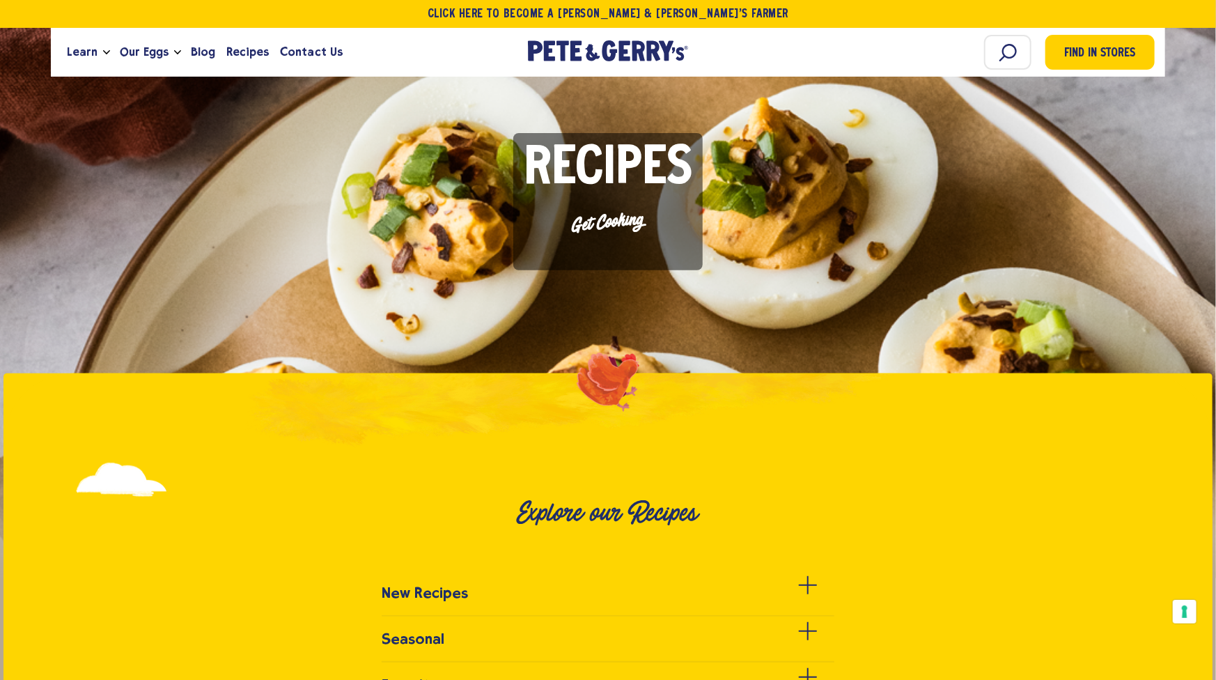
scroll to position [348, 0]
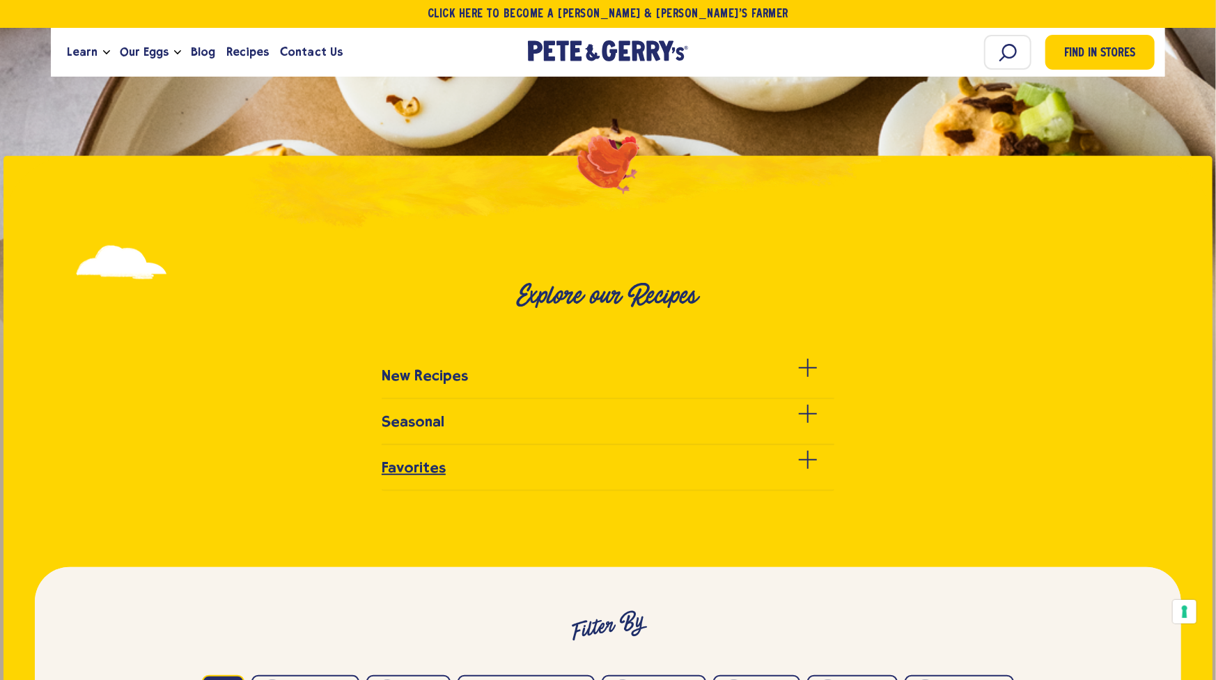
click at [800, 461] on div at bounding box center [808, 468] width 18 height 18
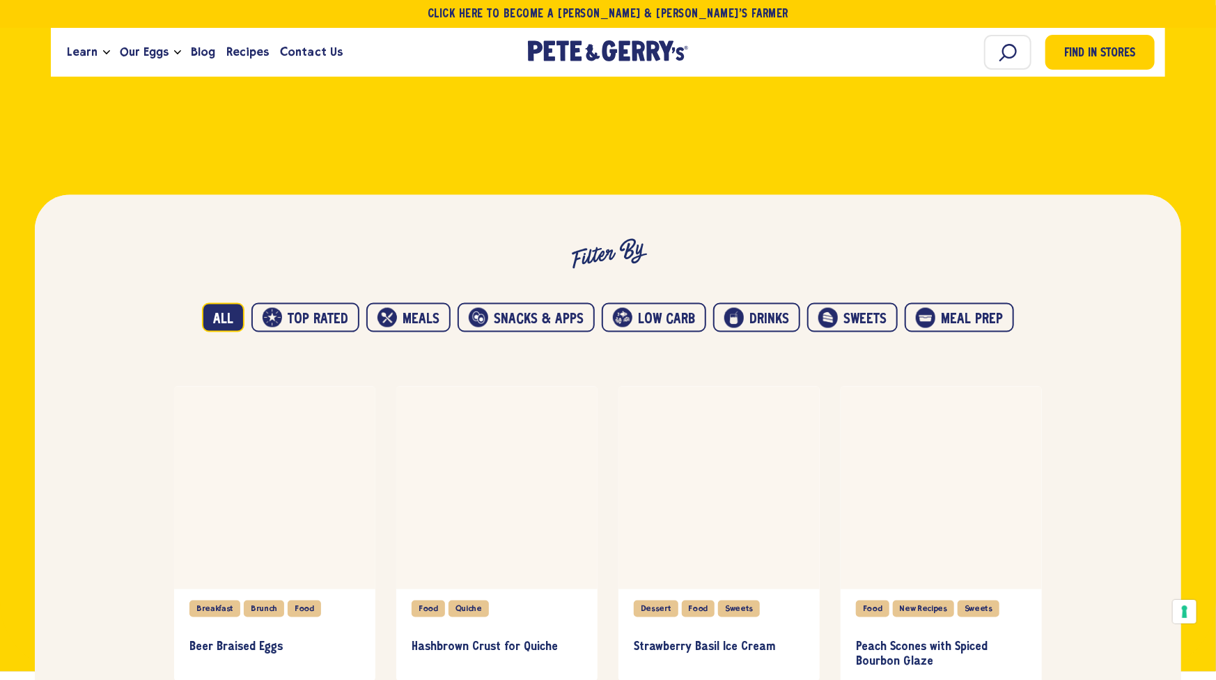
scroll to position [1161, 0]
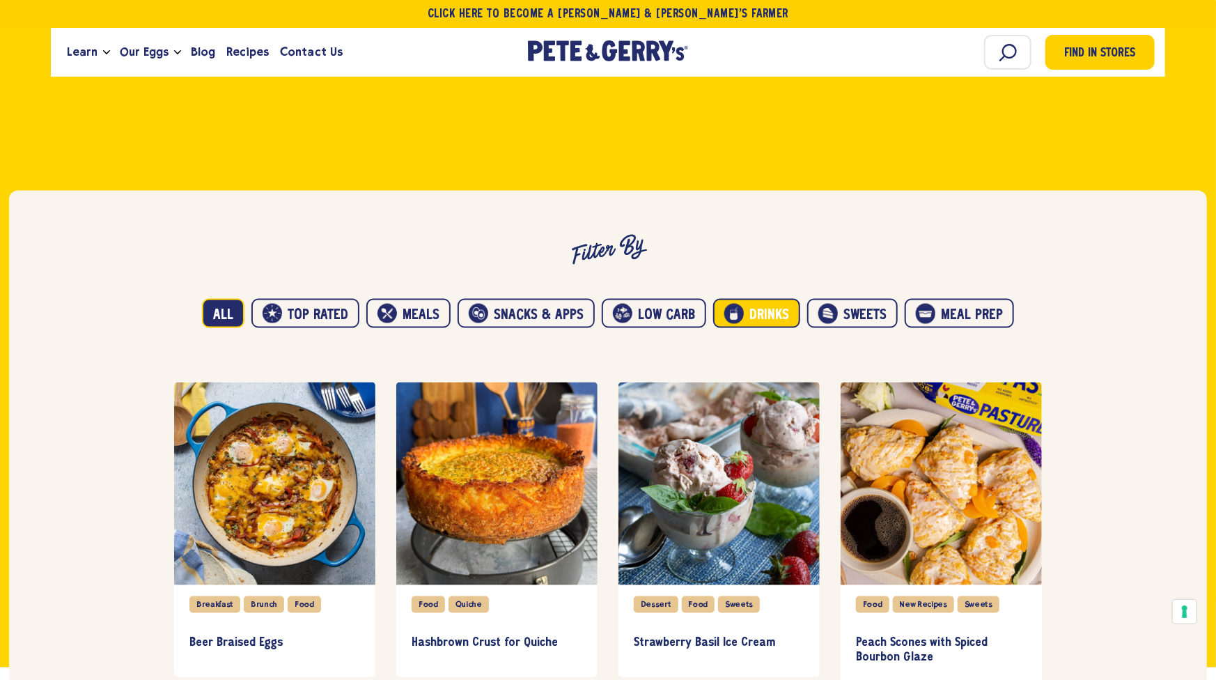
click at [751, 309] on button "Drinks" at bounding box center [756, 313] width 87 height 29
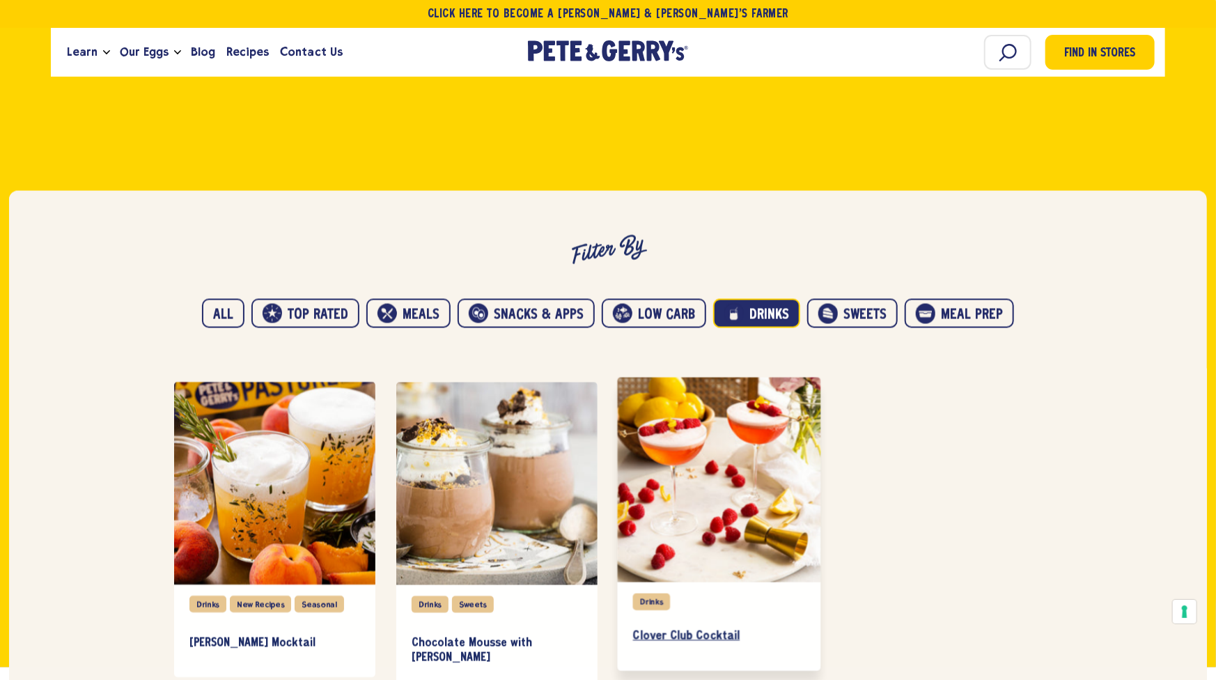
click at [726, 628] on h3 "Clover Club Cocktail" at bounding box center [719, 635] width 172 height 15
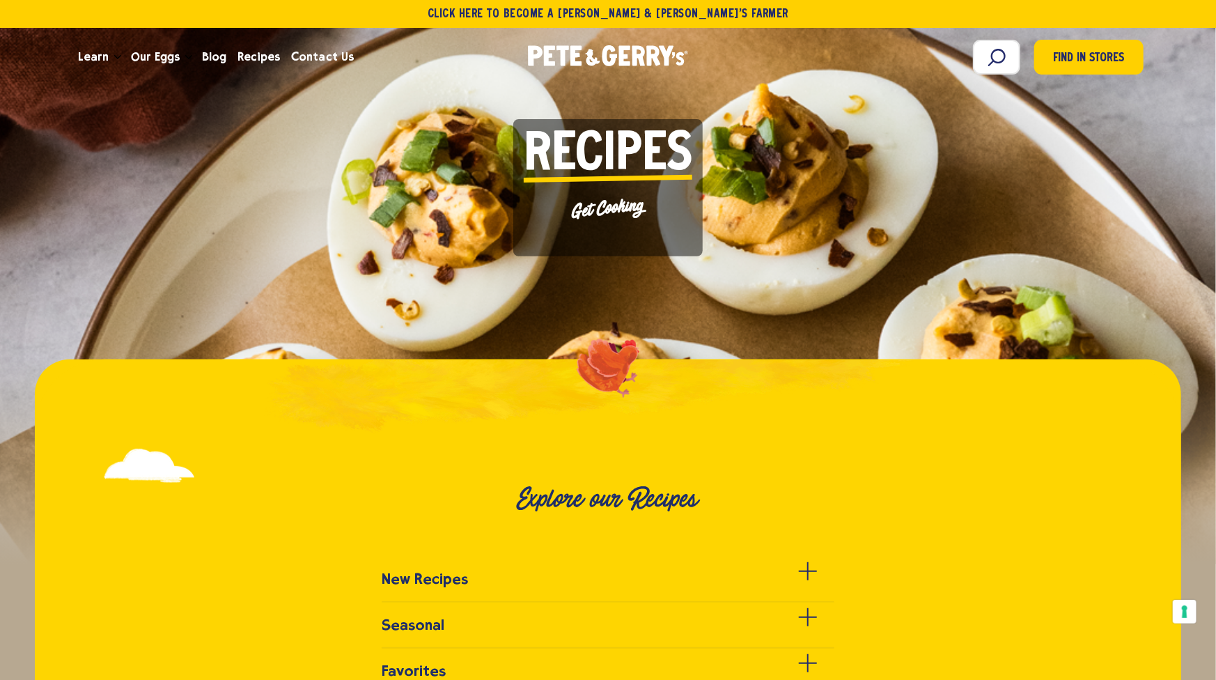
scroll to position [348, 0]
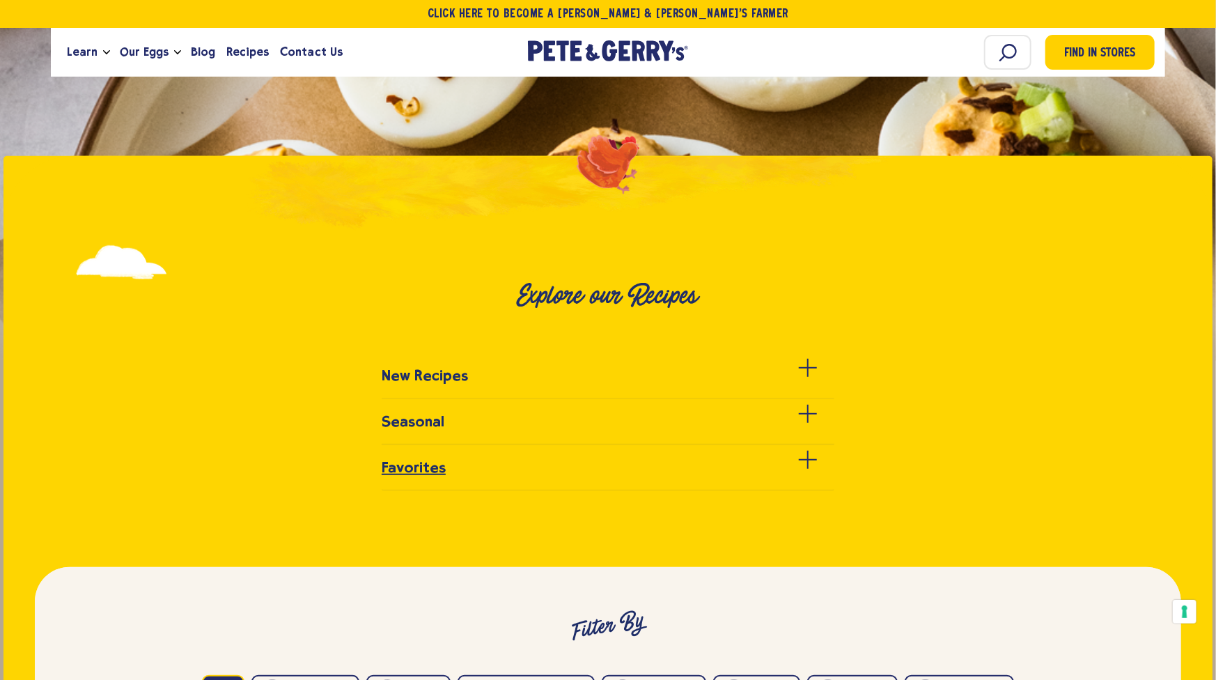
click at [810, 463] on div at bounding box center [808, 468] width 18 height 18
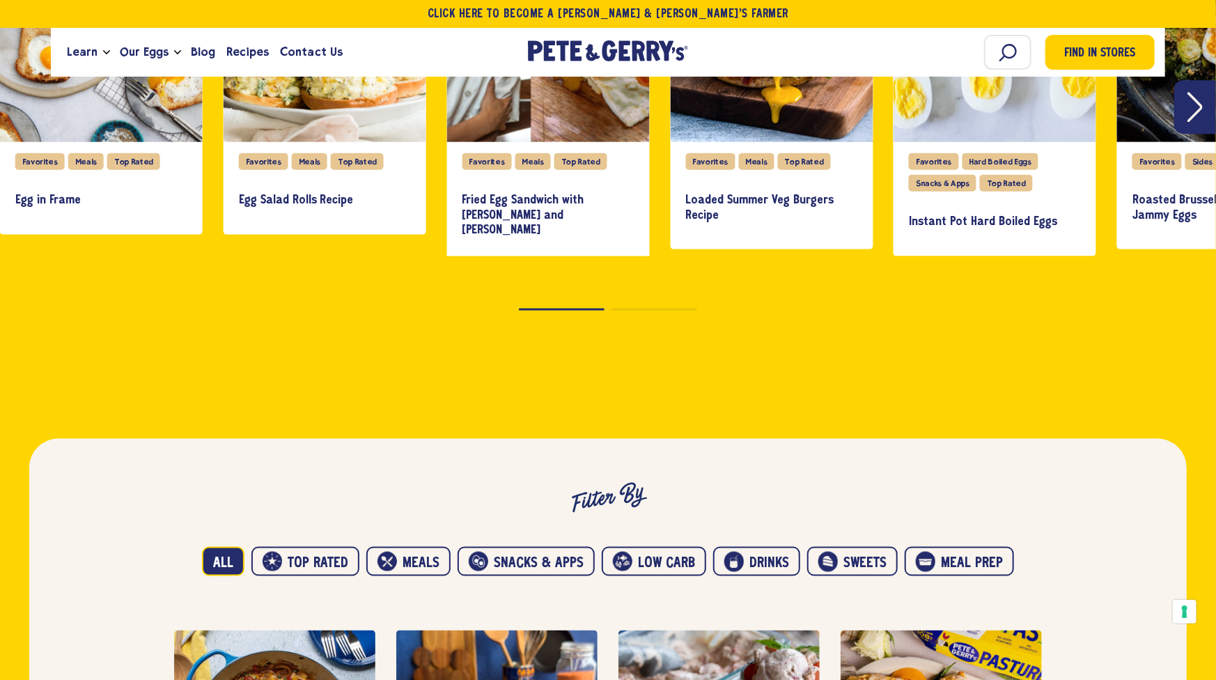
scroll to position [1045, 0]
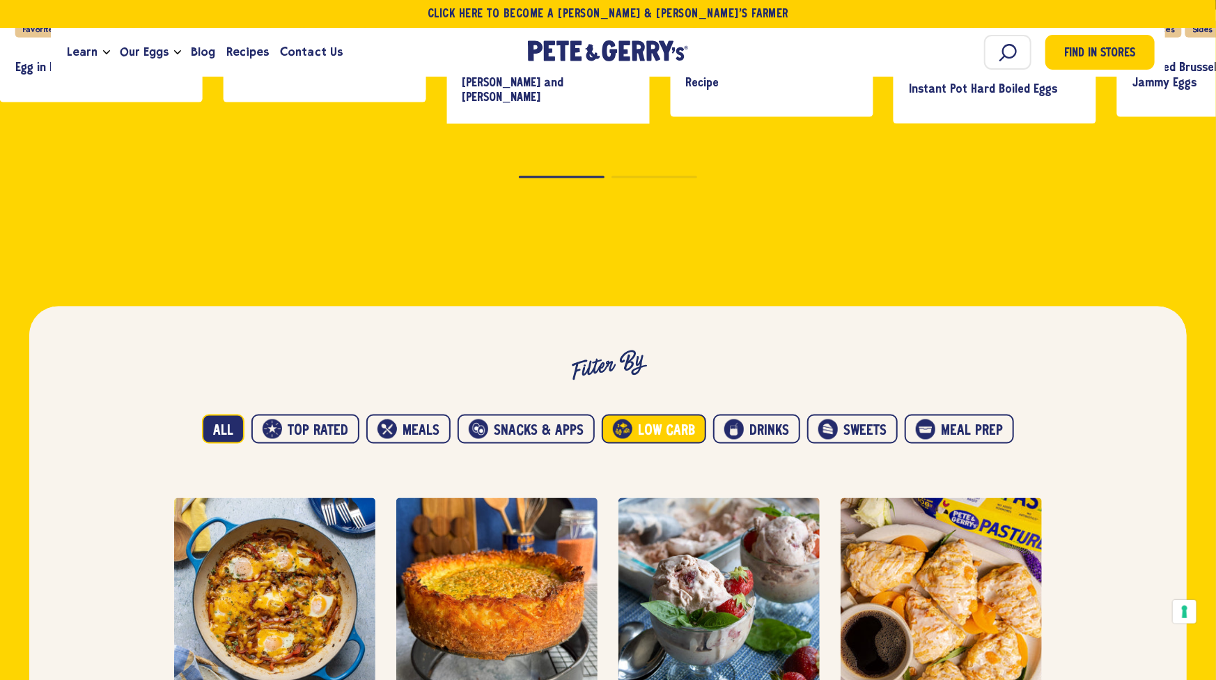
click at [667, 428] on button "Low carb" at bounding box center [654, 429] width 105 height 29
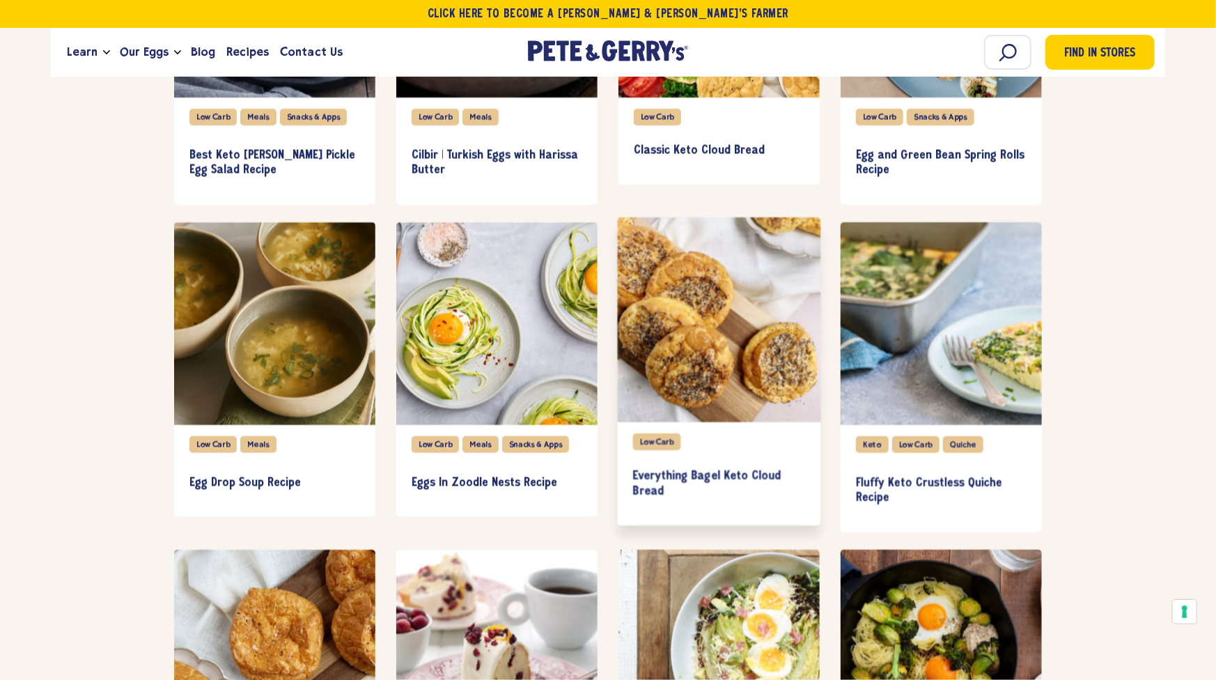
scroll to position [2902, 0]
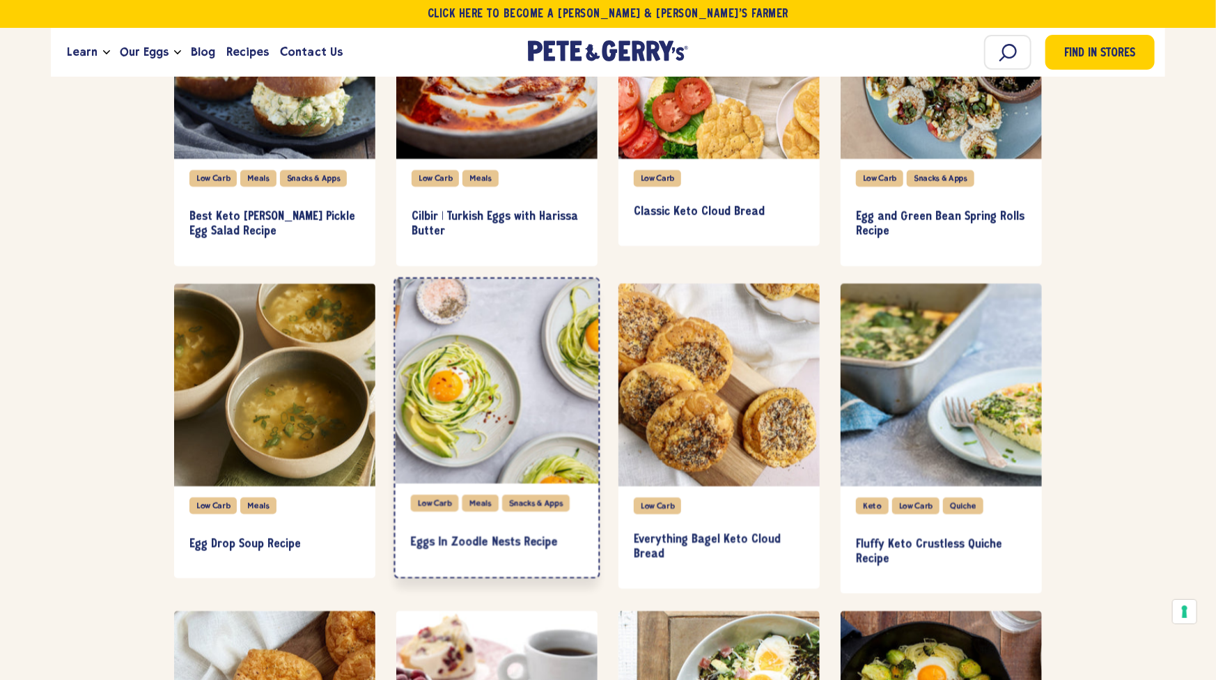
click at [506, 426] on div "item" at bounding box center [497, 381] width 203 height 205
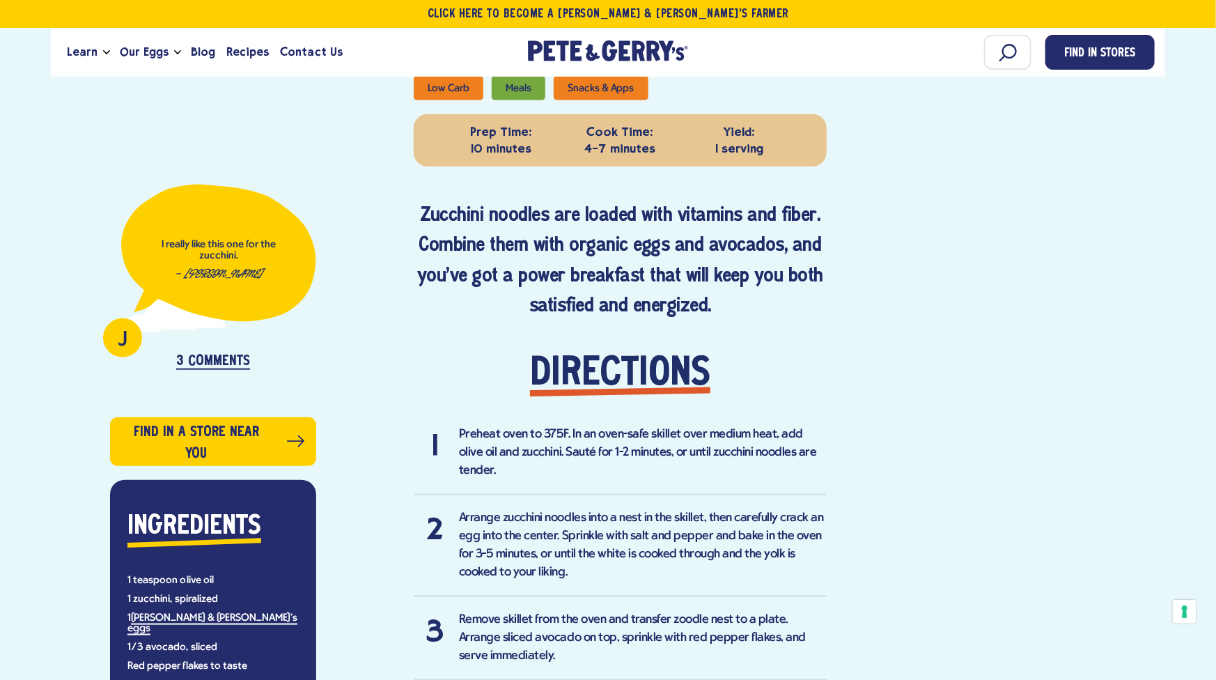
scroll to position [812, 0]
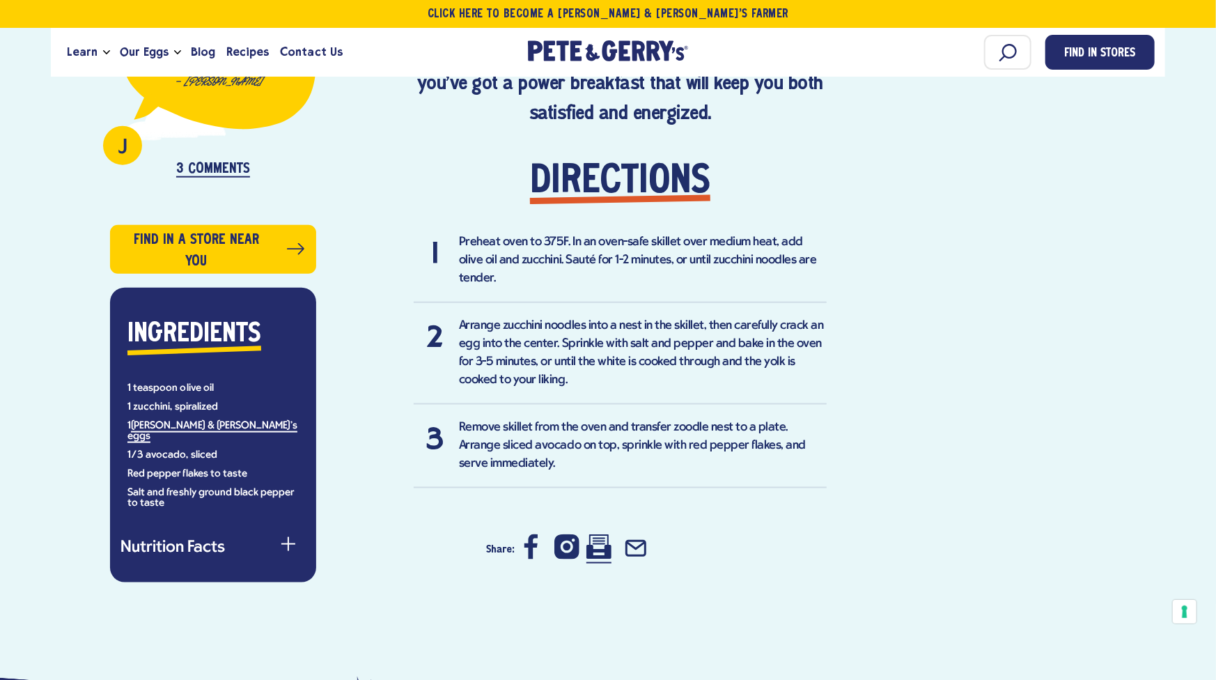
click at [605, 534] on icon at bounding box center [599, 546] width 25 height 24
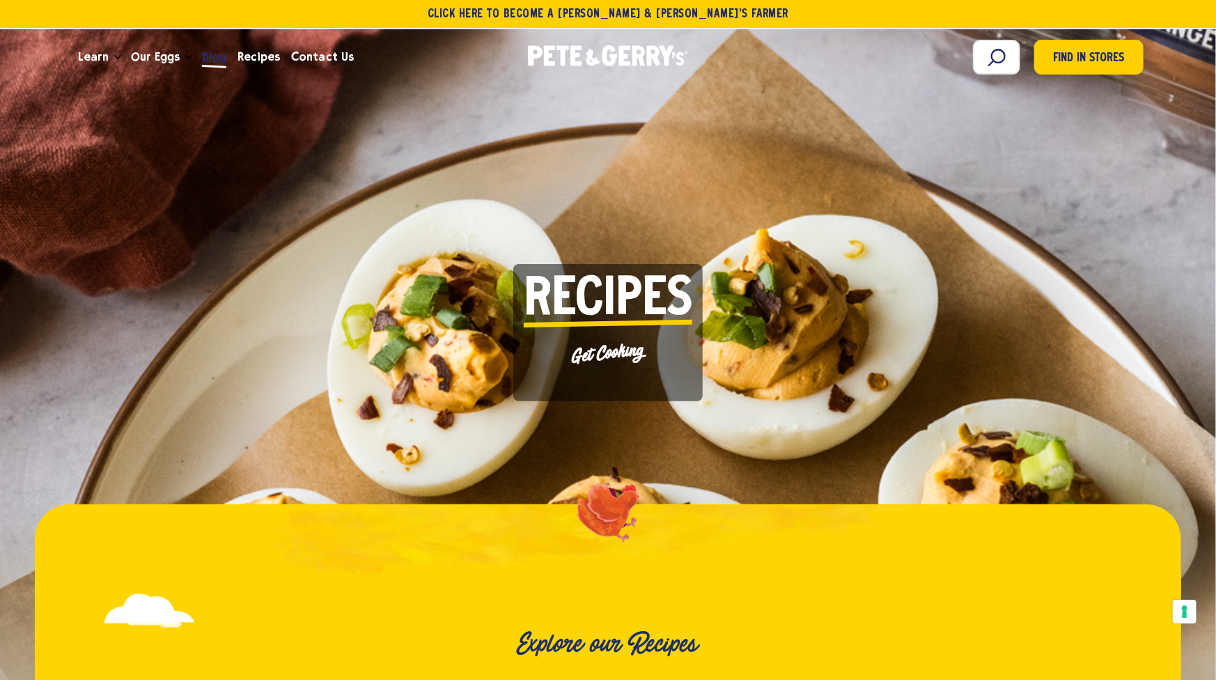
click at [206, 60] on span "Blog" at bounding box center [214, 56] width 24 height 17
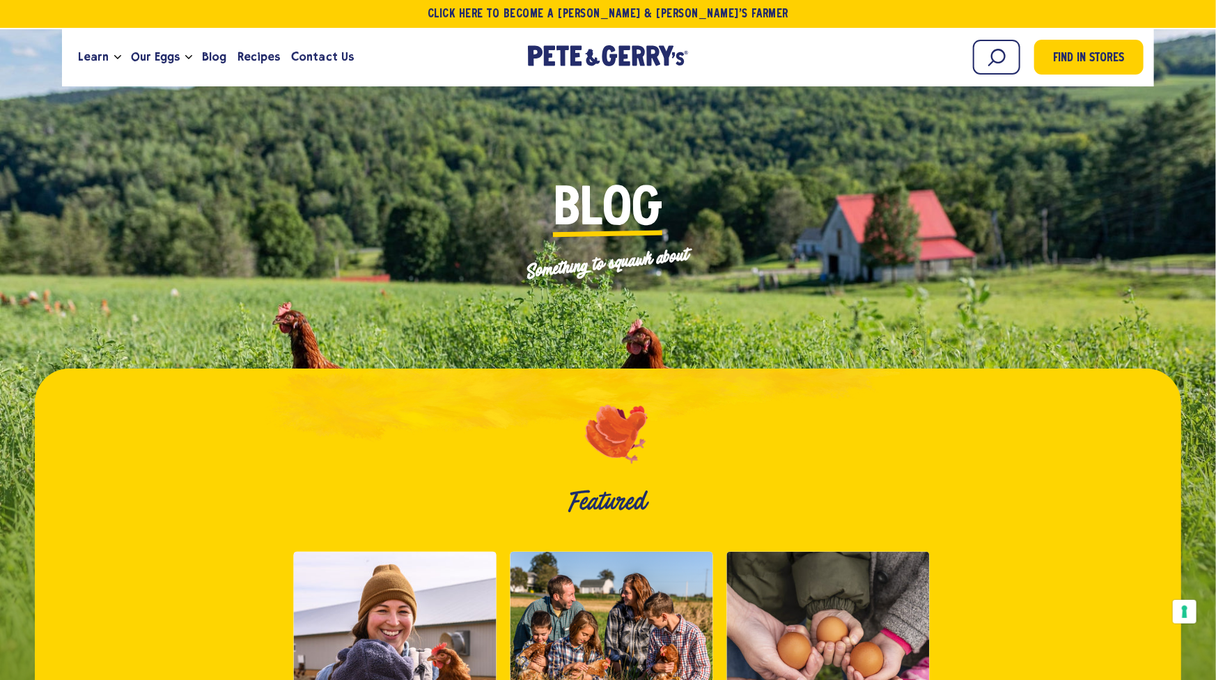
drag, startPoint x: 0, startPoint y: 0, endPoint x: 371, endPoint y: 200, distance: 421.7
click at [371, 200] on div "Blog Something to squawk about" at bounding box center [609, 243] width 1014 height 254
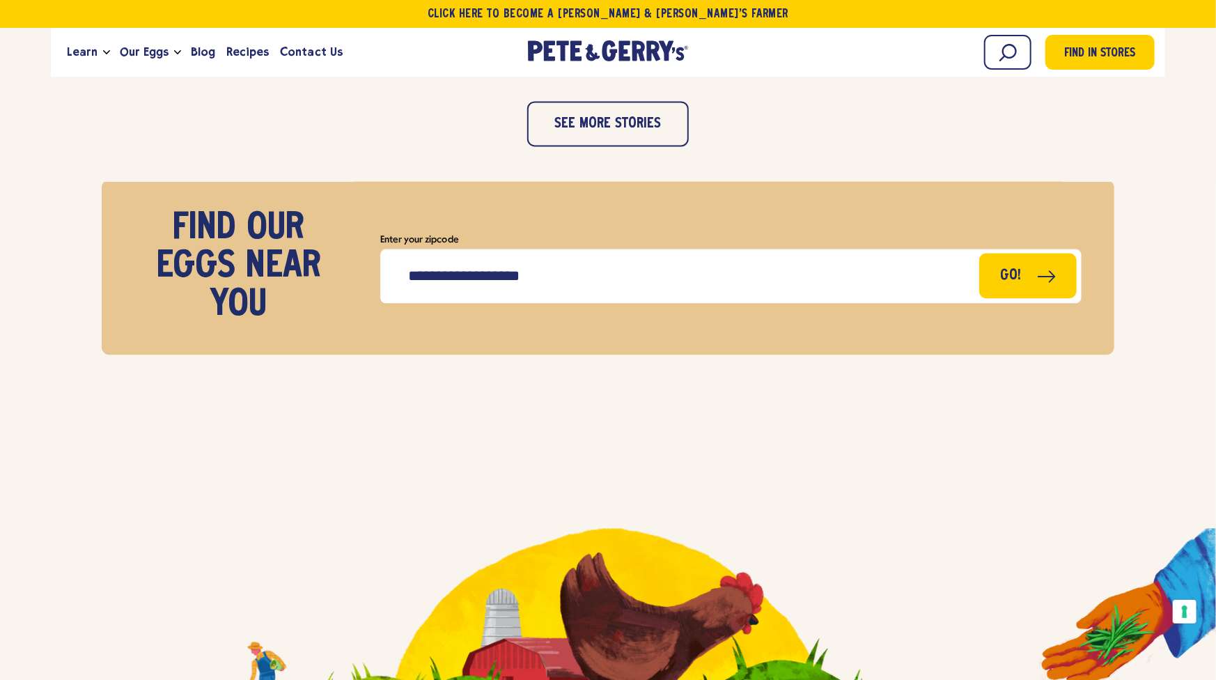
scroll to position [2206, 0]
